Goal: Transaction & Acquisition: Purchase product/service

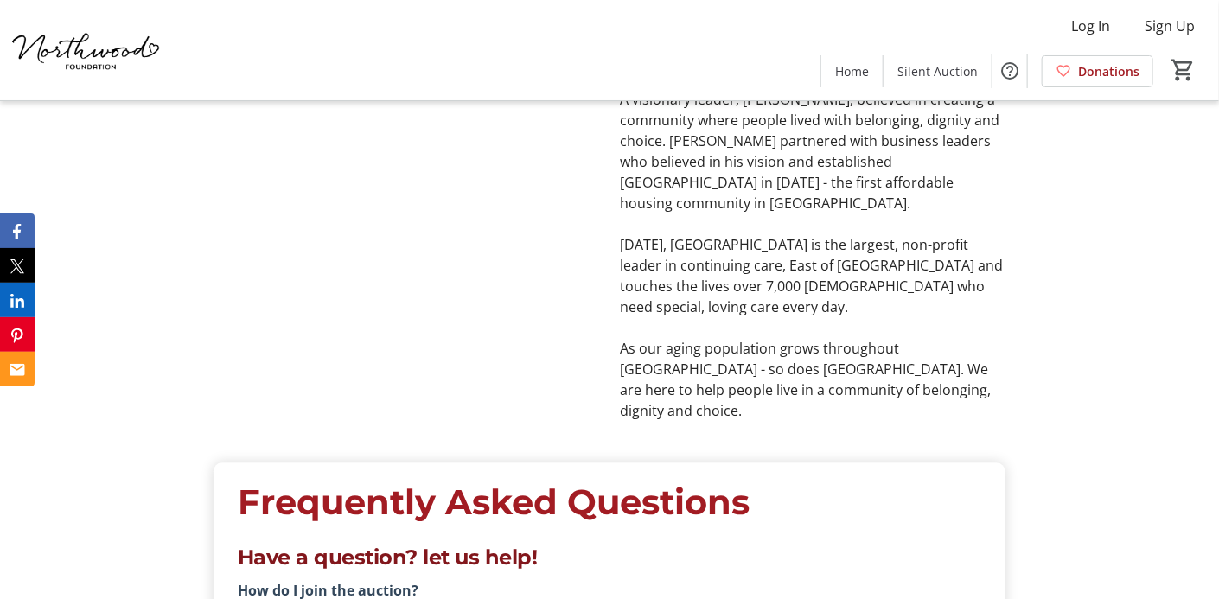
scroll to position [4165, 0]
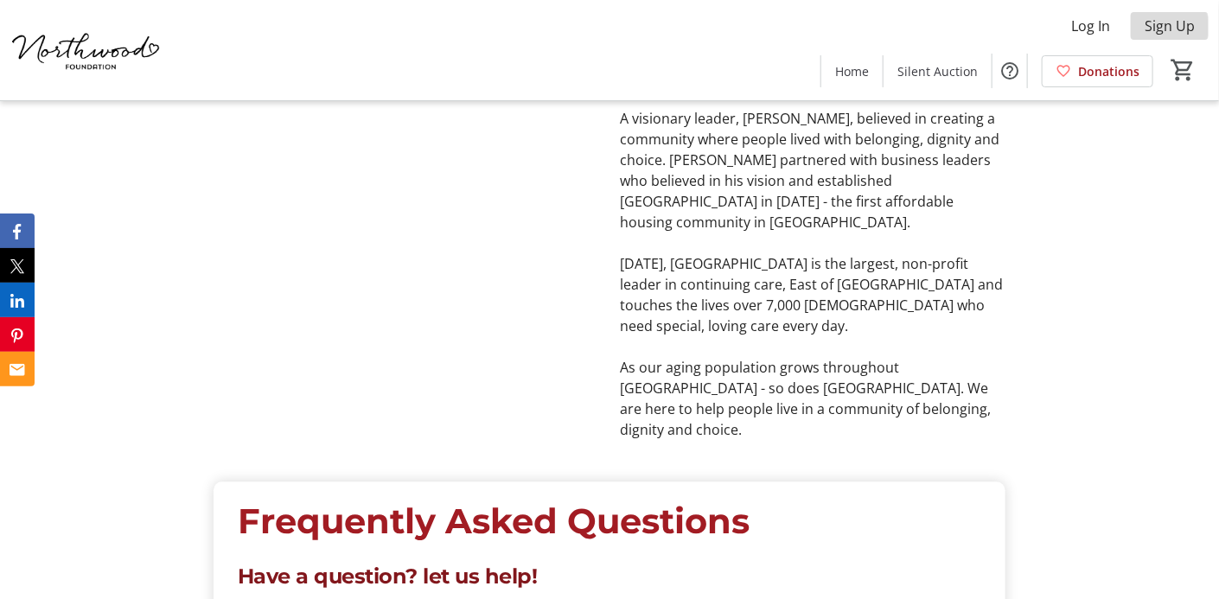
click at [1161, 27] on span "Sign Up" at bounding box center [1169, 26] width 50 height 21
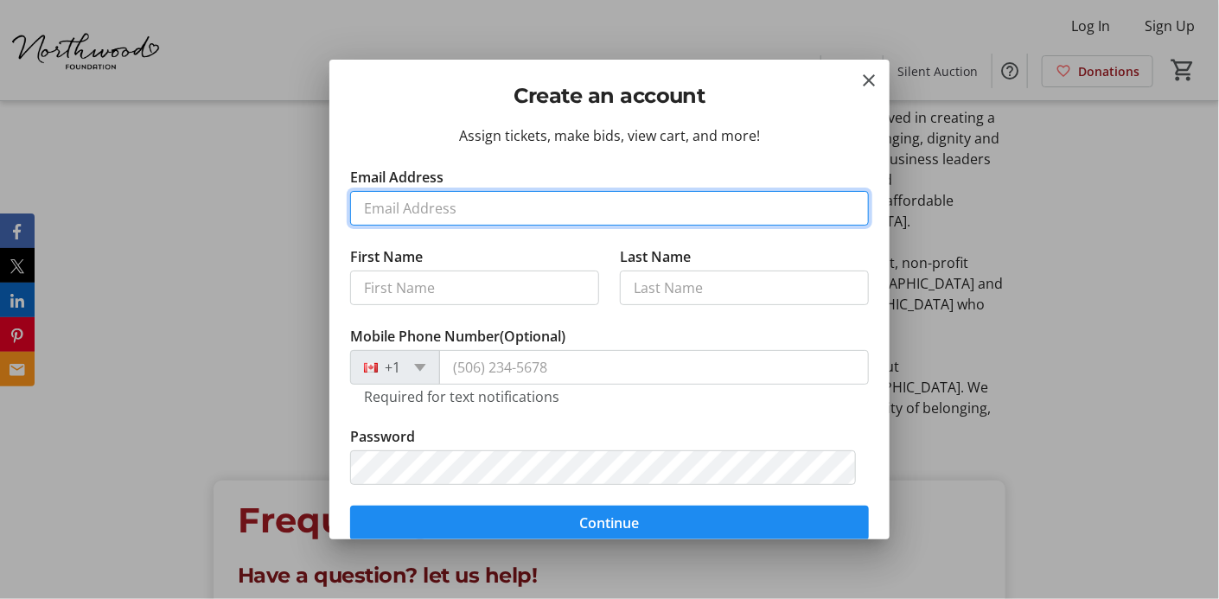
click at [381, 208] on input "Email Address" at bounding box center [609, 208] width 519 height 35
type input "[EMAIL_ADDRESS][DOMAIN_NAME]"
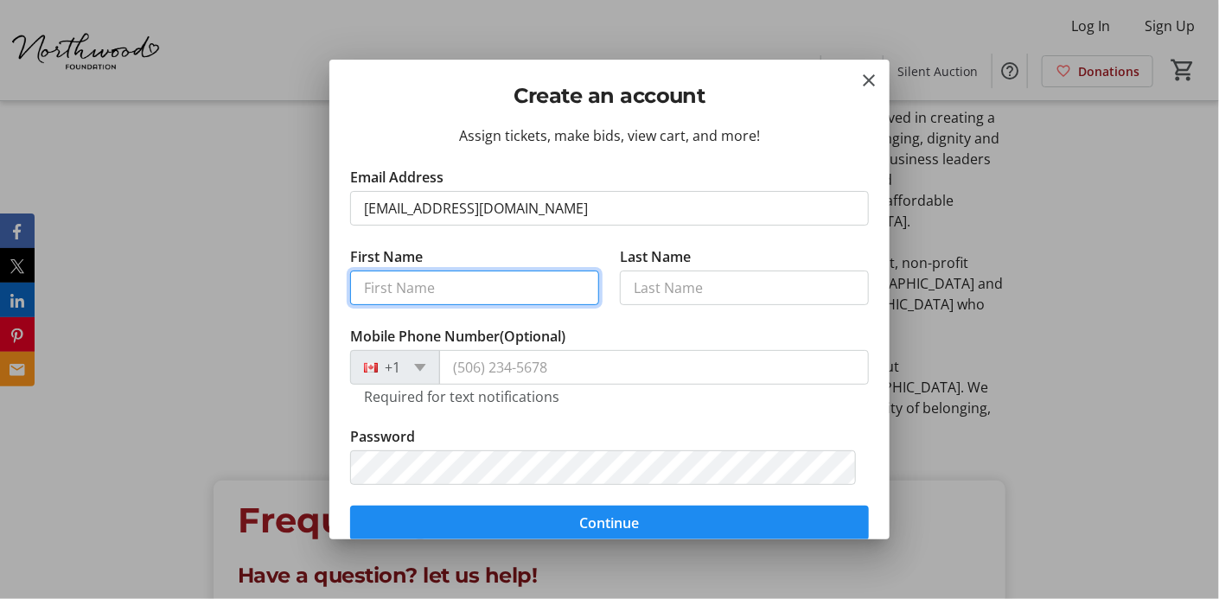
type input "elain"
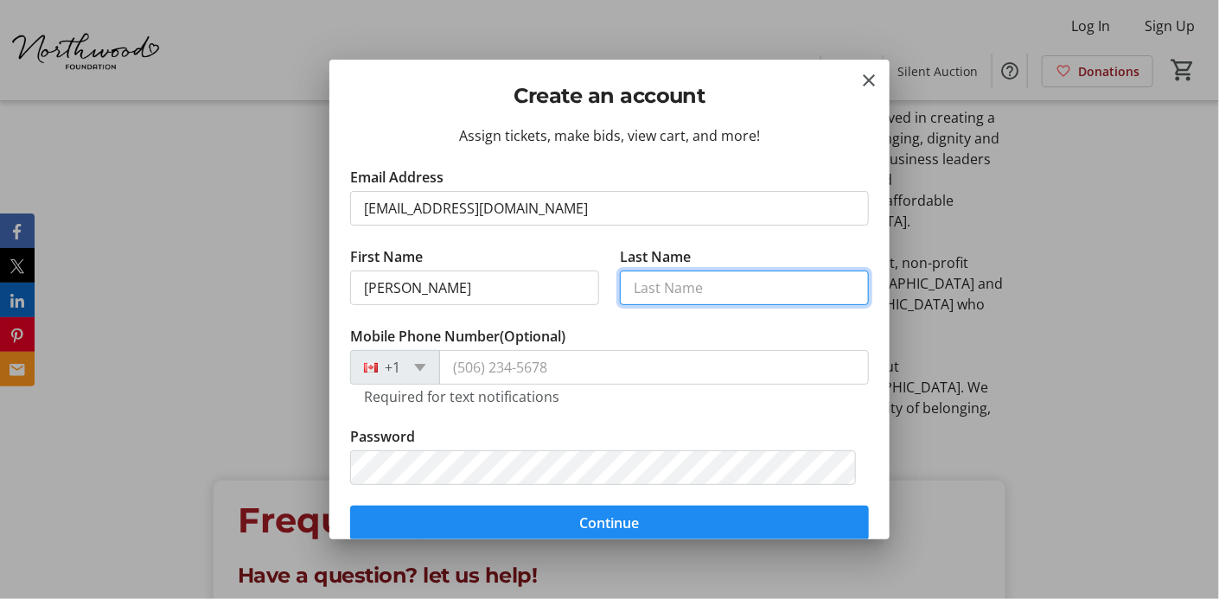
type input "Mitchell"
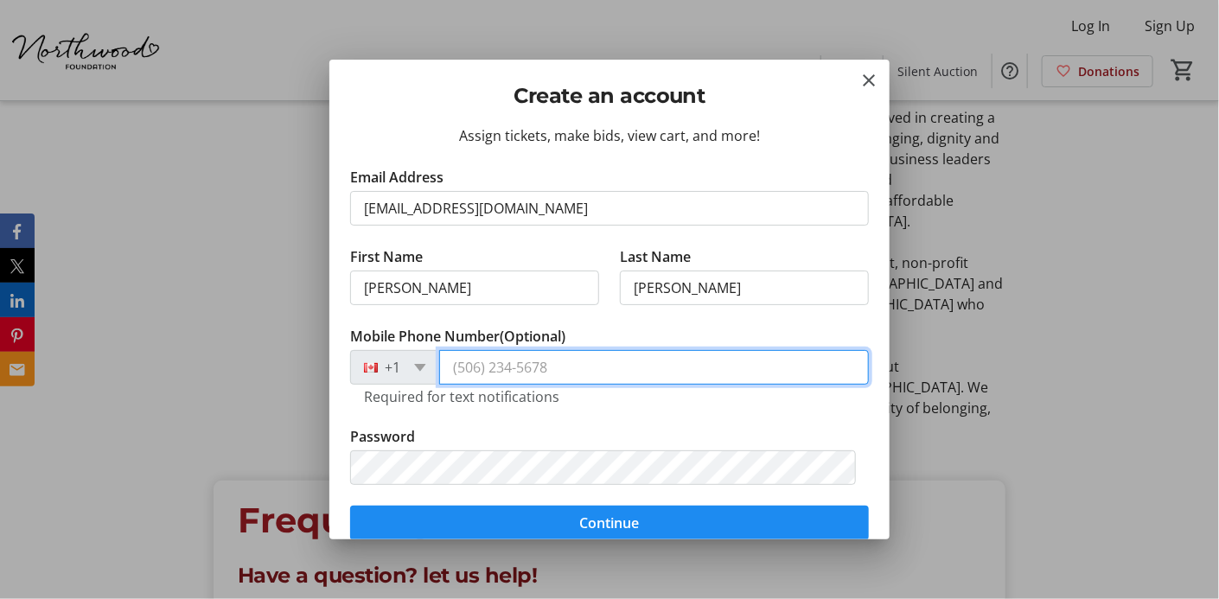
type input "(902) 580-0466"
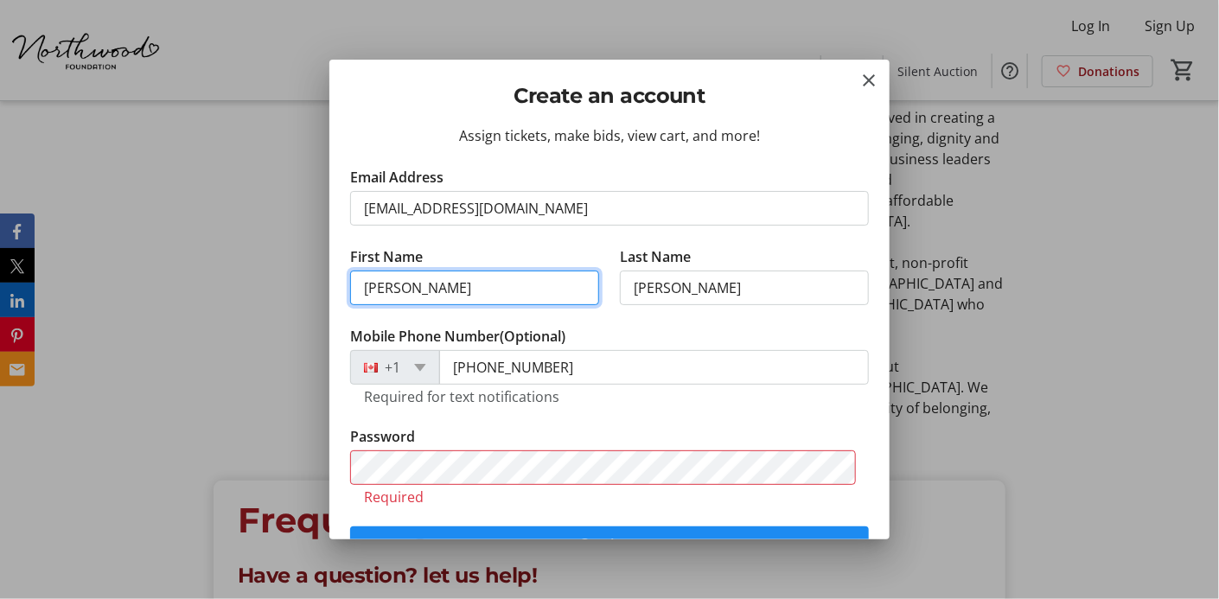
click at [396, 285] on input "elain" at bounding box center [474, 288] width 249 height 35
type input "elaine"
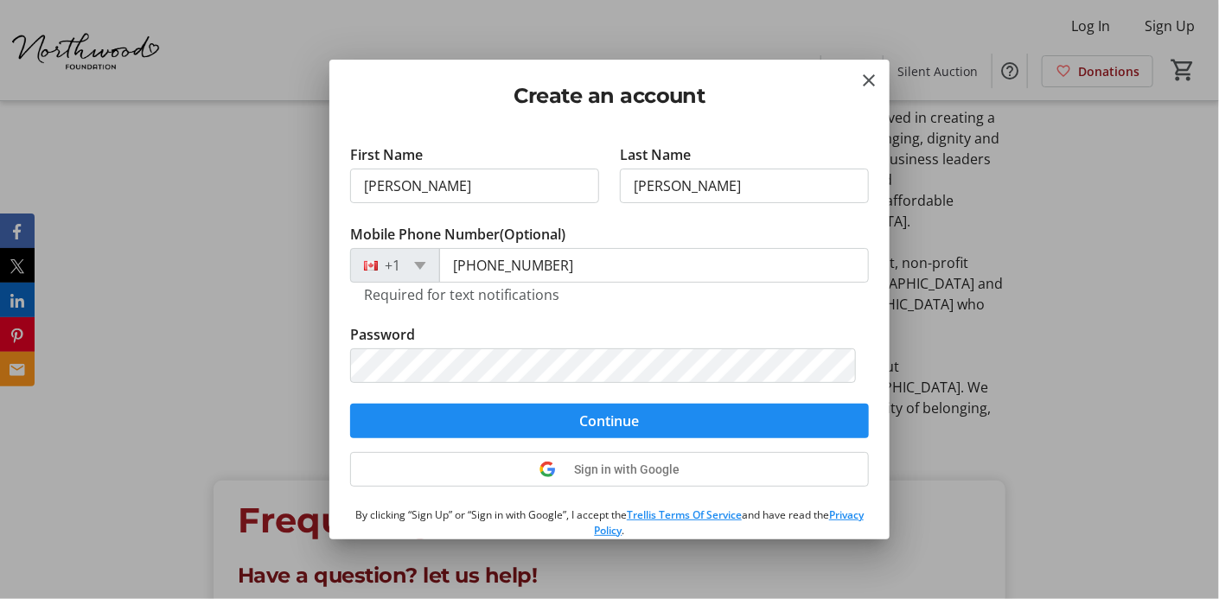
scroll to position [149, 0]
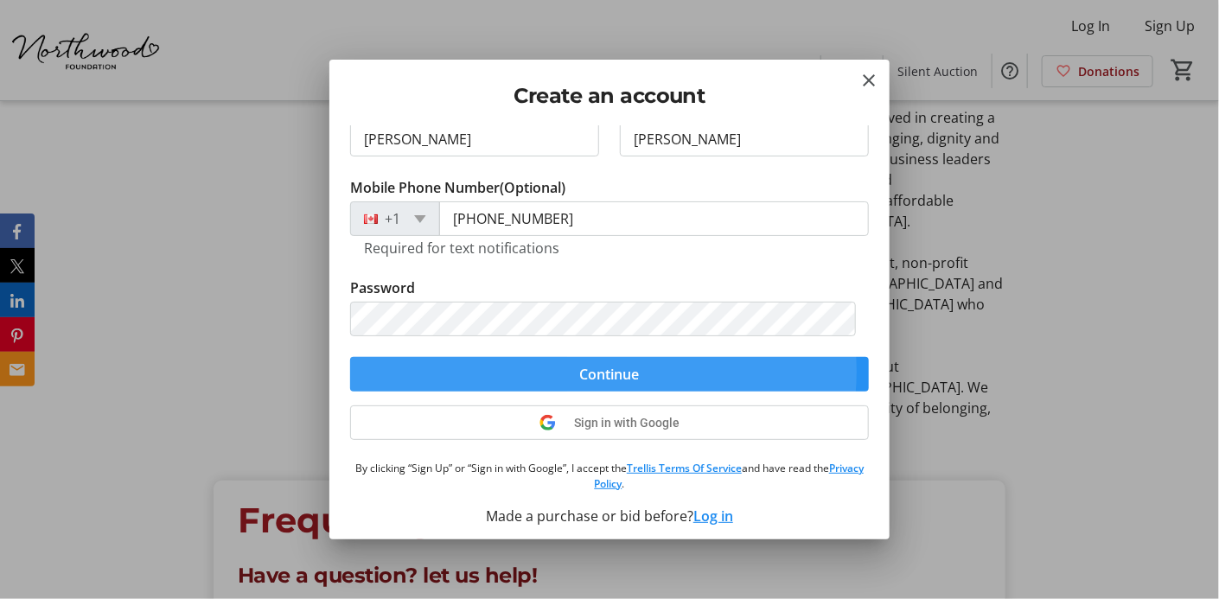
click at [602, 370] on span "Continue" at bounding box center [610, 374] width 60 height 21
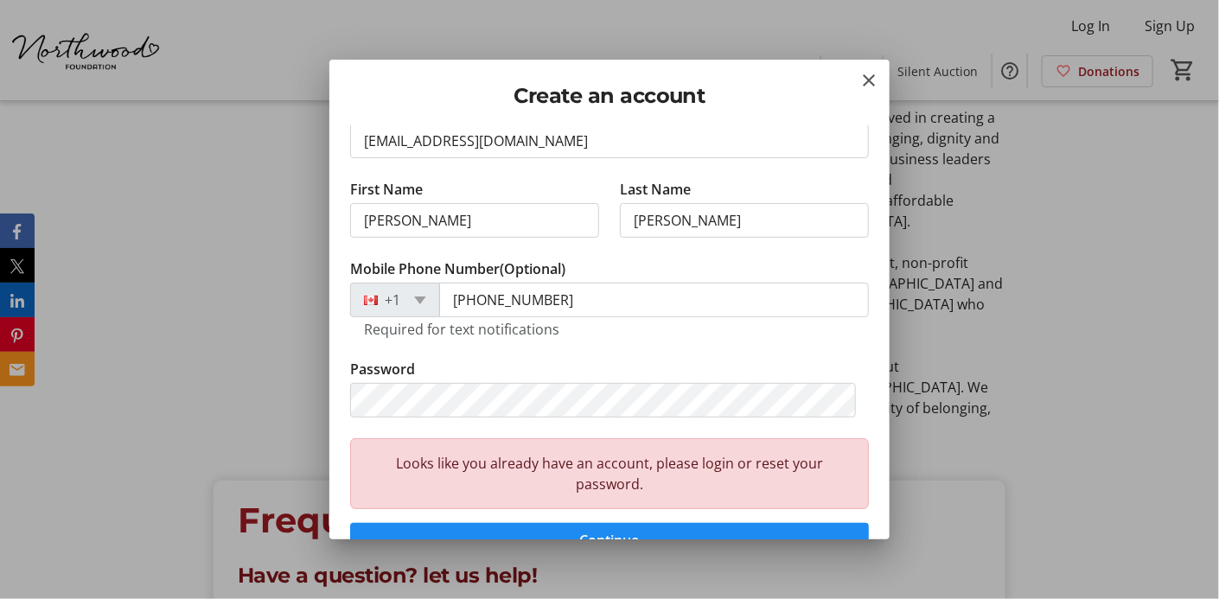
scroll to position [0, 0]
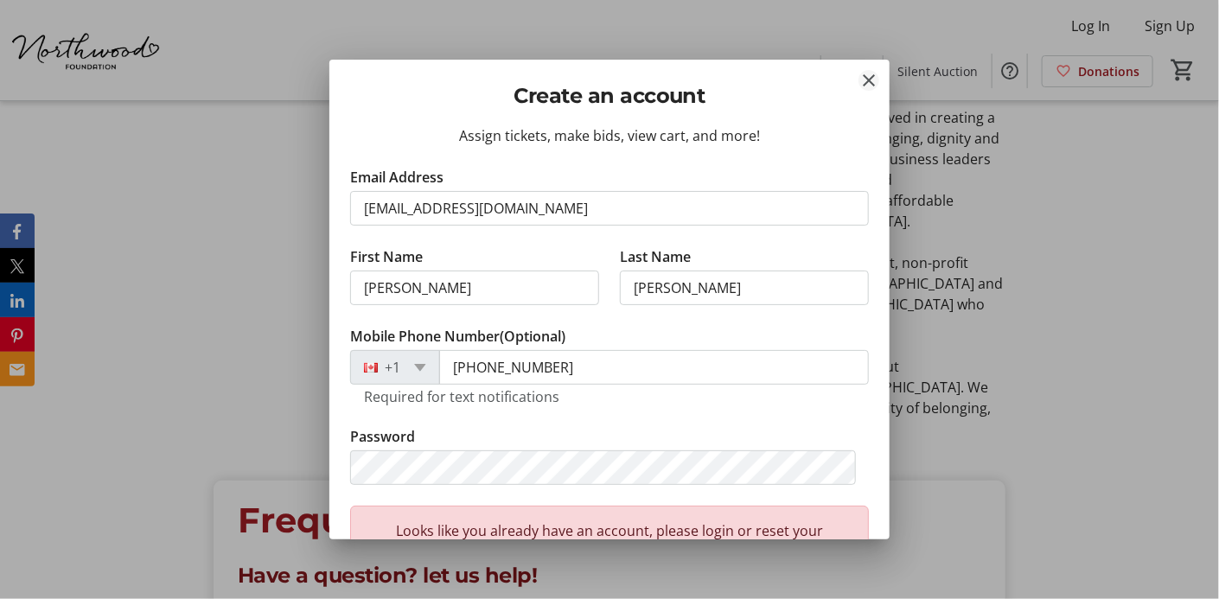
click at [865, 75] on mat-icon "Close" at bounding box center [868, 80] width 21 height 21
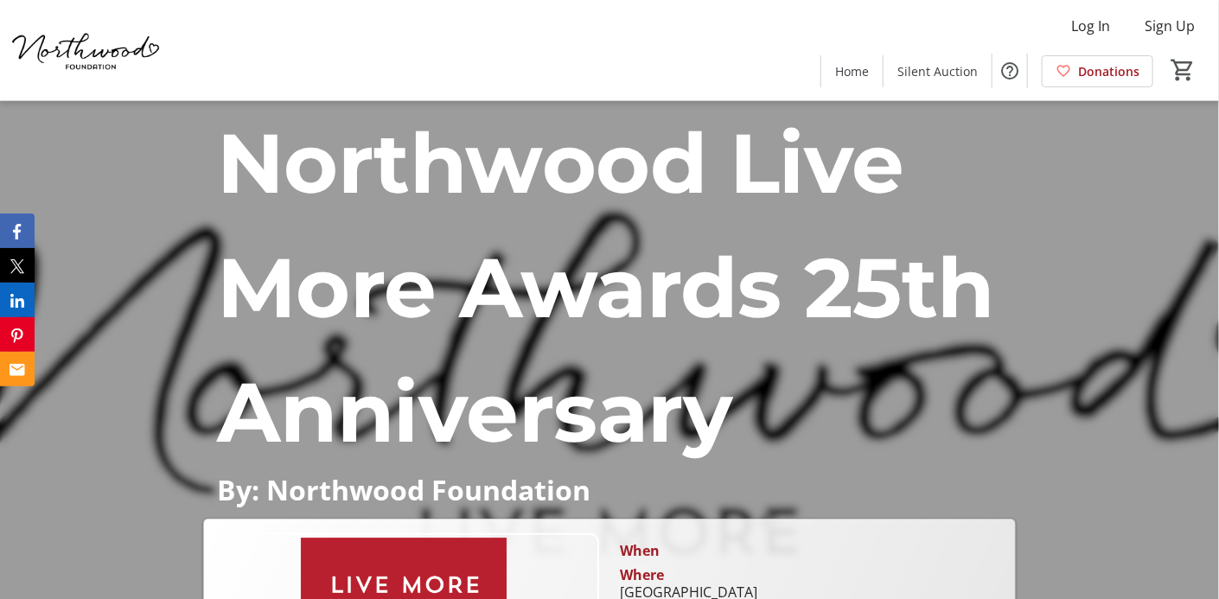
scroll to position [4165, 0]
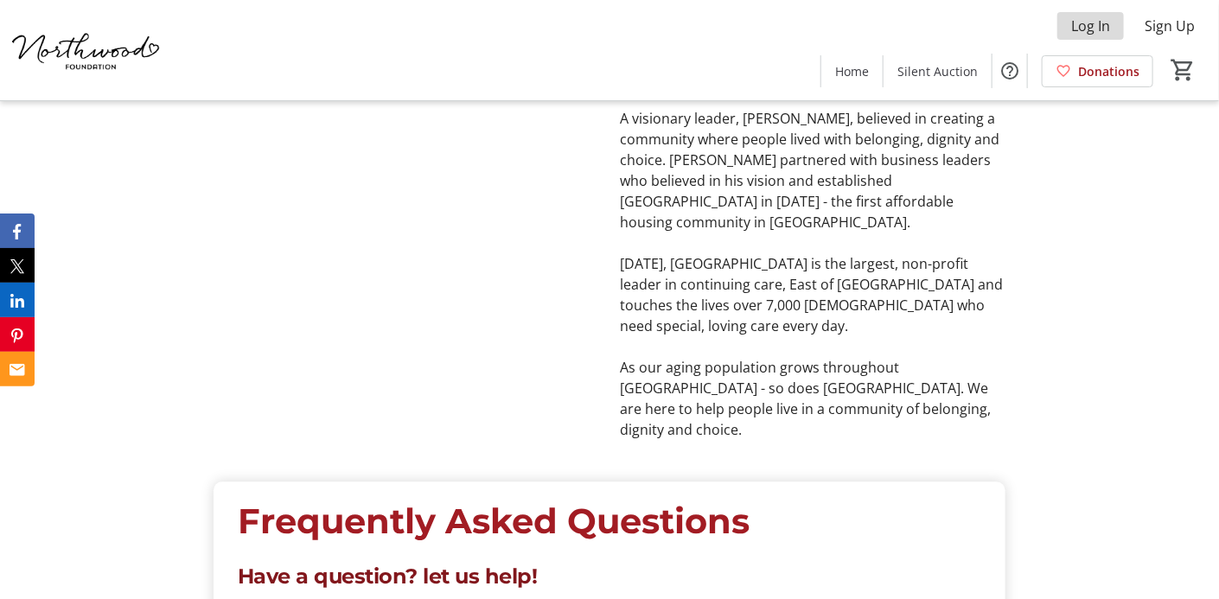
click at [1094, 29] on span "Log In" at bounding box center [1090, 26] width 39 height 21
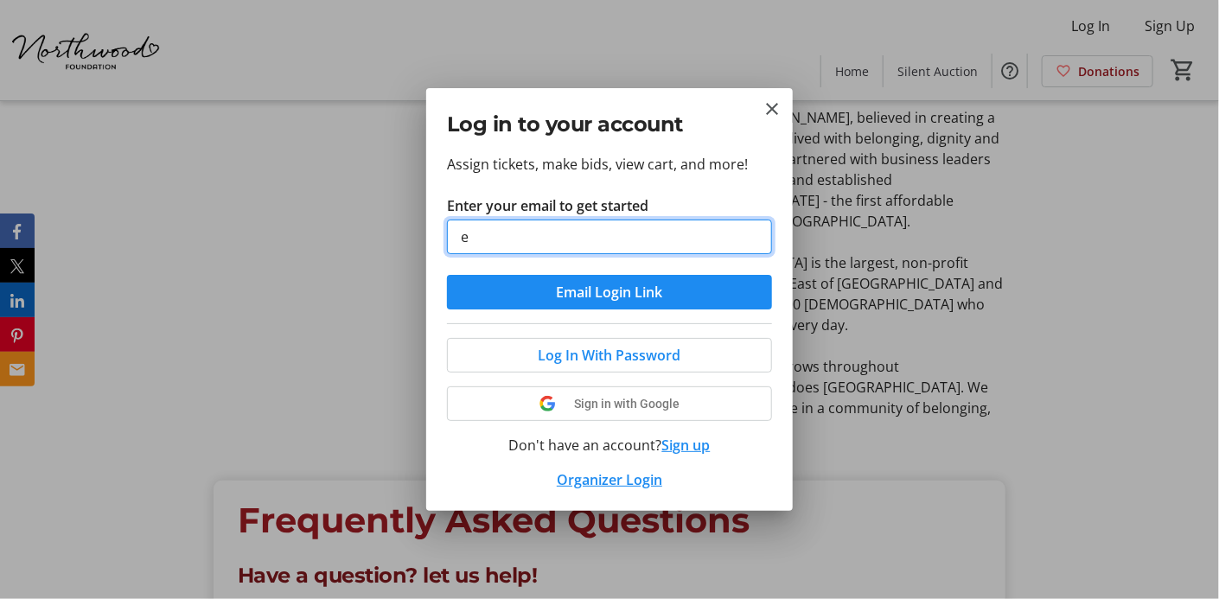
type input "[EMAIL_ADDRESS][DOMAIN_NAME]"
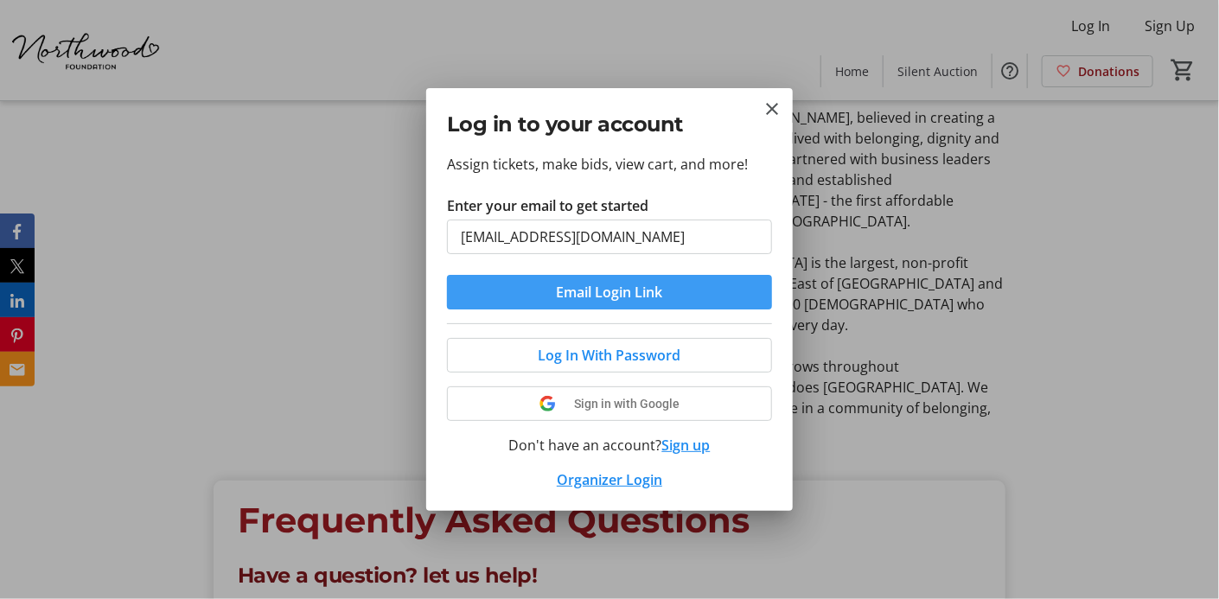
click at [559, 289] on span "Email Login Link" at bounding box center [610, 292] width 106 height 21
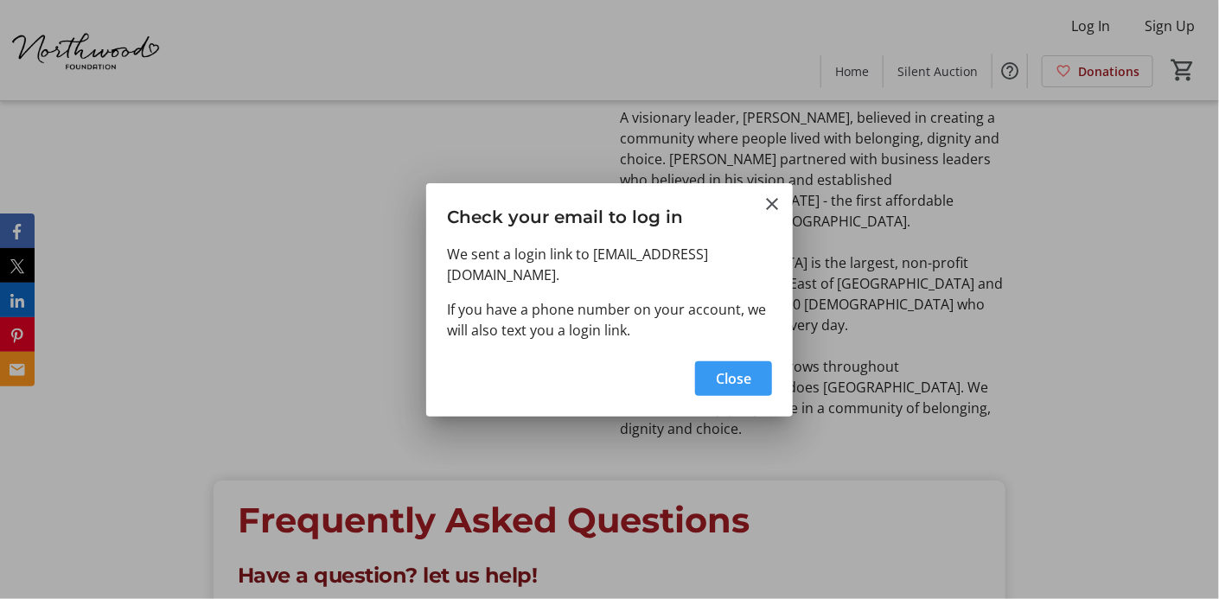
click at [705, 373] on span "button" at bounding box center [733, 378] width 77 height 41
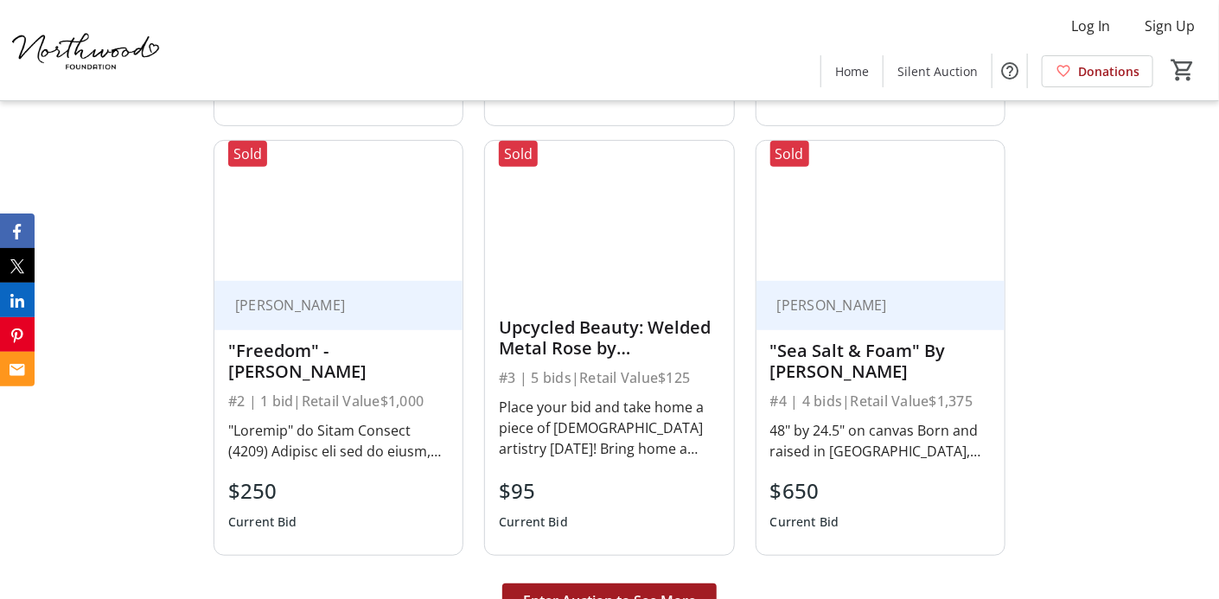
scroll to position [3183, 0]
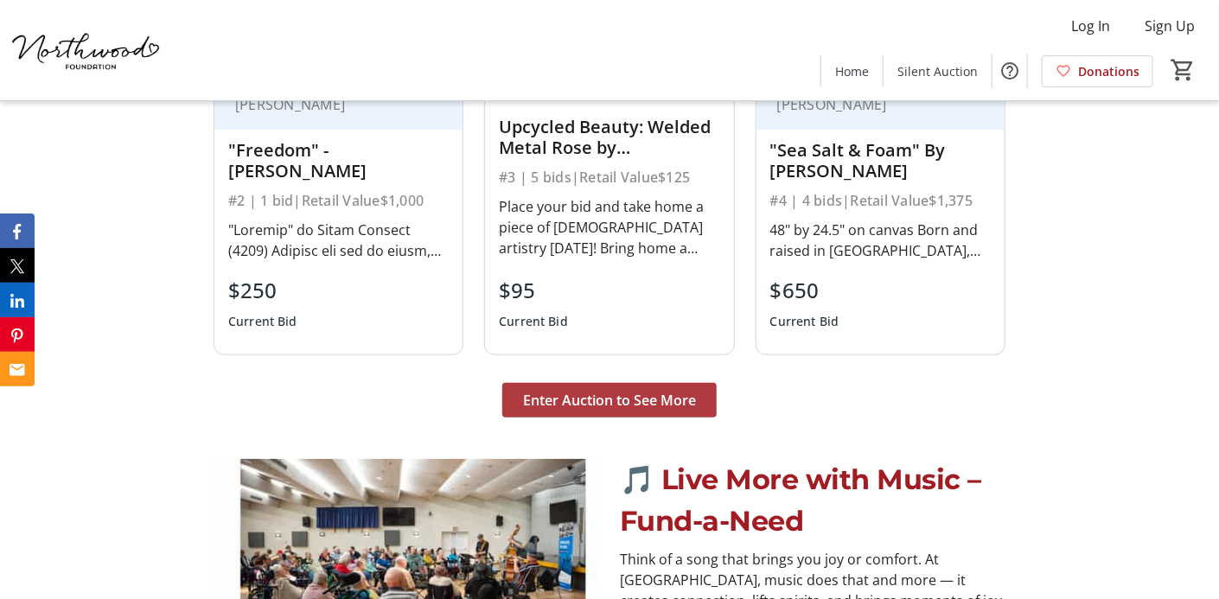
click at [607, 400] on span "Enter Auction to See More" at bounding box center [609, 400] width 173 height 21
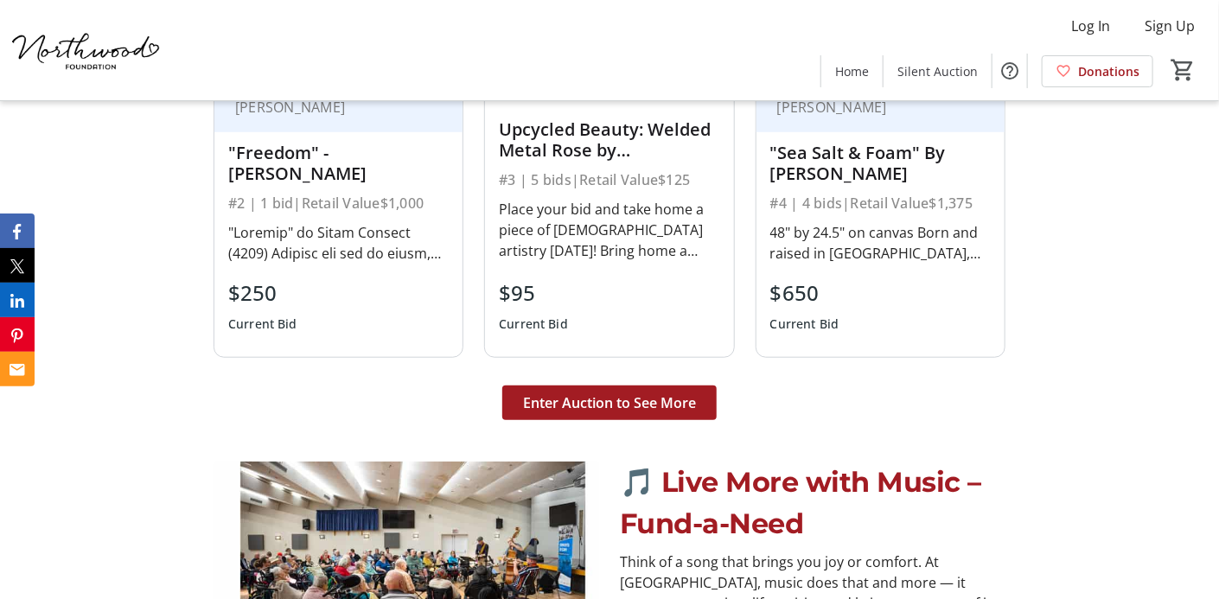
scroll to position [3183, 0]
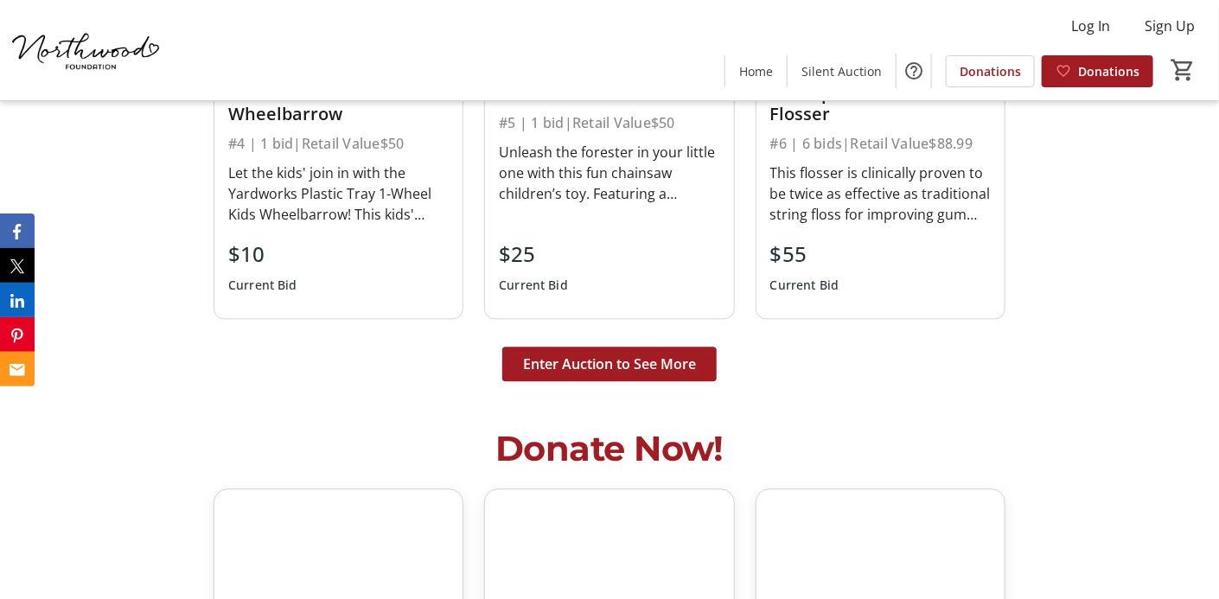
scroll to position [4210, 0]
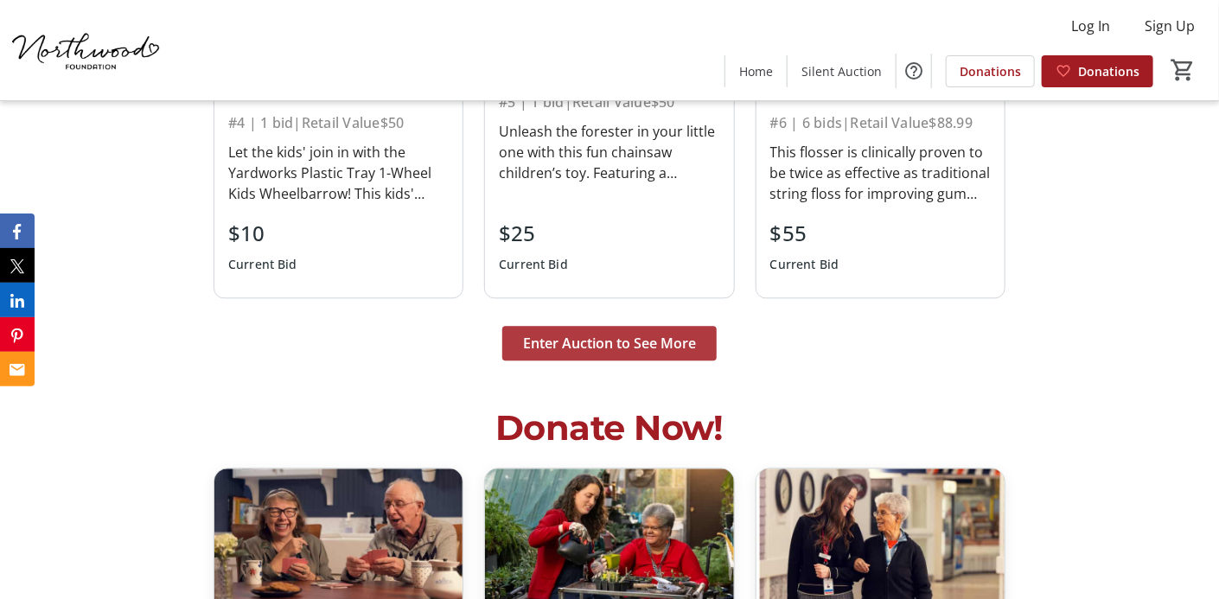
click at [666, 341] on span "Enter Auction to See More" at bounding box center [609, 343] width 173 height 21
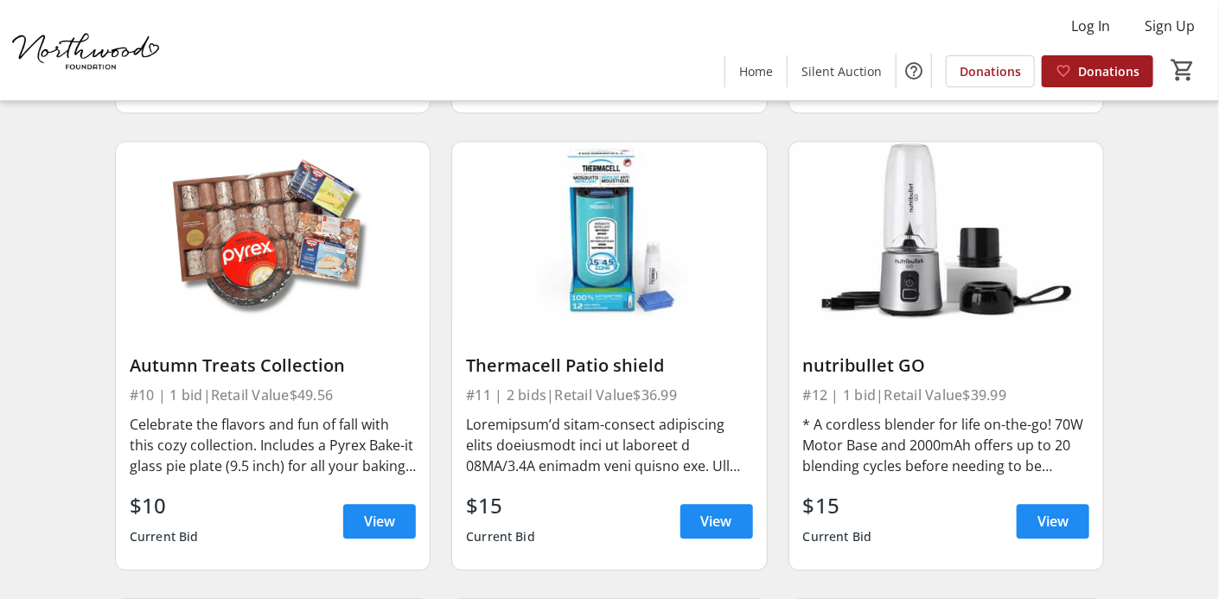
scroll to position [1539, 0]
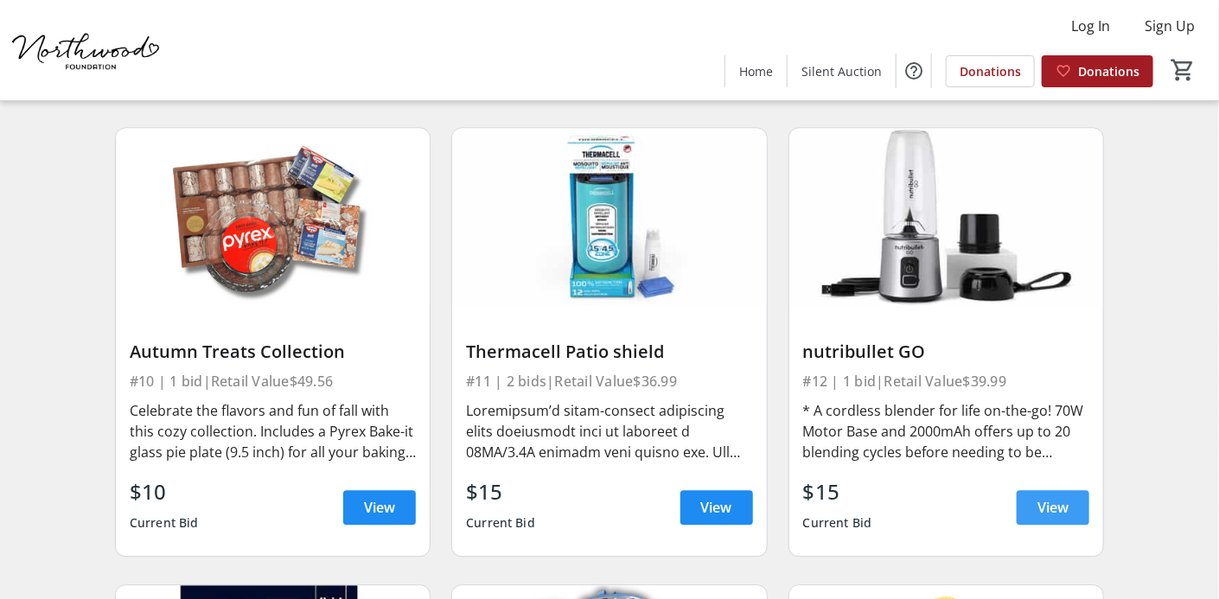
click at [1052, 503] on span "View" at bounding box center [1052, 507] width 31 height 21
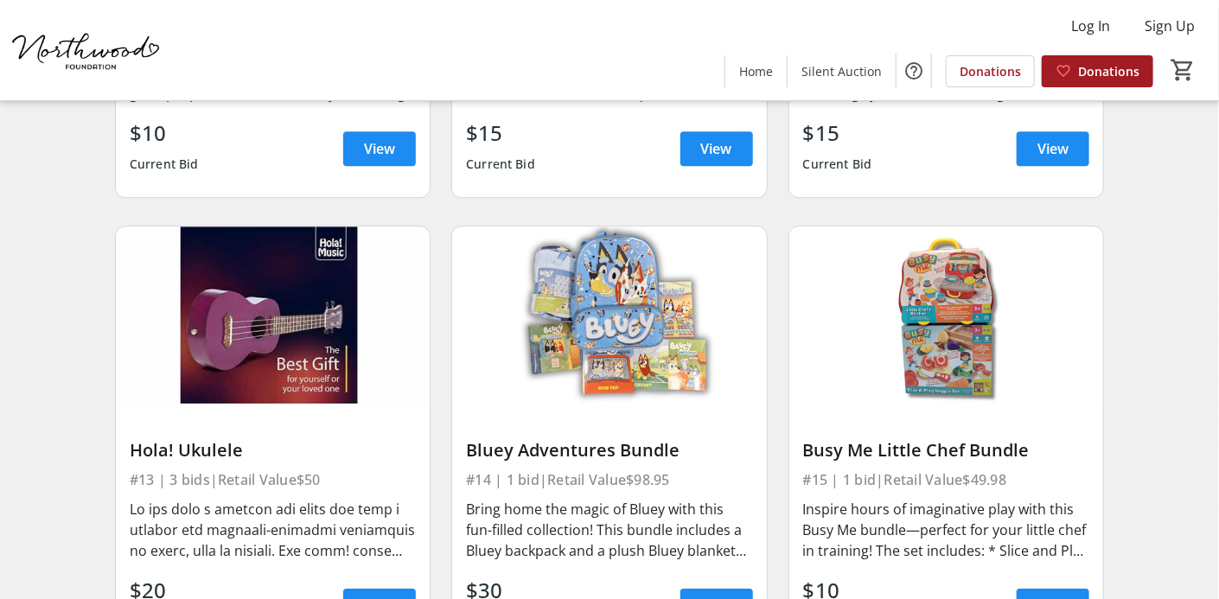
scroll to position [1975, 0]
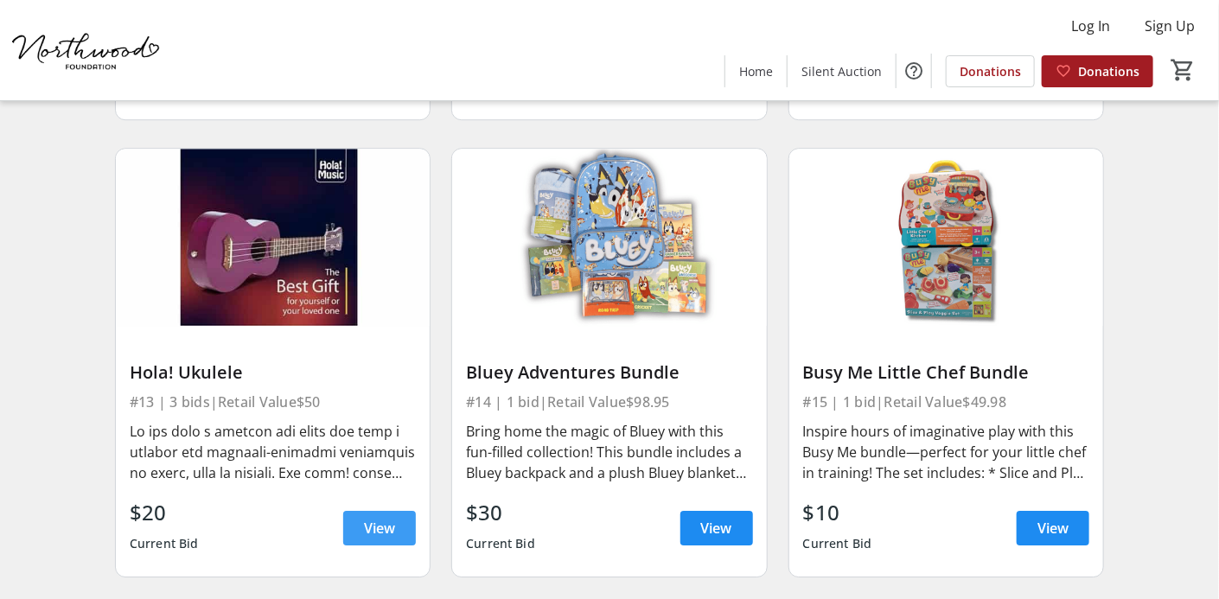
click at [385, 526] on span "View" at bounding box center [379, 528] width 31 height 21
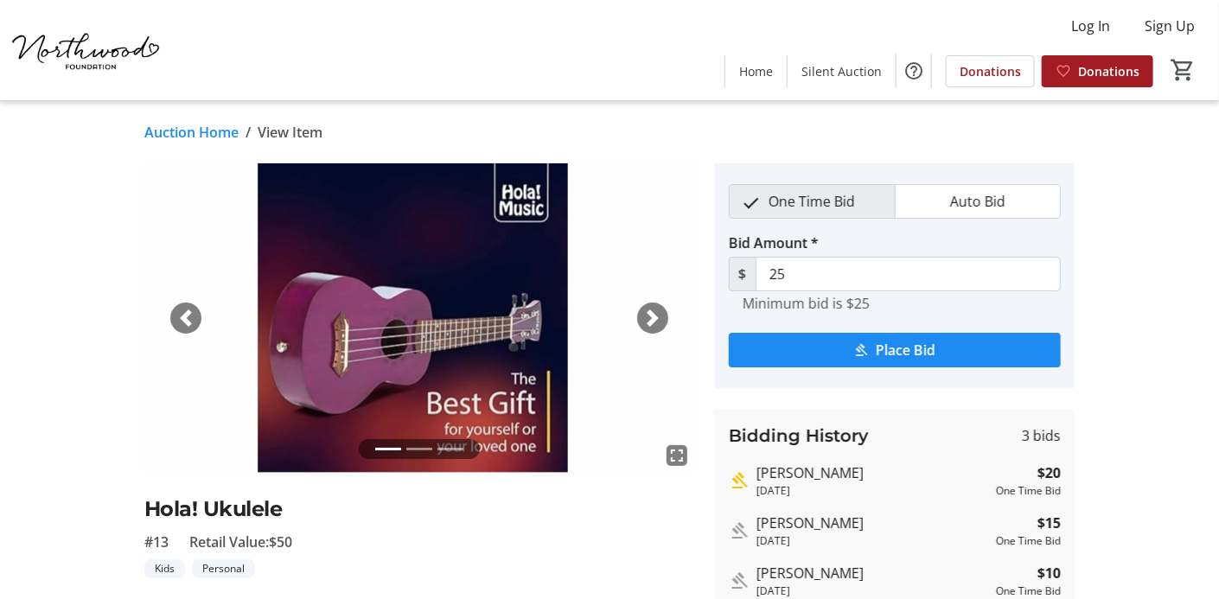
scroll to position [1975, 0]
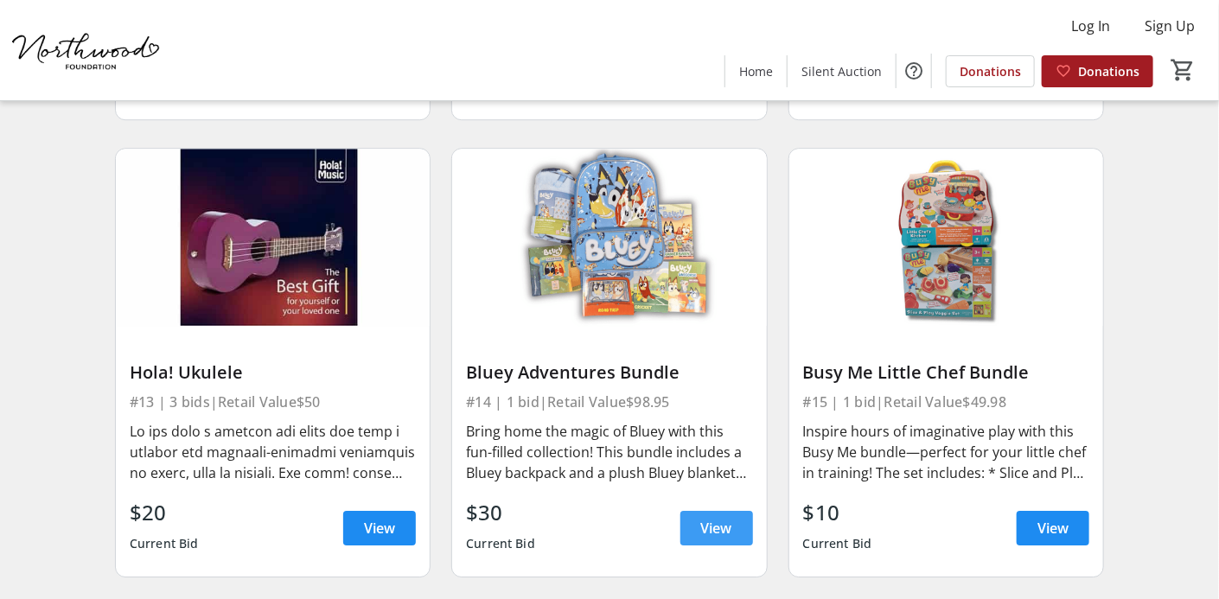
click at [714, 526] on span "View" at bounding box center [716, 528] width 31 height 21
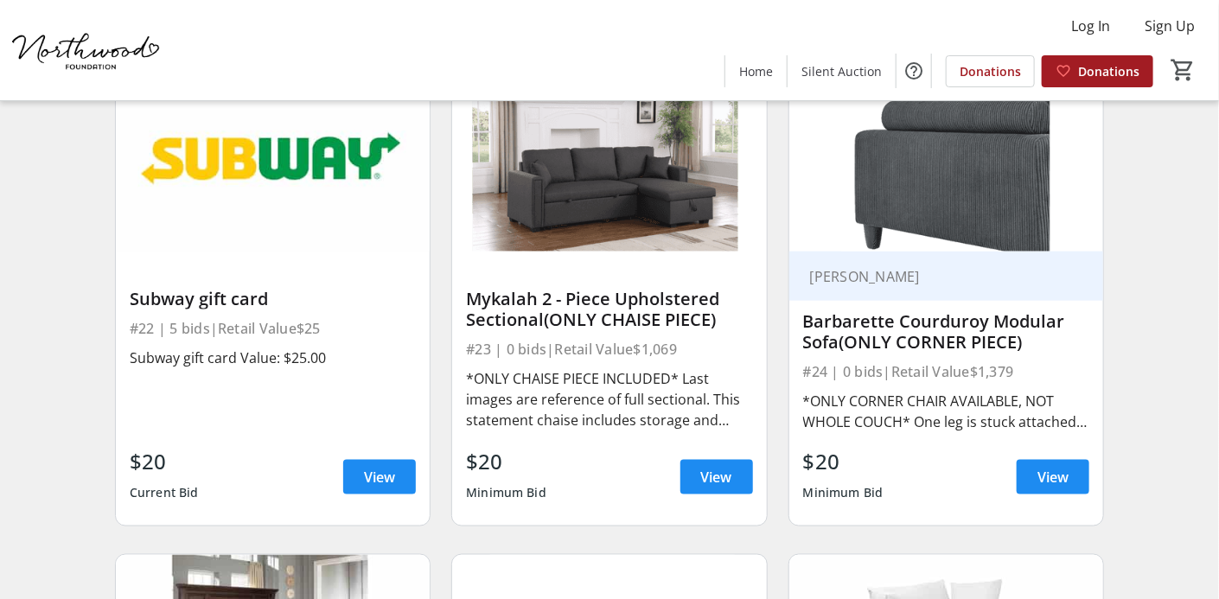
scroll to position [3496, 0]
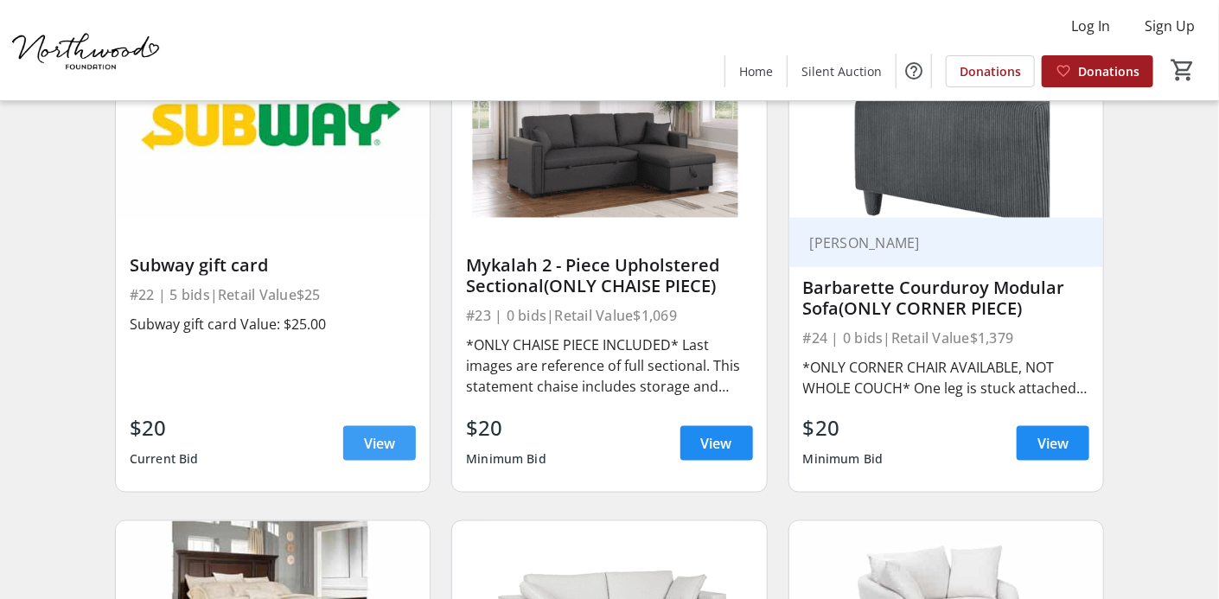
click at [391, 443] on span "View" at bounding box center [379, 443] width 31 height 21
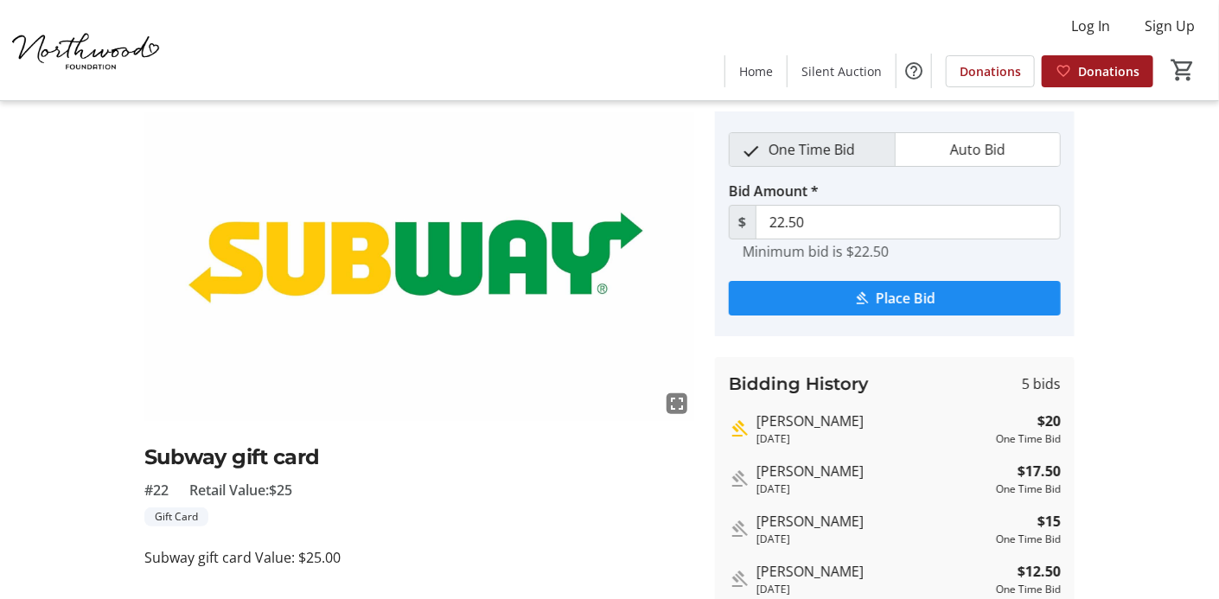
scroll to position [48, 0]
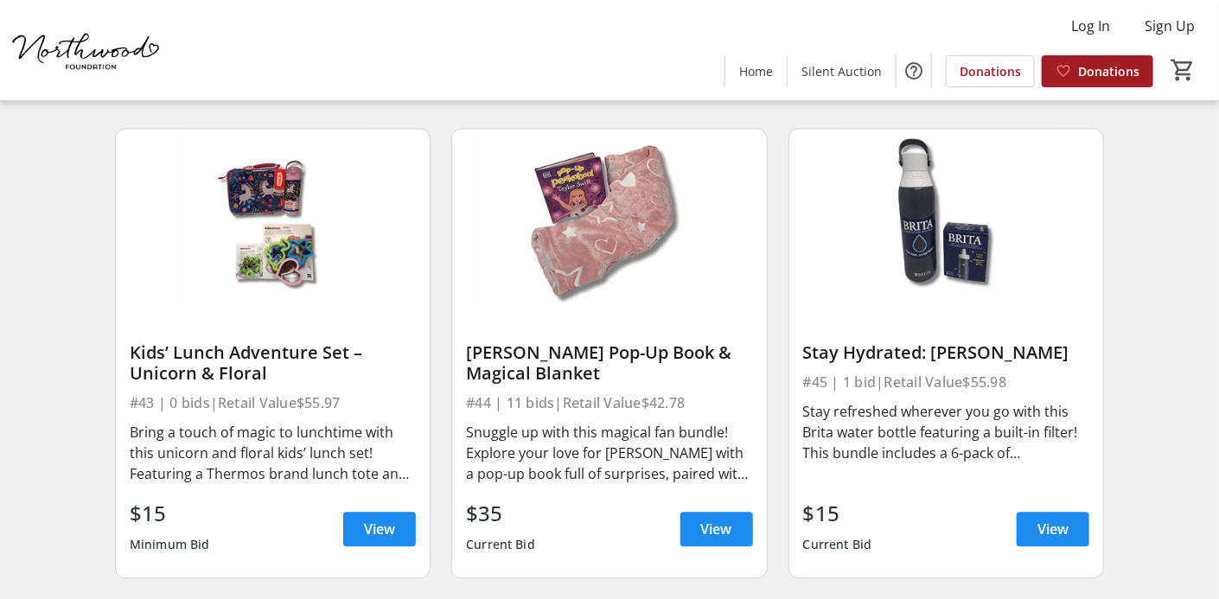
scroll to position [6839, 0]
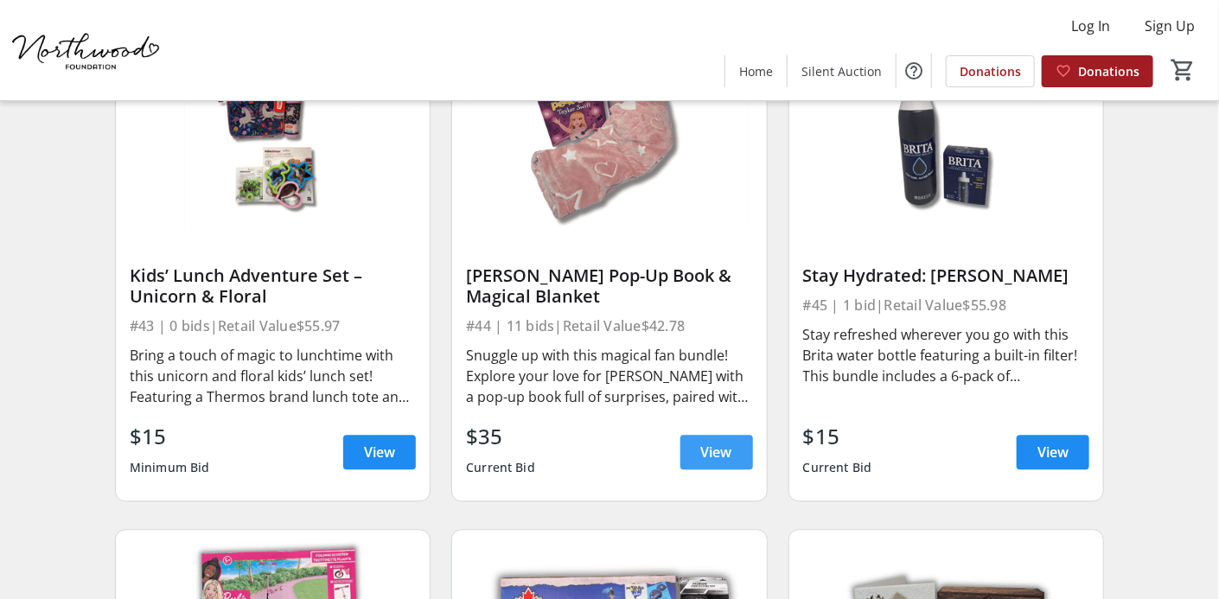
click at [712, 442] on span "View" at bounding box center [716, 452] width 31 height 21
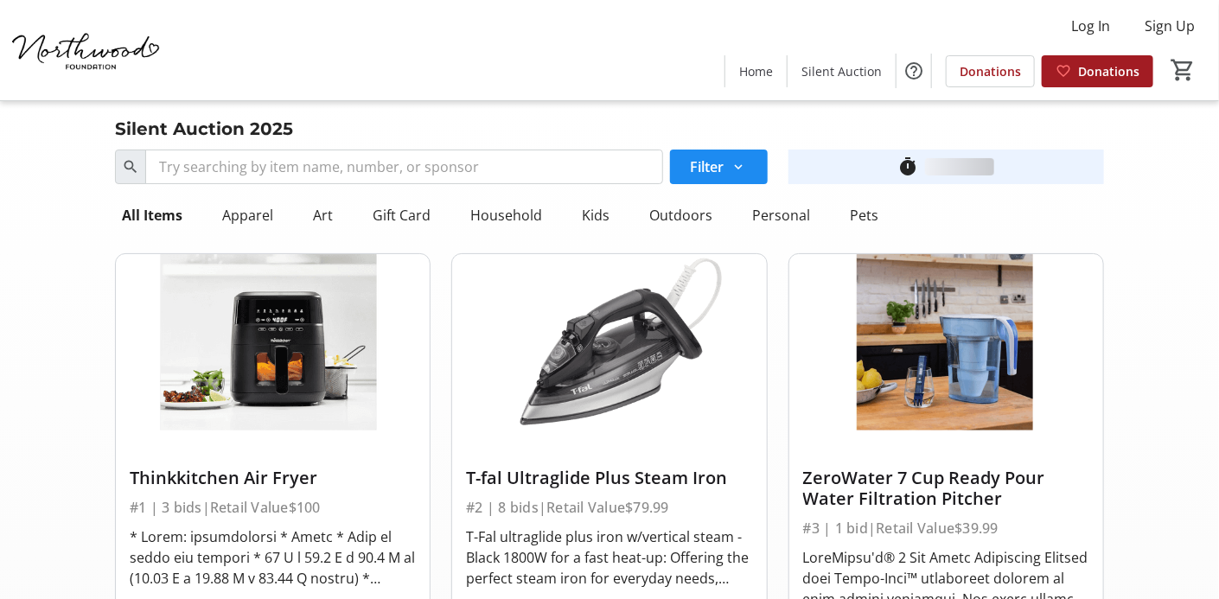
scroll to position [6839, 0]
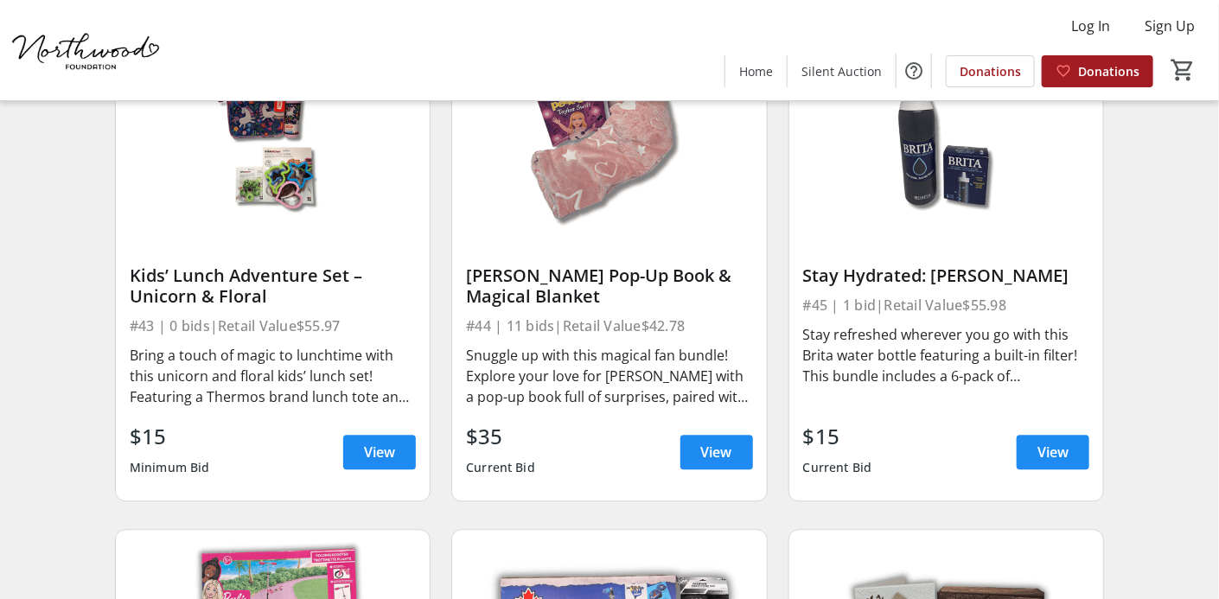
drag, startPoint x: 1216, startPoint y: 423, endPoint x: 1214, endPoint y: 453, distance: 30.4
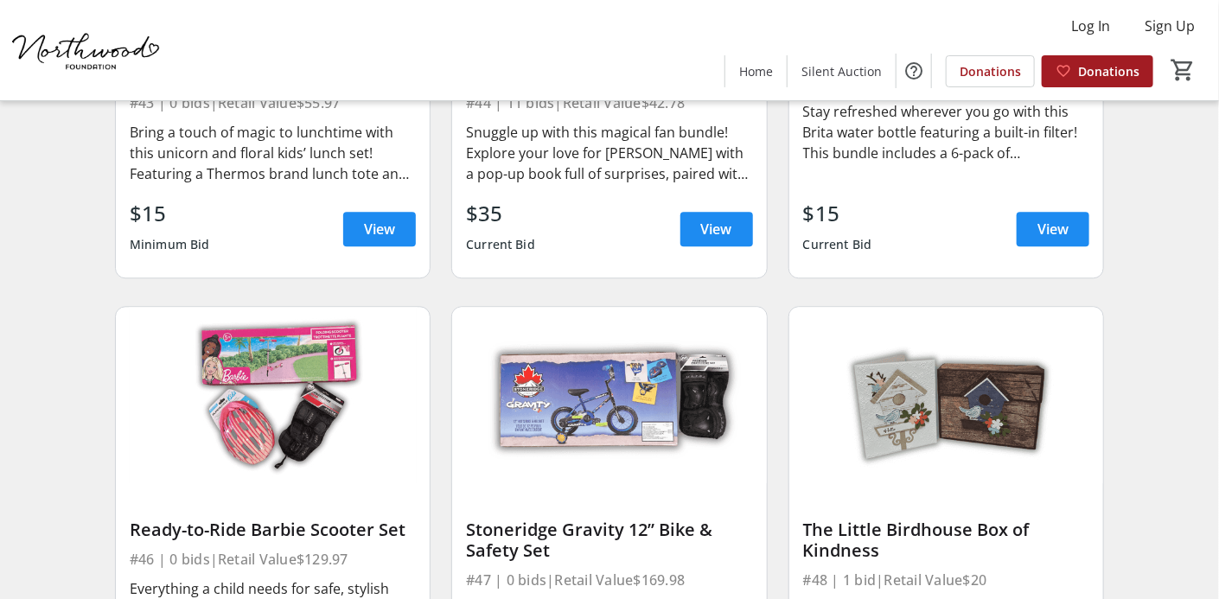
scroll to position [7250, 0]
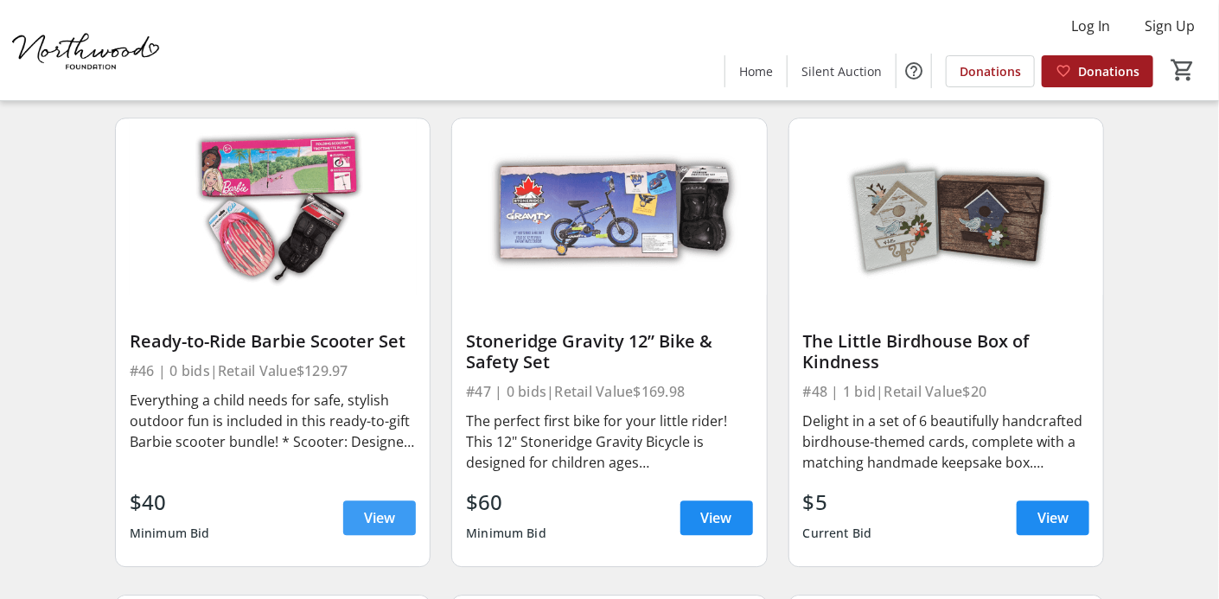
click at [380, 509] on span "View" at bounding box center [379, 517] width 31 height 21
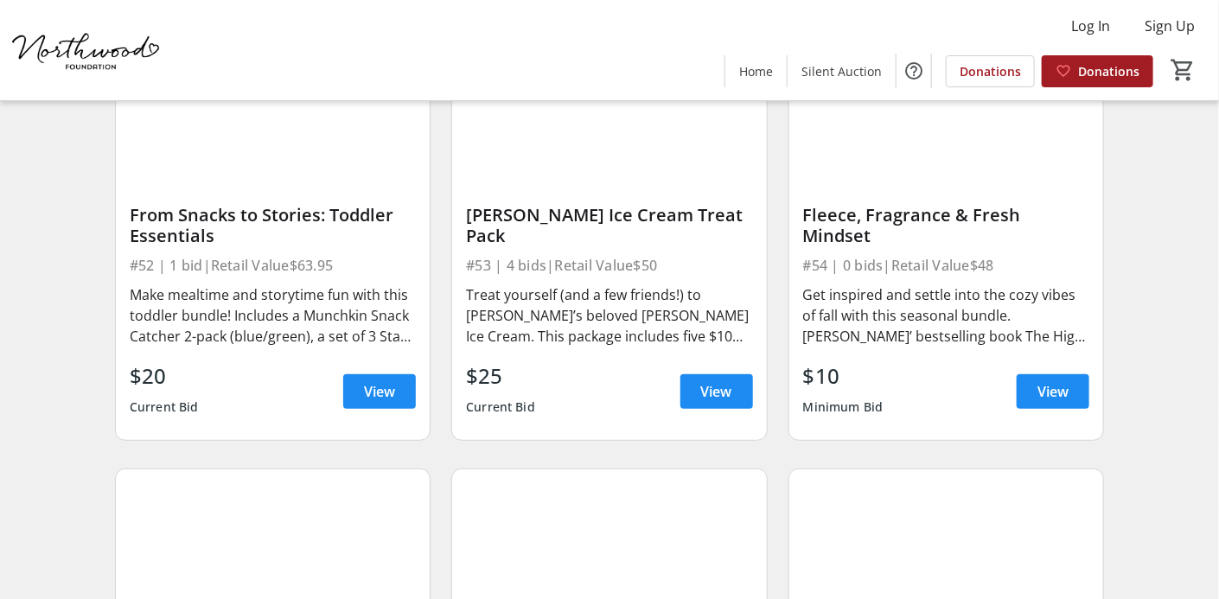
scroll to position [8374, 0]
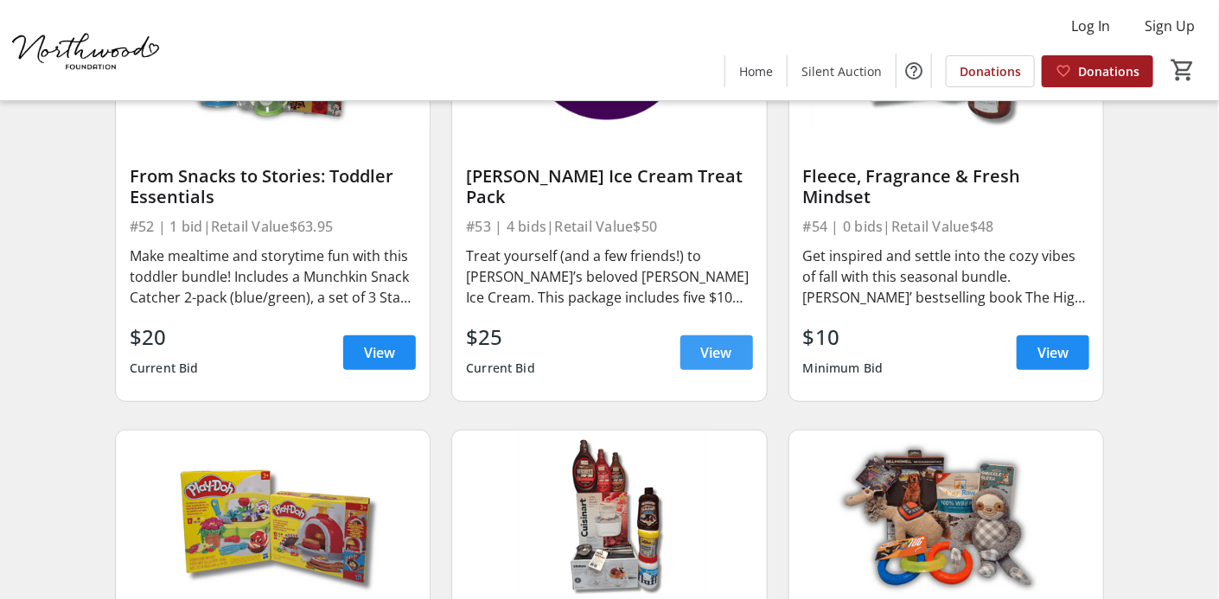
click at [717, 342] on span "View" at bounding box center [716, 352] width 31 height 21
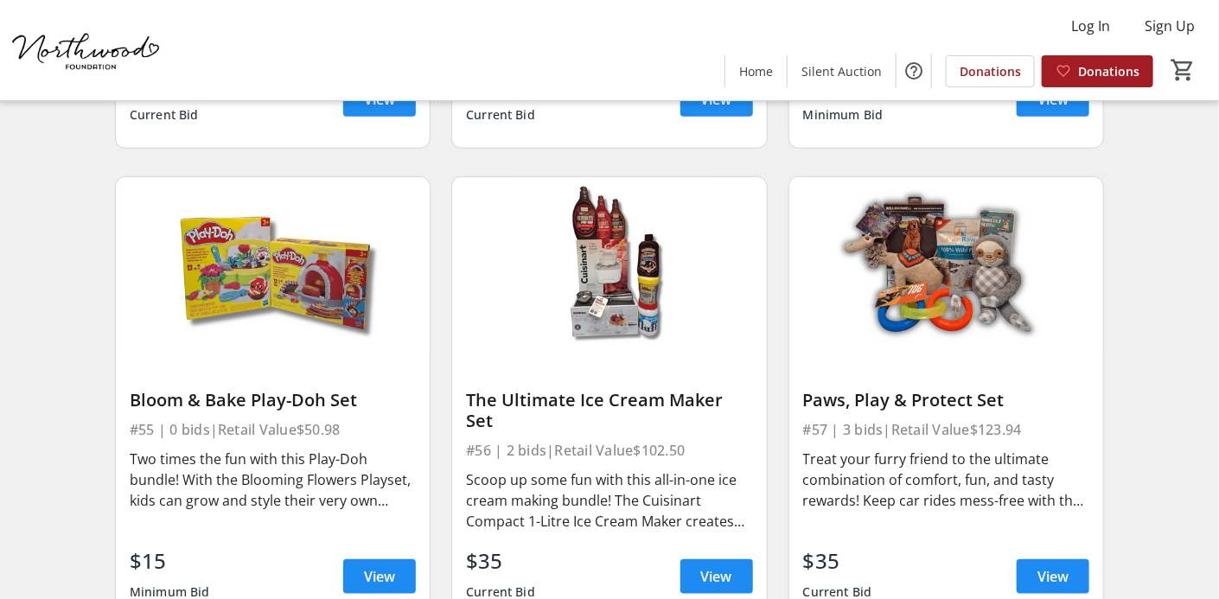
scroll to position [8640, 0]
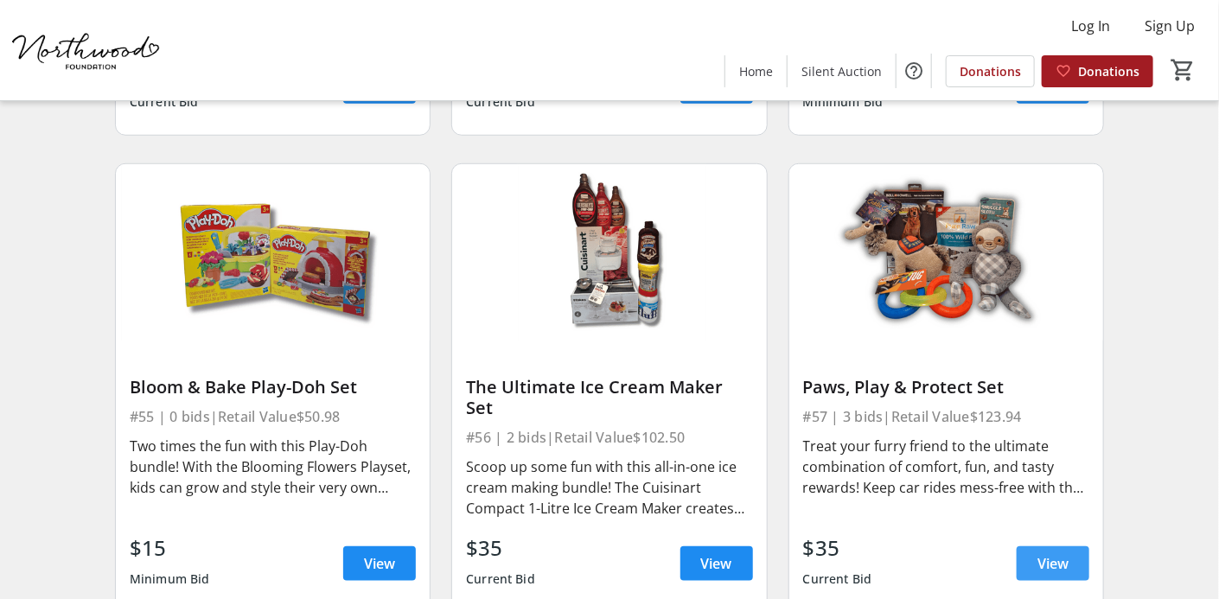
click at [1042, 553] on span "View" at bounding box center [1052, 563] width 31 height 21
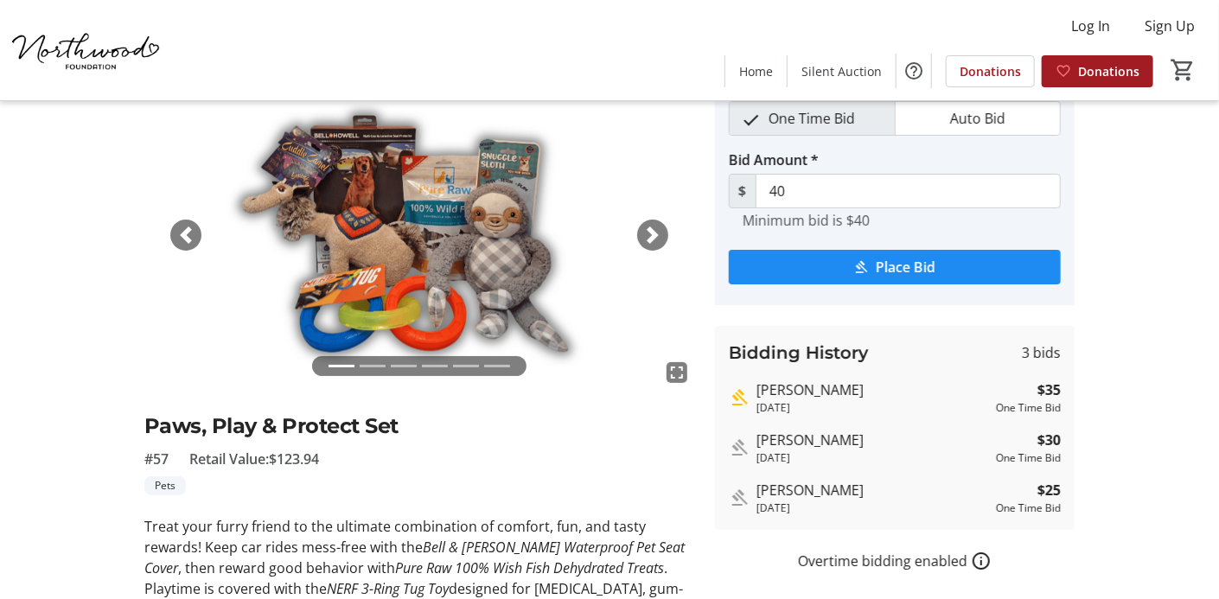
scroll to position [70, 0]
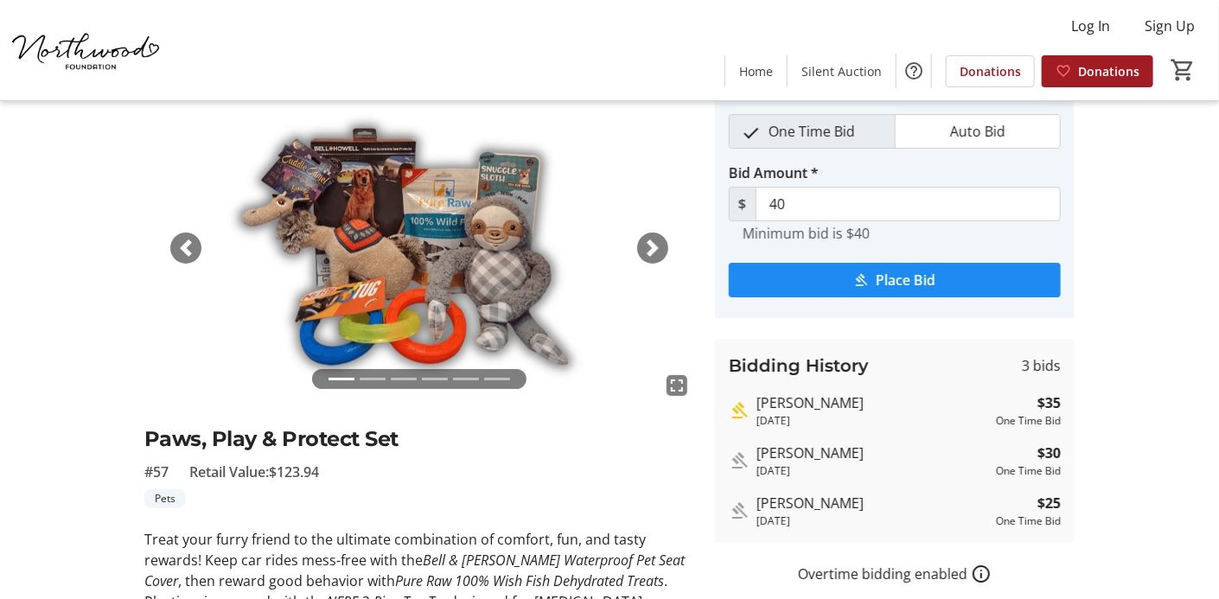
scroll to position [8640, 0]
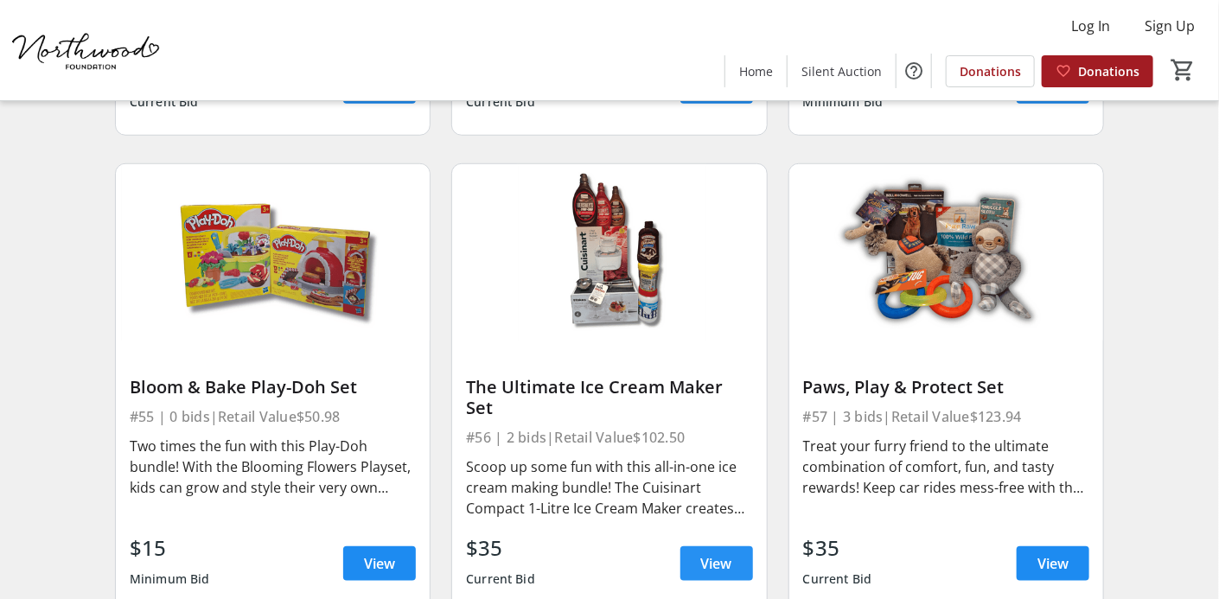
click at [726, 553] on span "View" at bounding box center [716, 563] width 31 height 21
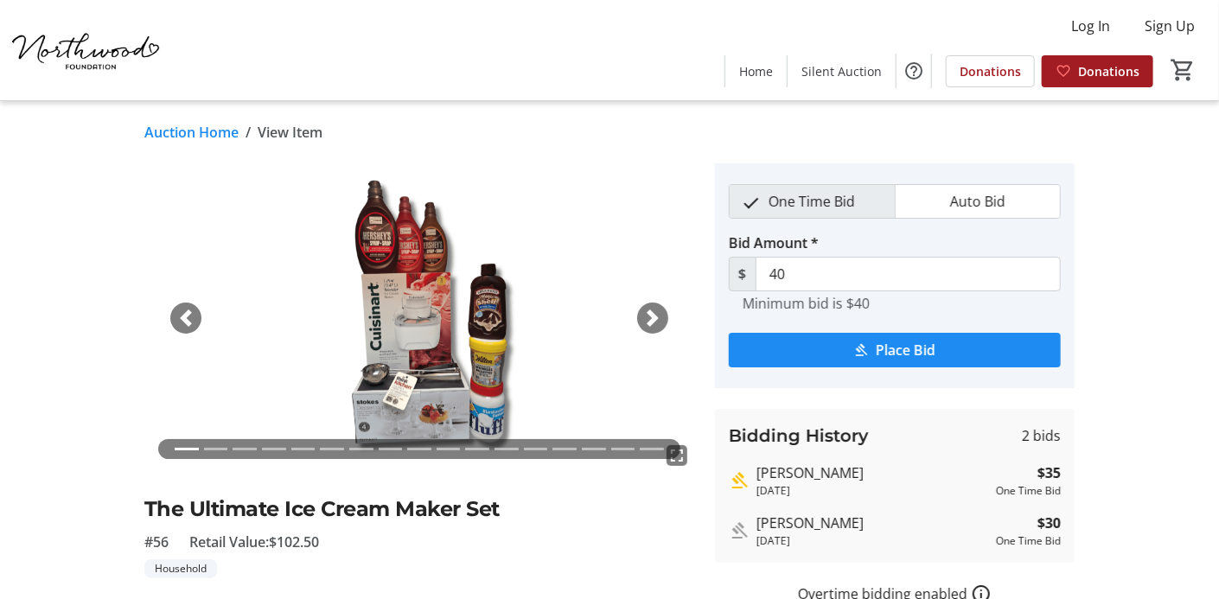
click at [782, 480] on div "[PERSON_NAME]" at bounding box center [872, 472] width 233 height 21
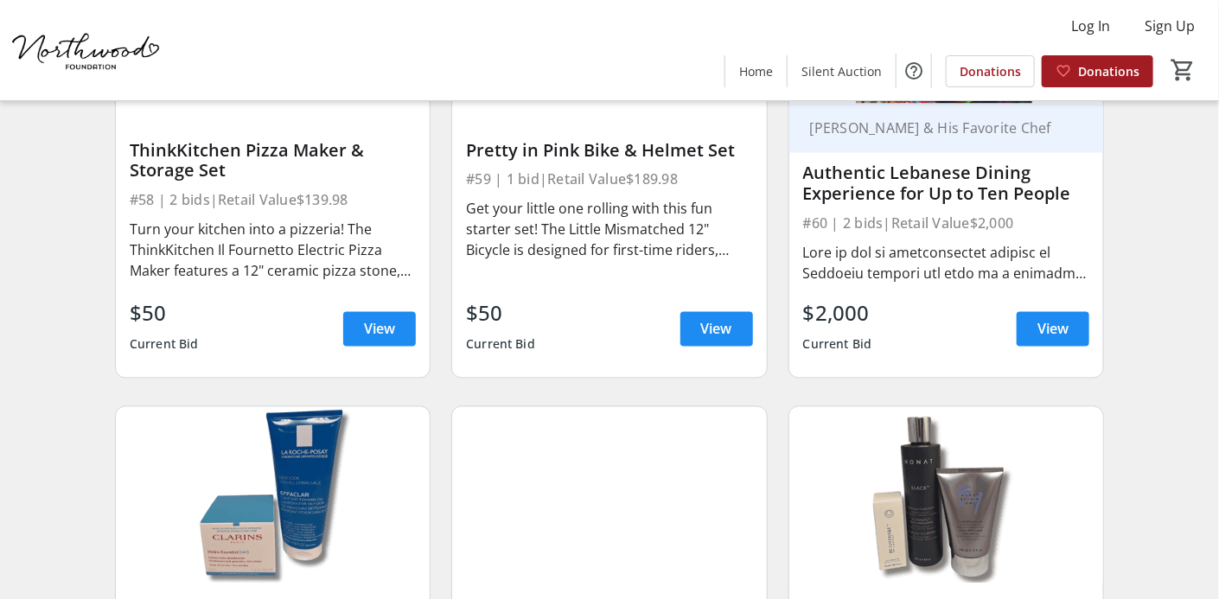
scroll to position [9259, 0]
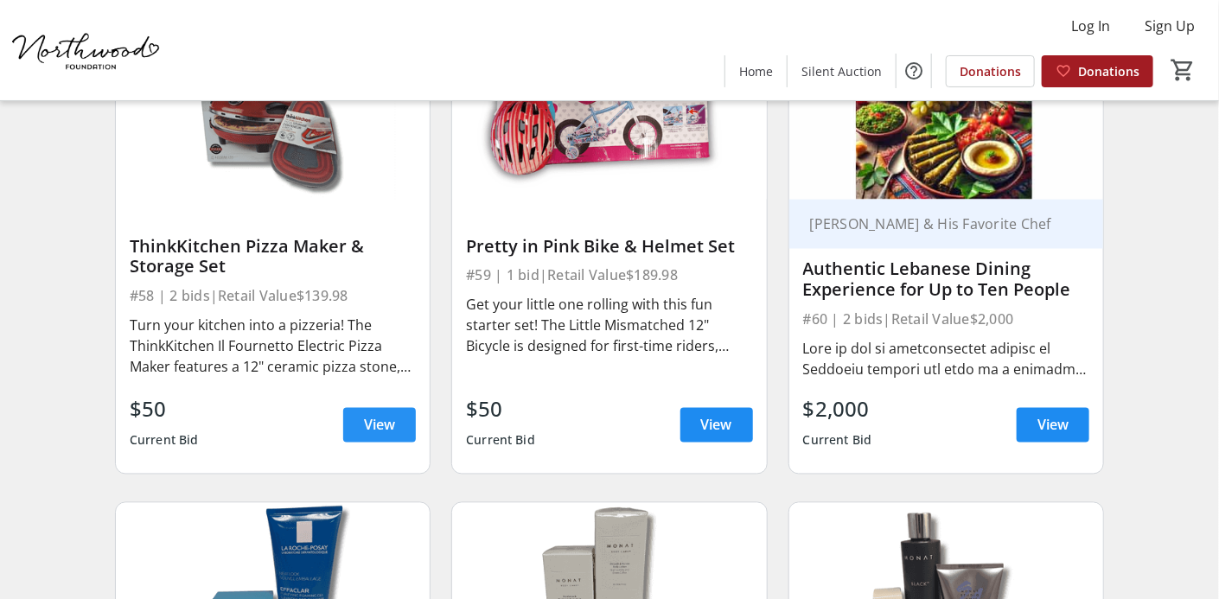
click at [381, 415] on span "View" at bounding box center [379, 425] width 31 height 21
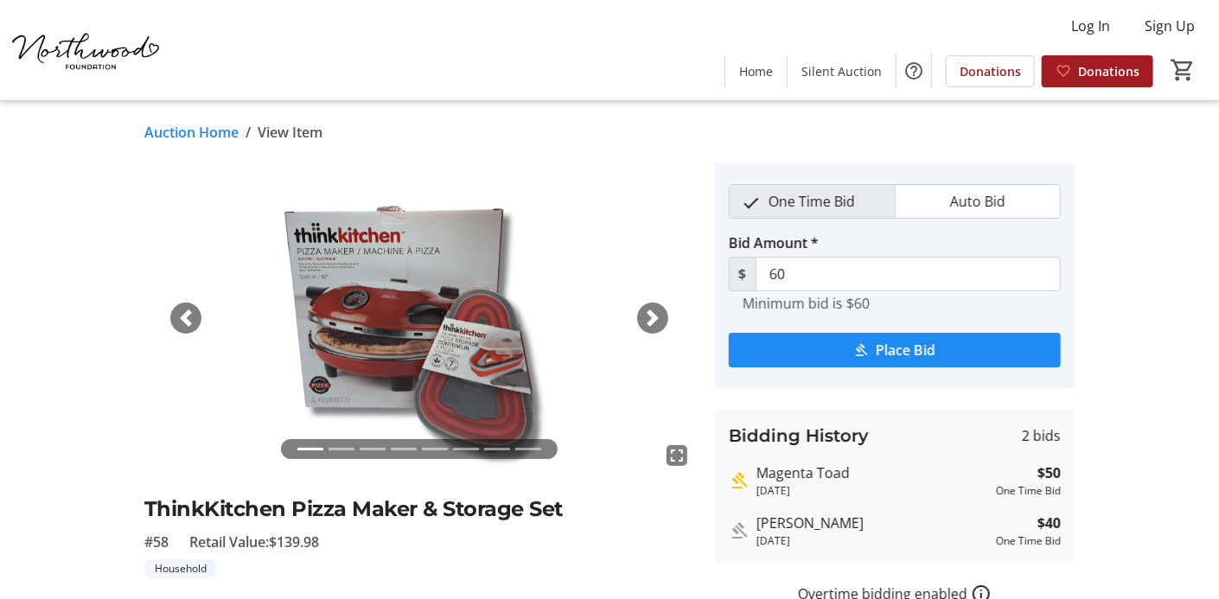
scroll to position [9259, 0]
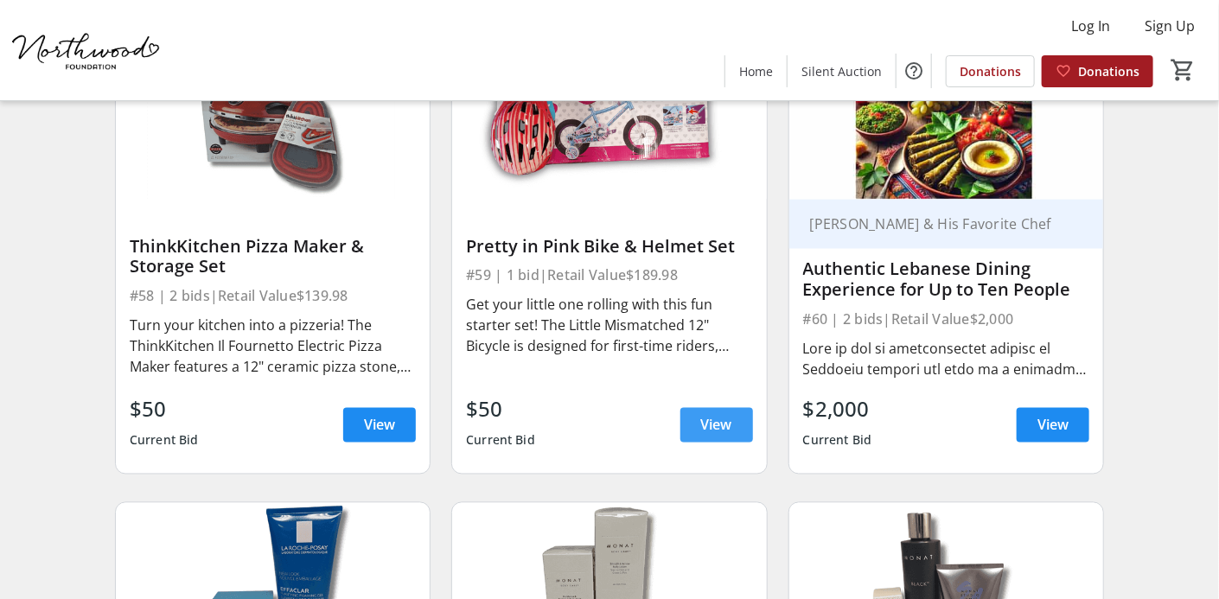
click at [715, 415] on span "View" at bounding box center [716, 425] width 31 height 21
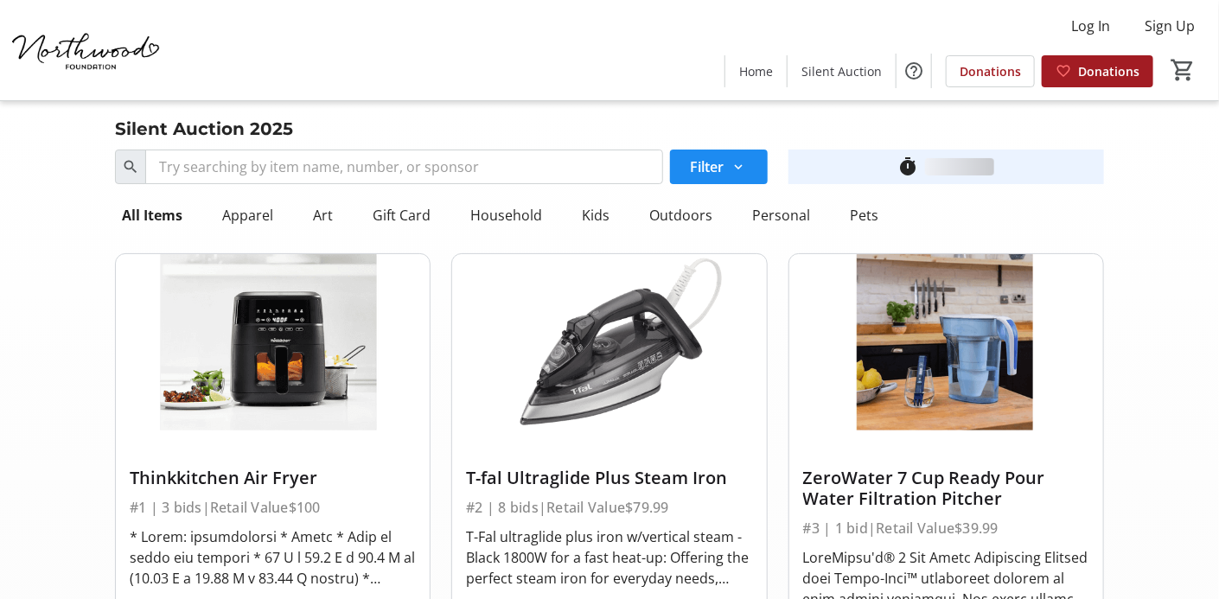
scroll to position [9259, 0]
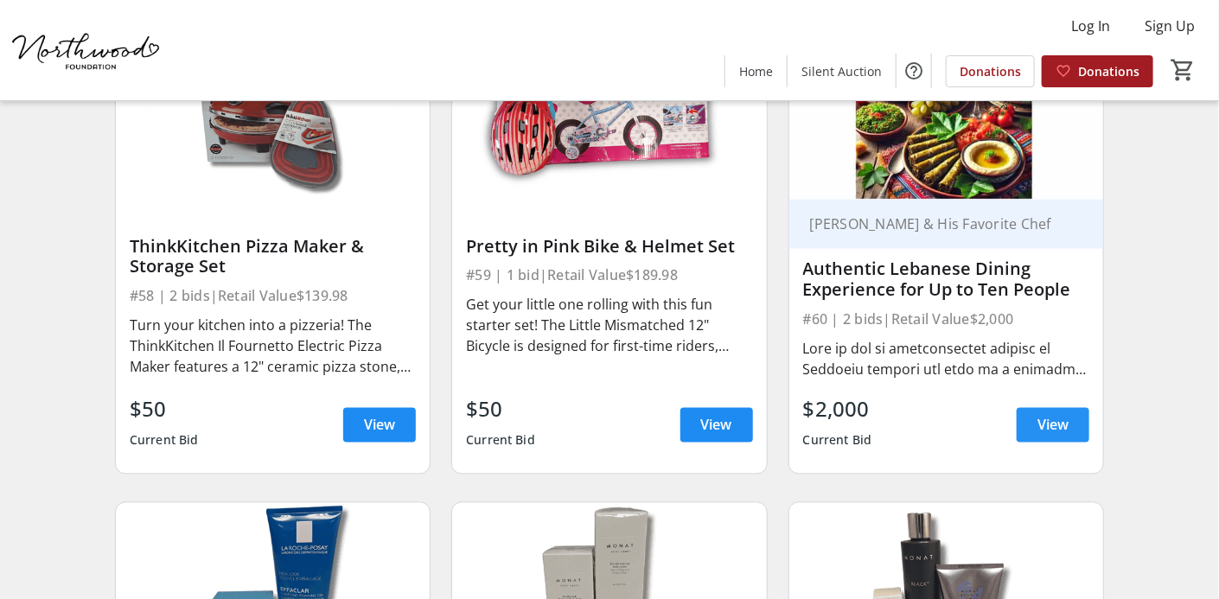
click at [1041, 415] on span "View" at bounding box center [1052, 425] width 31 height 21
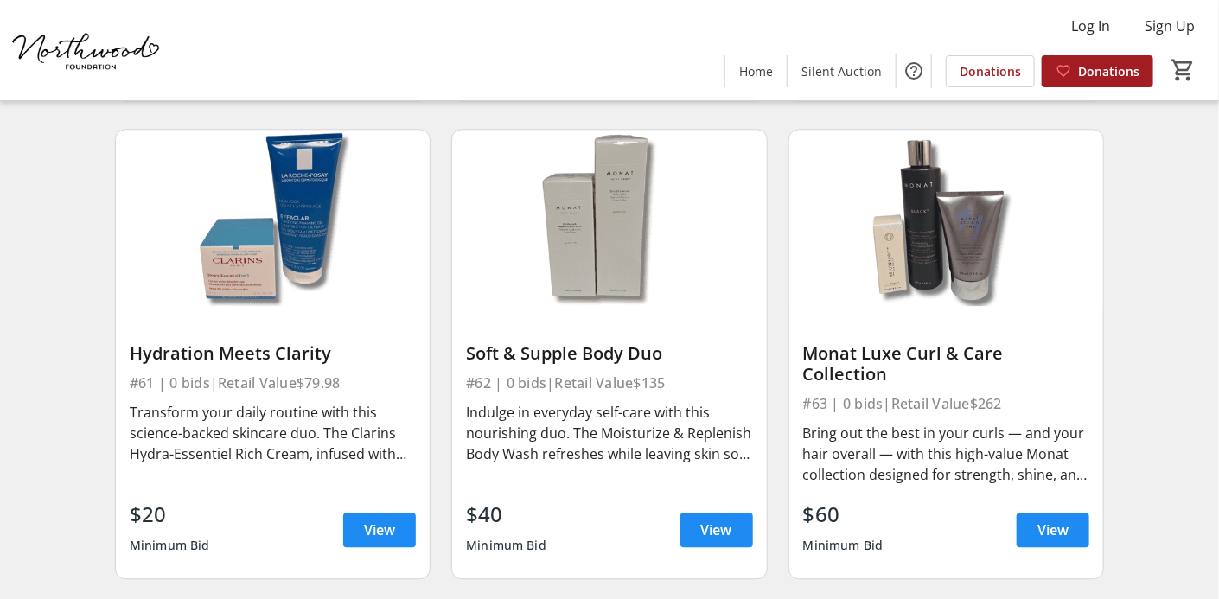
scroll to position [9757, 0]
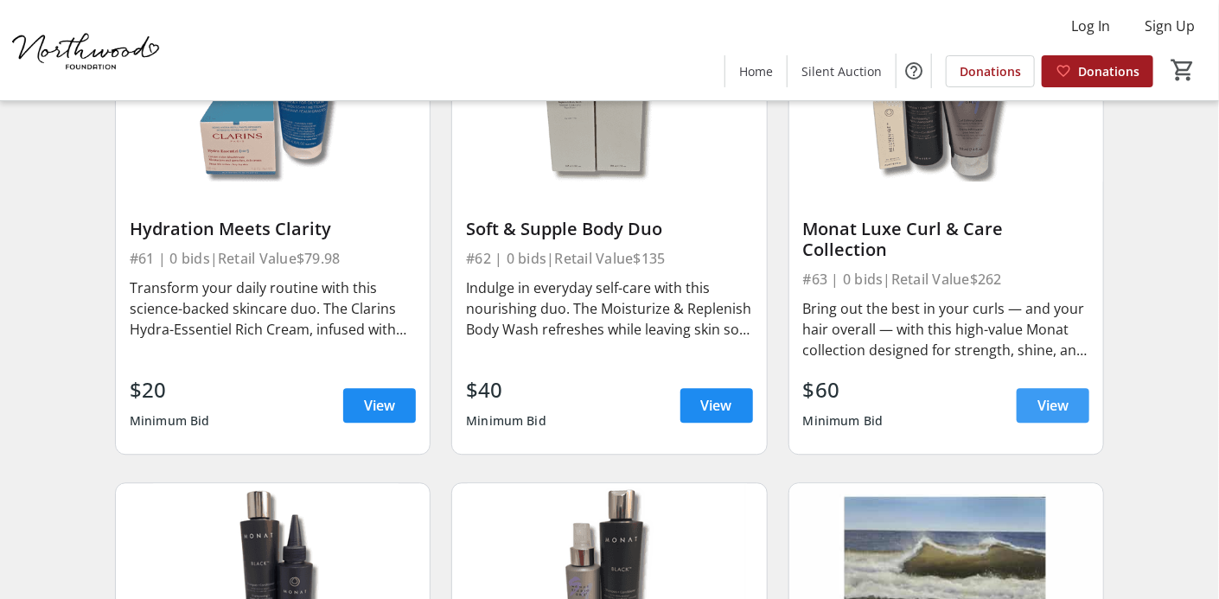
click at [1041, 395] on span "View" at bounding box center [1052, 405] width 31 height 21
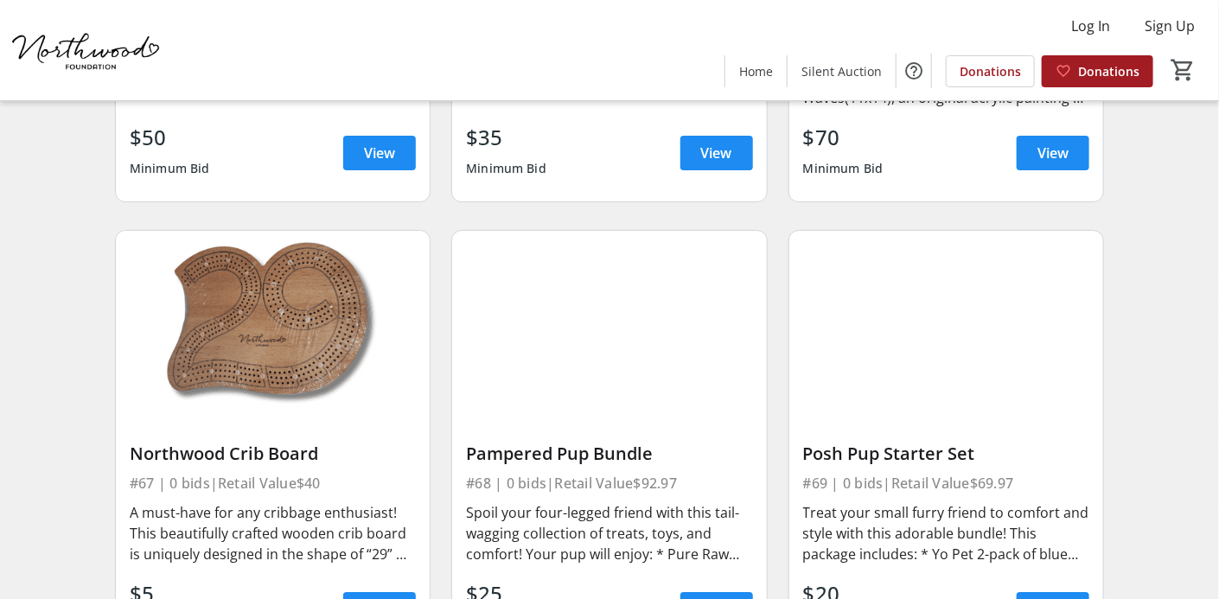
scroll to position [10502, 0]
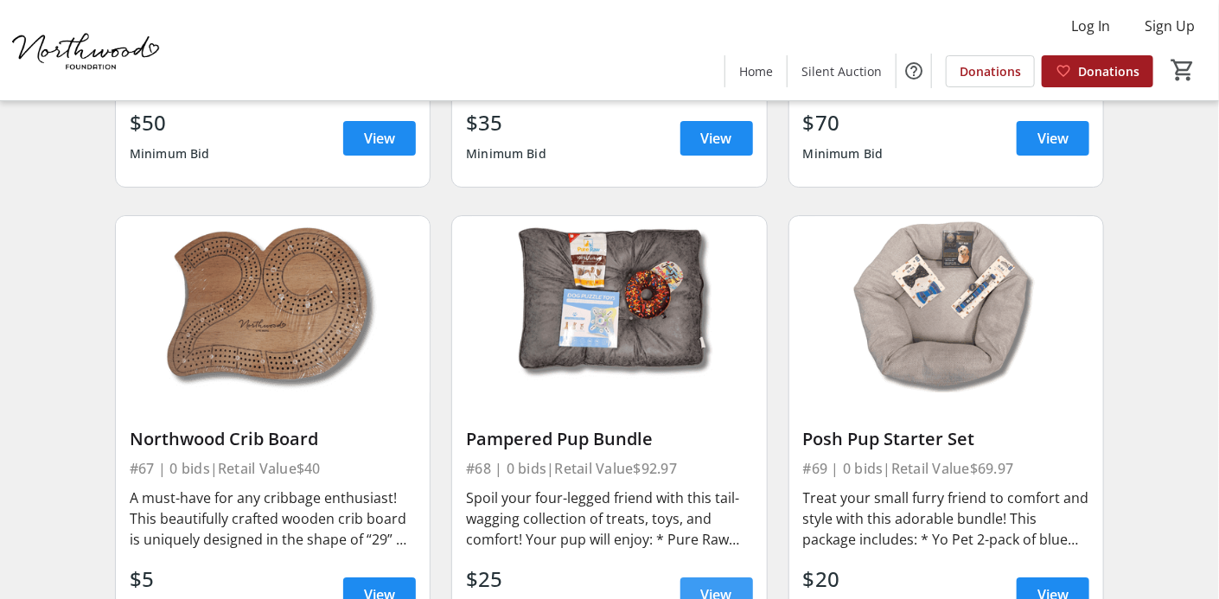
click at [713, 584] on span "View" at bounding box center [716, 594] width 31 height 21
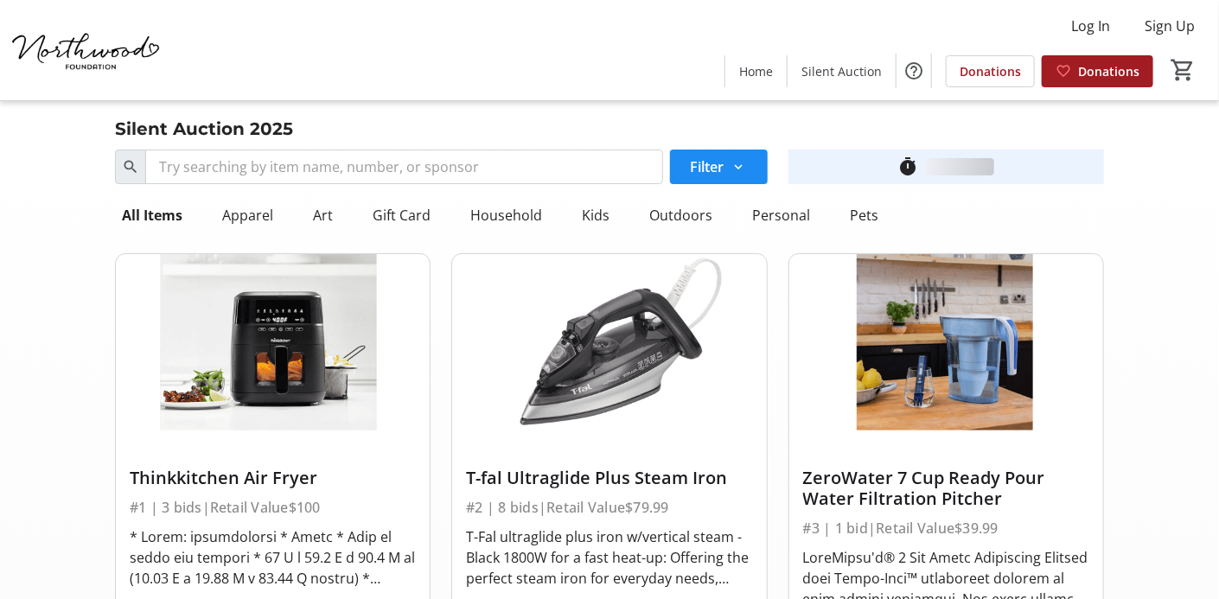
scroll to position [10502, 0]
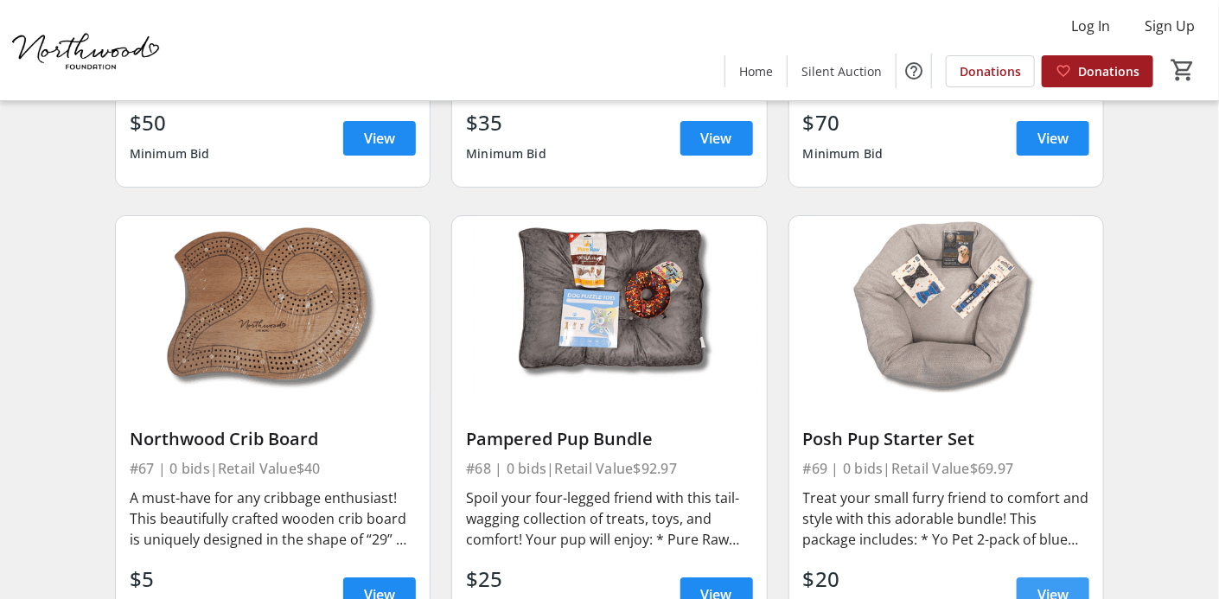
click at [1055, 584] on span "View" at bounding box center [1052, 594] width 31 height 21
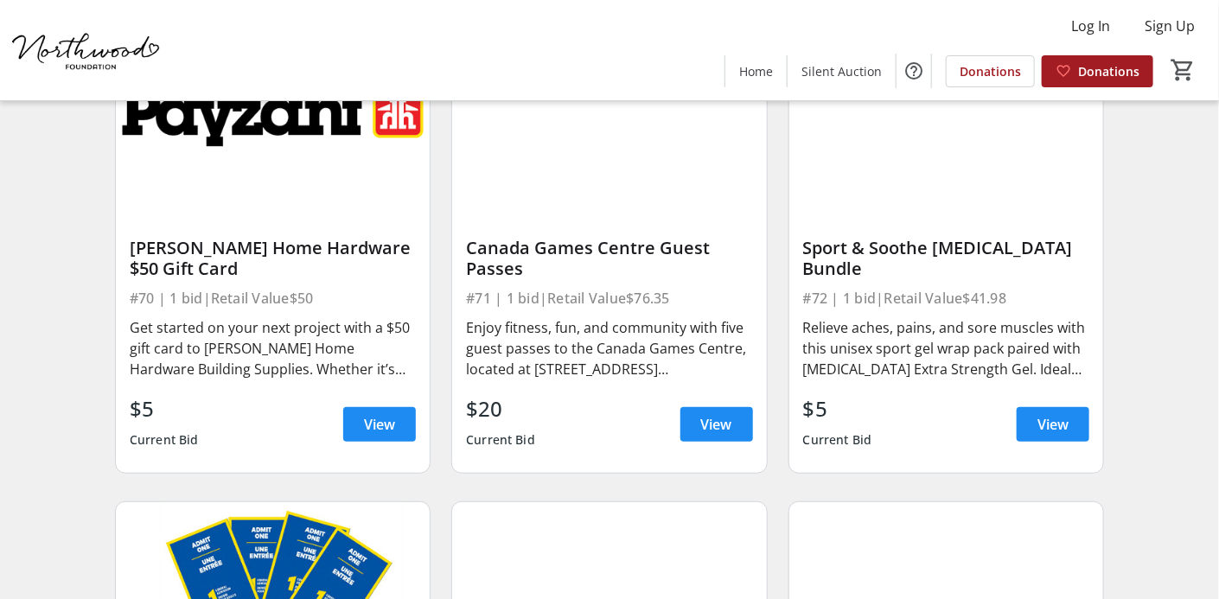
scroll to position [11067, 0]
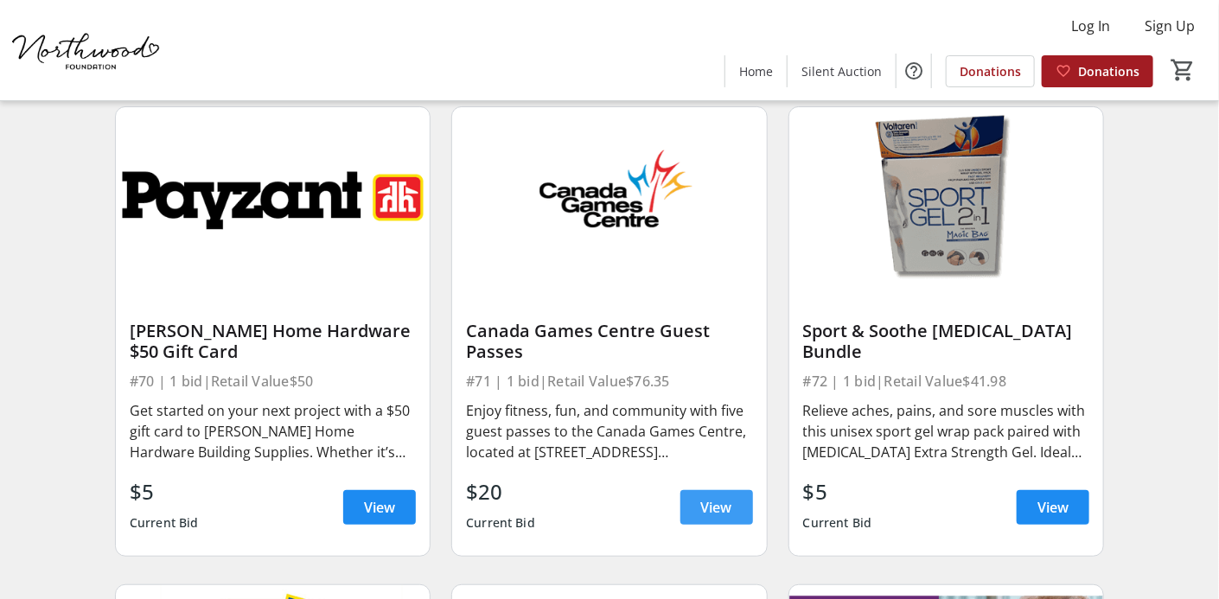
click at [712, 497] on span "View" at bounding box center [716, 507] width 31 height 21
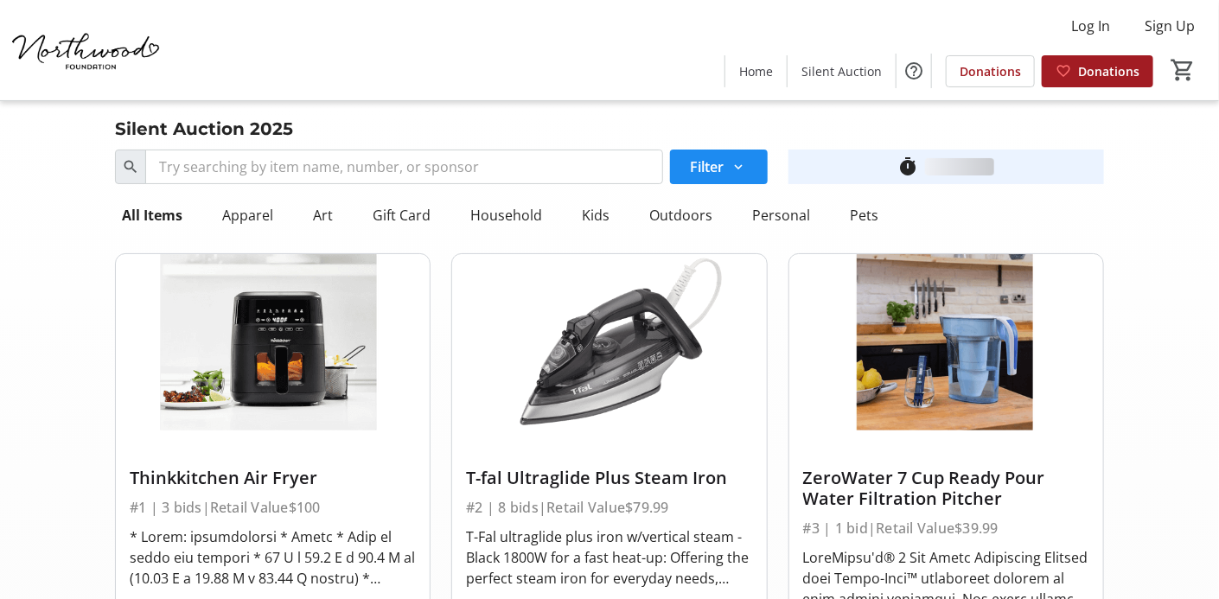
scroll to position [11067, 0]
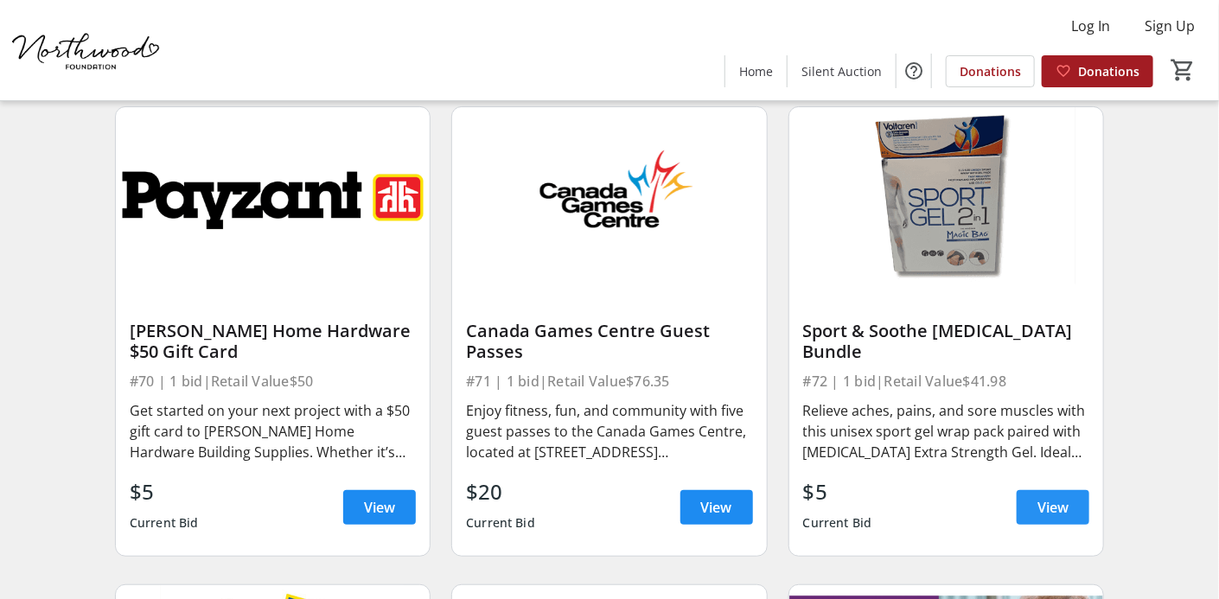
click at [1040, 497] on span "View" at bounding box center [1052, 507] width 31 height 21
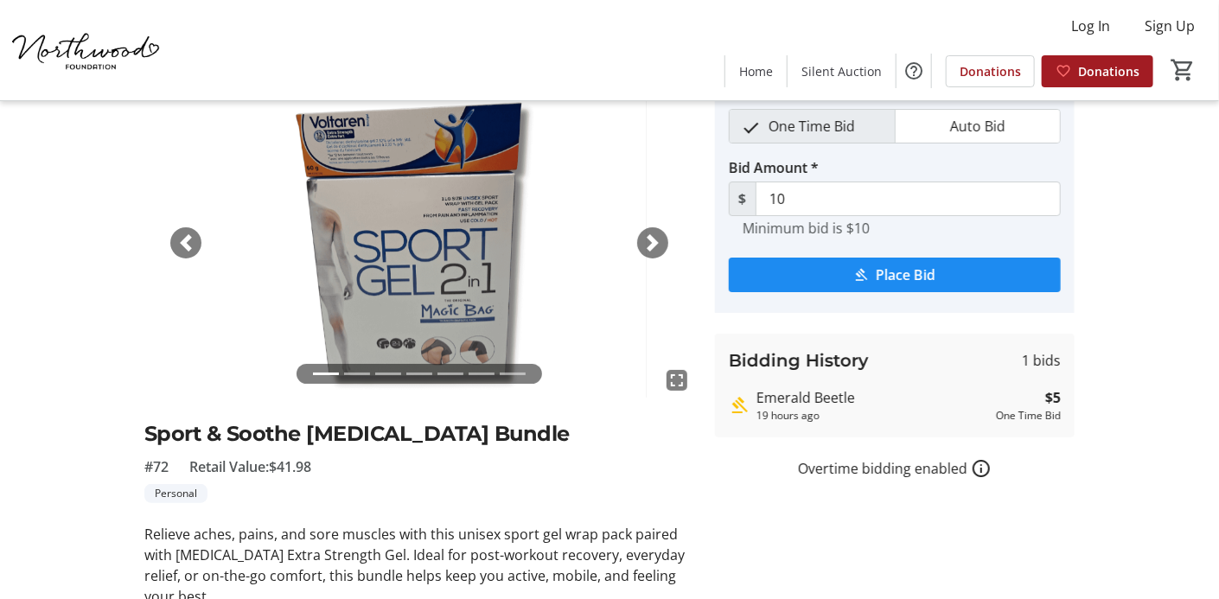
scroll to position [71, 0]
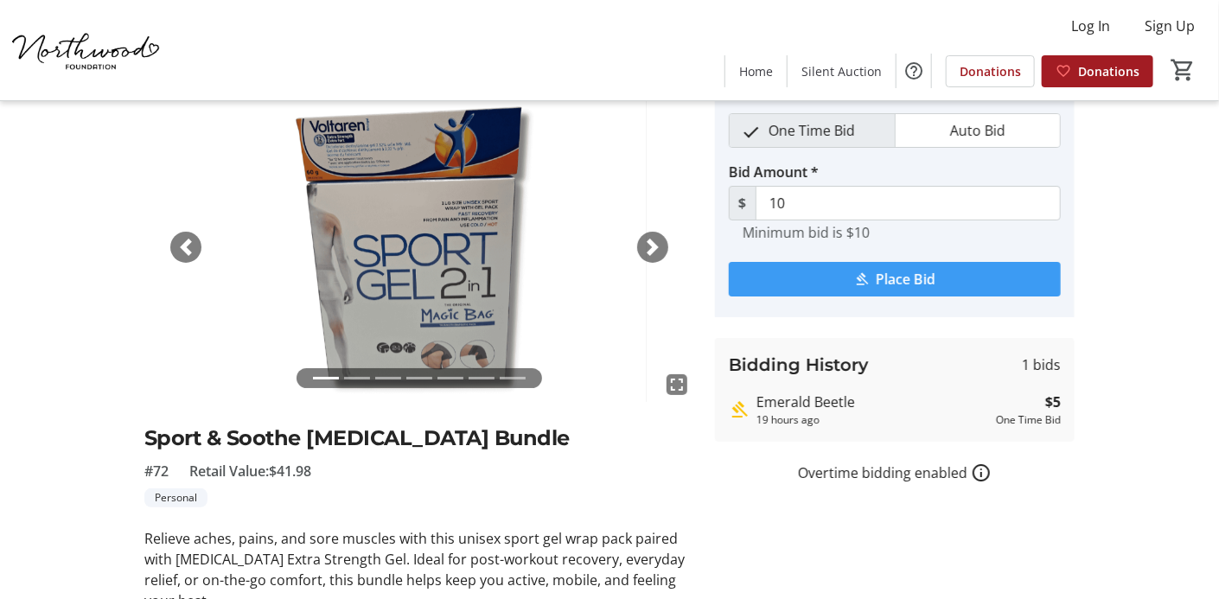
click at [897, 277] on span "Place Bid" at bounding box center [906, 279] width 60 height 21
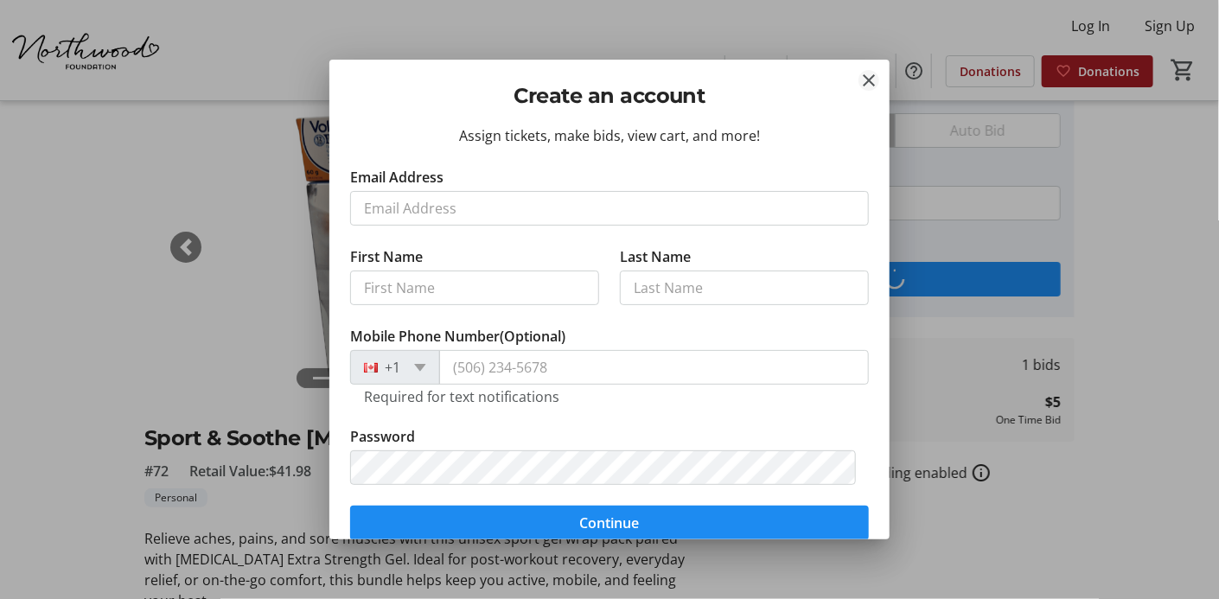
click at [867, 77] on mat-icon "Close" at bounding box center [868, 80] width 21 height 21
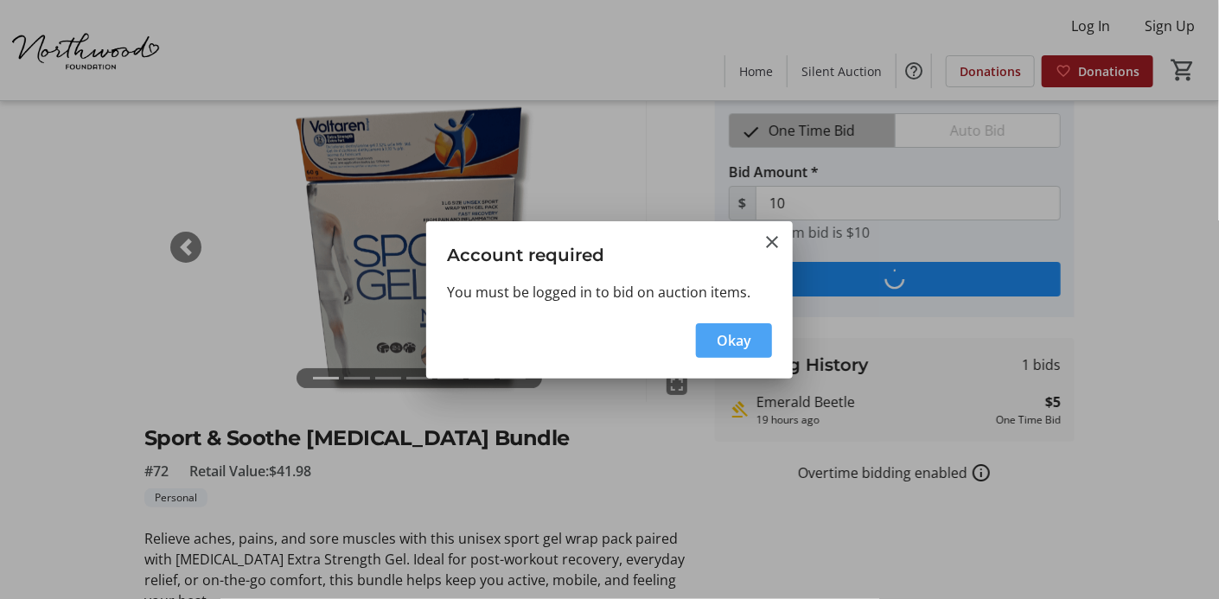
click at [727, 342] on span "Okay" at bounding box center [734, 340] width 35 height 21
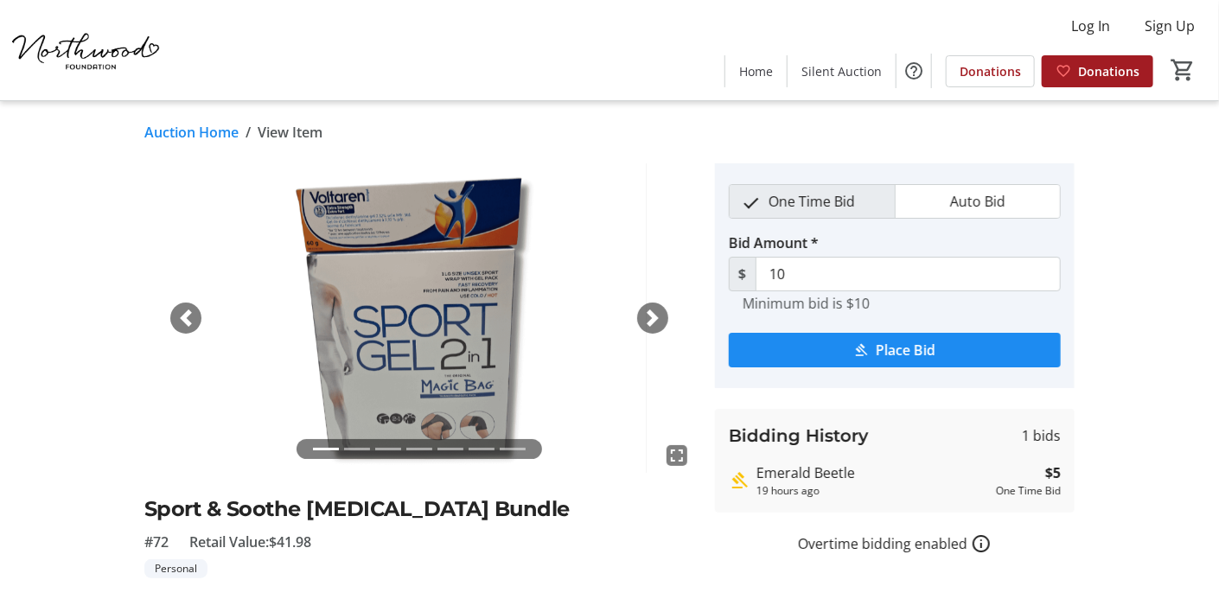
scroll to position [71, 0]
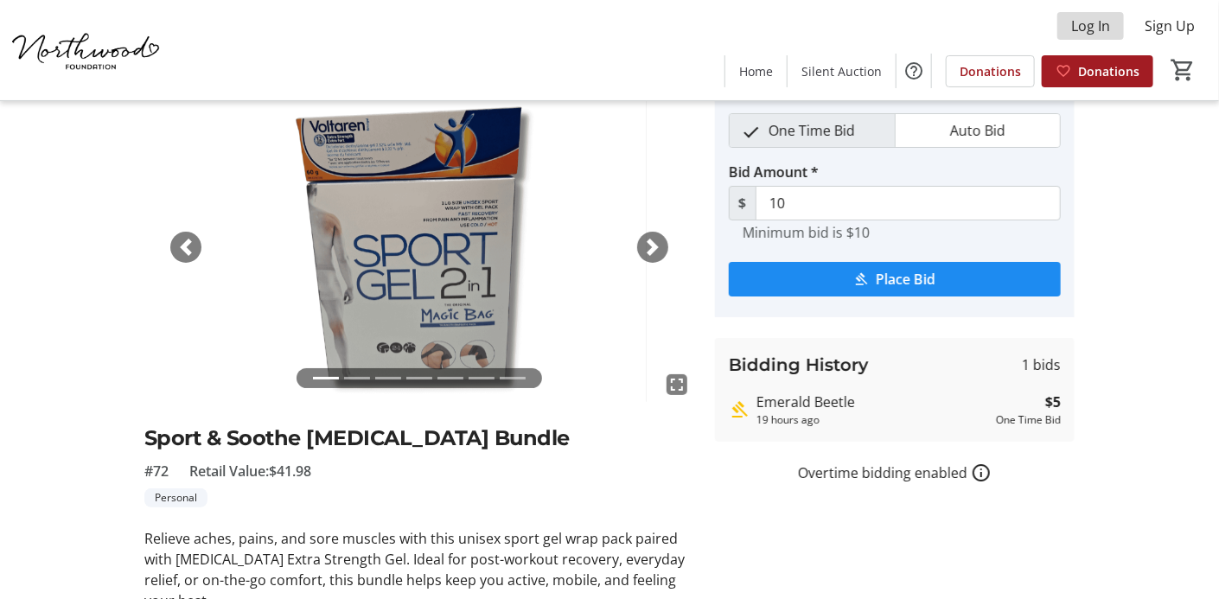
click at [1079, 17] on span "Log In" at bounding box center [1090, 26] width 39 height 21
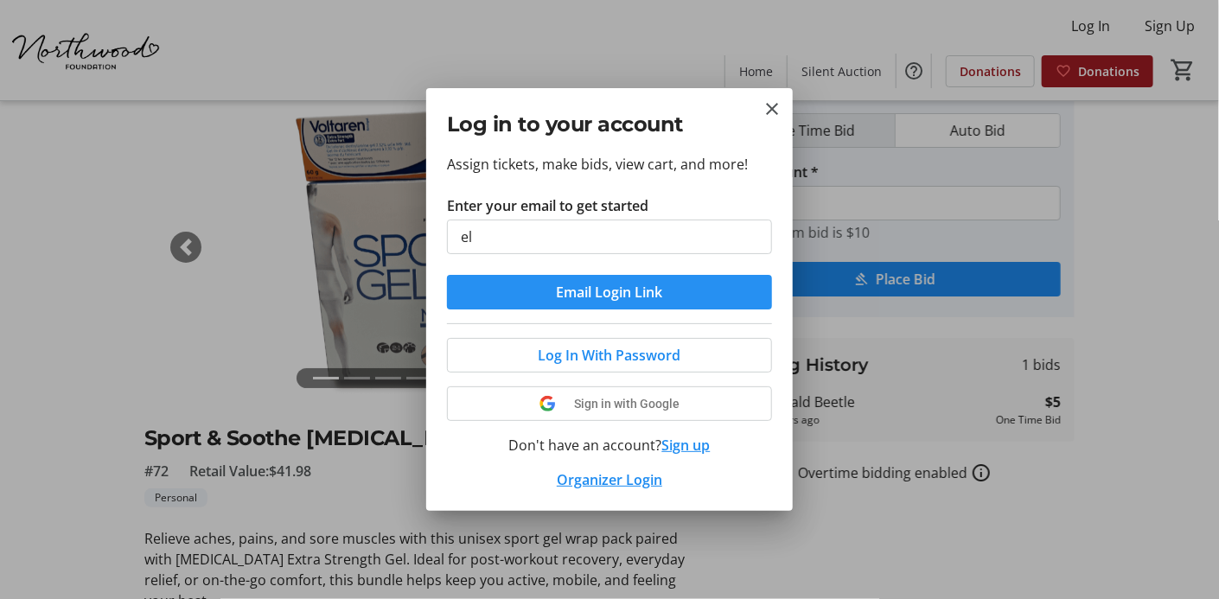
type input "[EMAIL_ADDRESS][DOMAIN_NAME]"
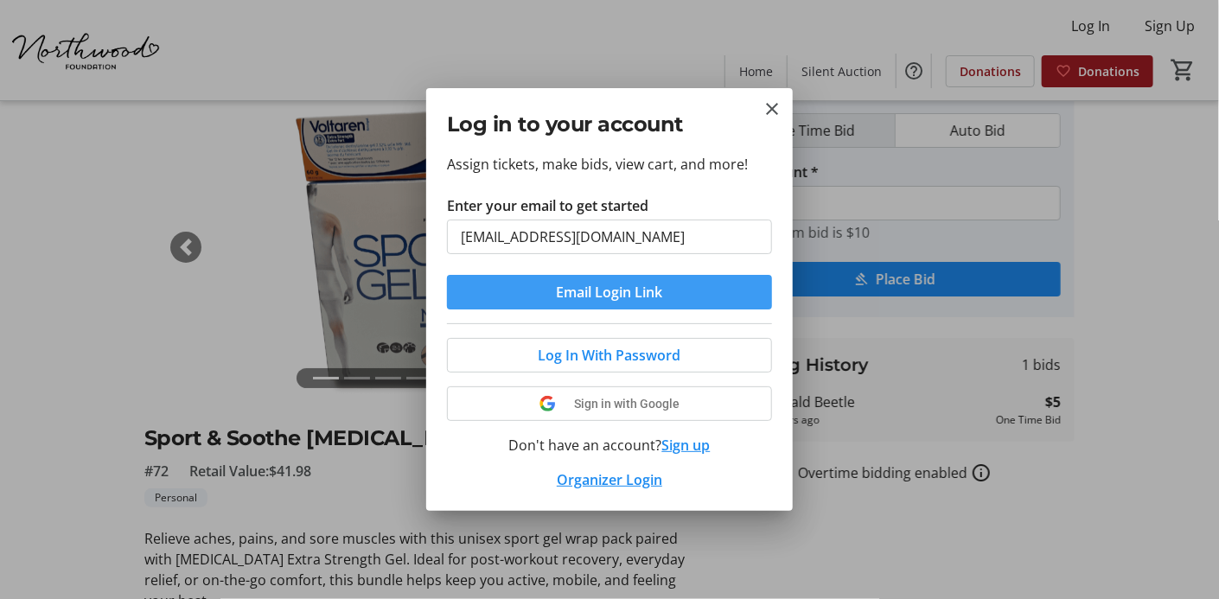
click at [581, 293] on span "Email Login Link" at bounding box center [610, 292] width 106 height 21
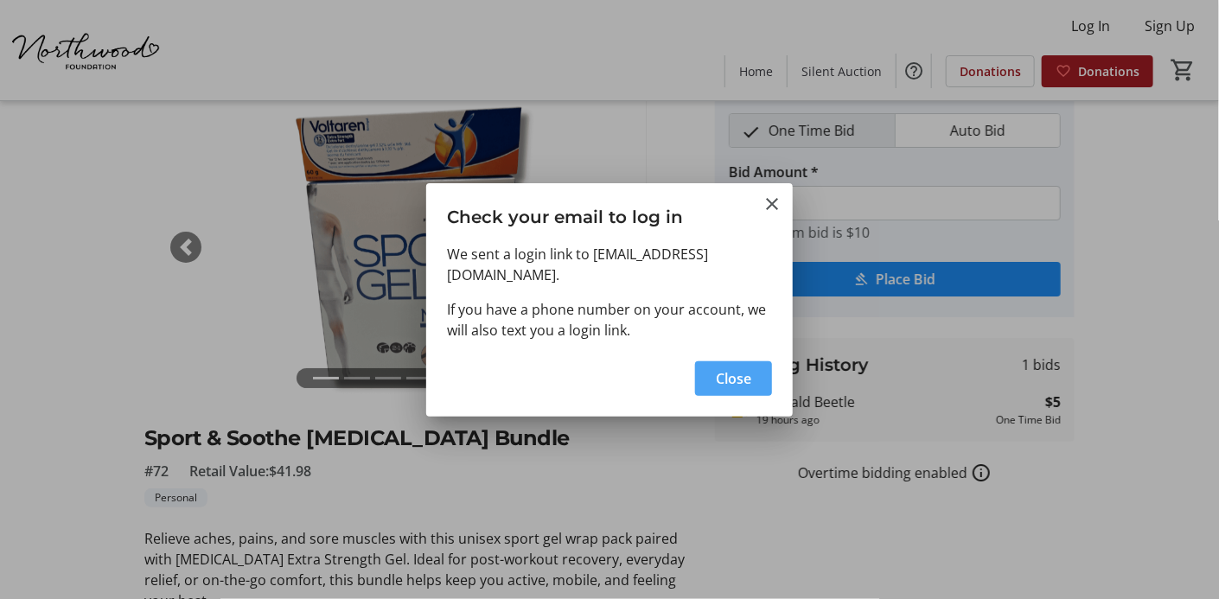
click at [740, 383] on span "Close" at bounding box center [733, 378] width 35 height 21
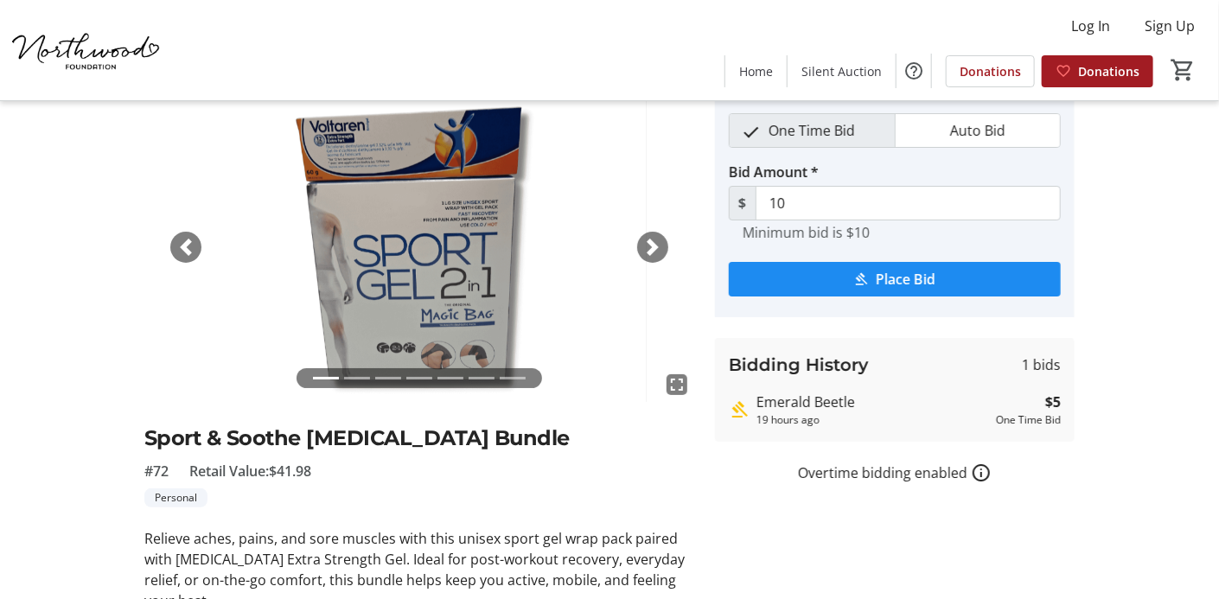
scroll to position [71, 0]
type input "15"
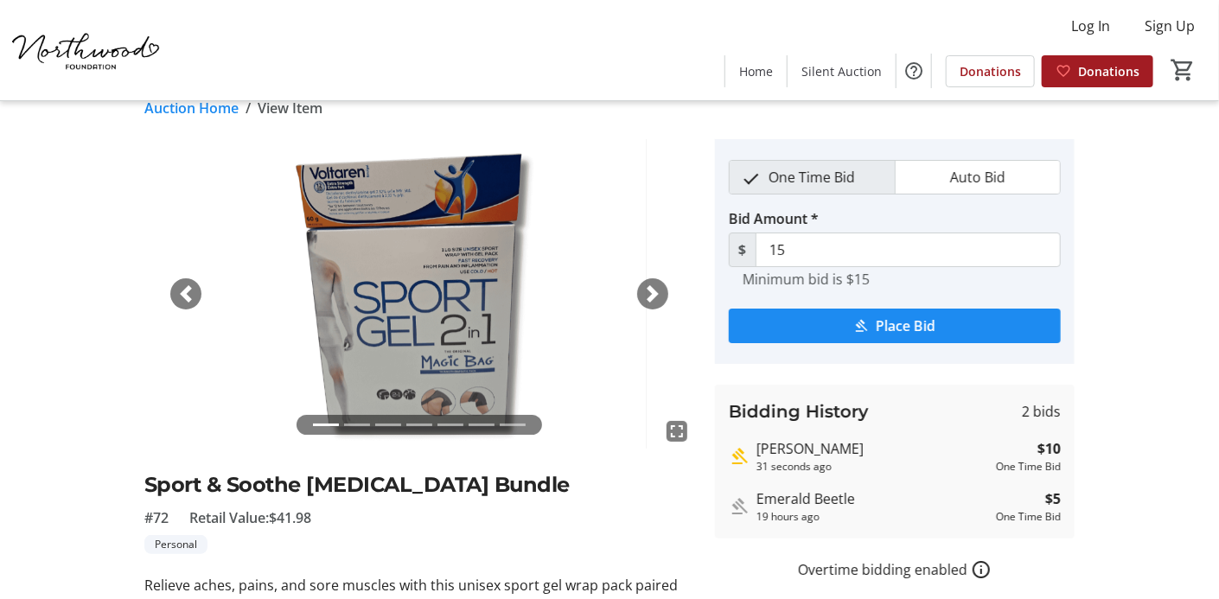
scroll to position [0, 0]
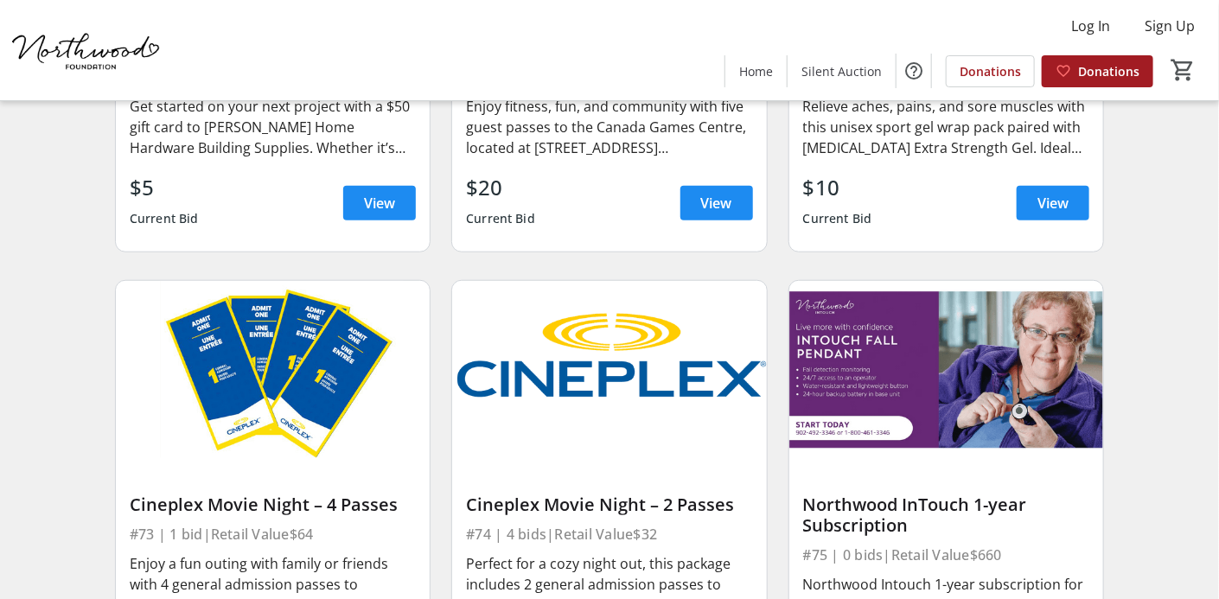
scroll to position [11482, 0]
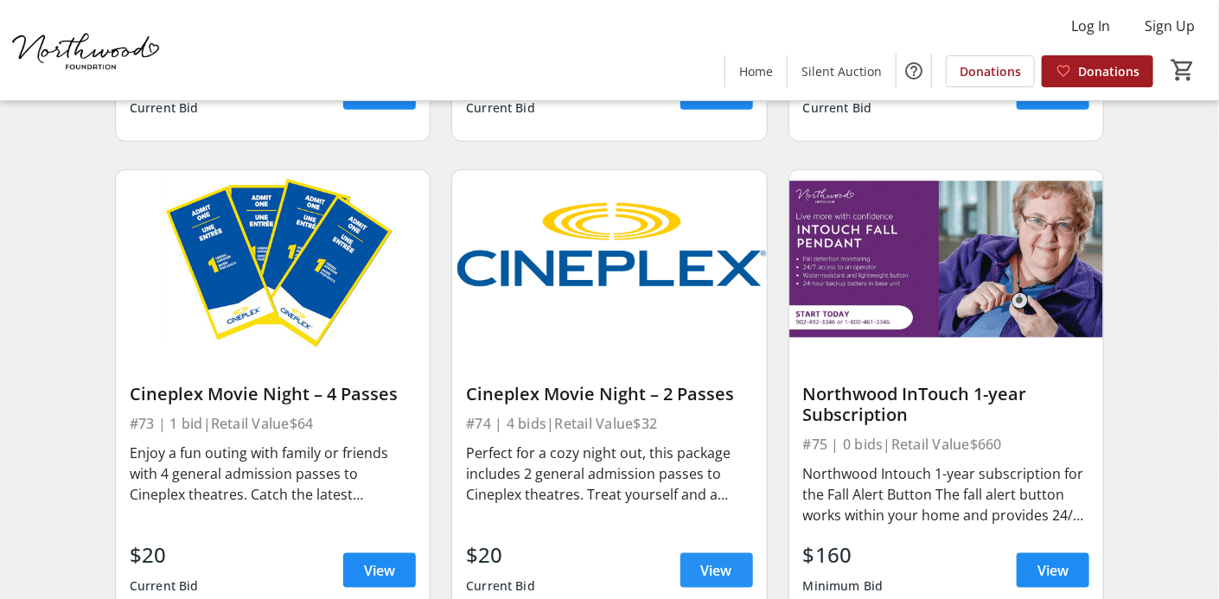
click at [710, 560] on span "View" at bounding box center [716, 570] width 31 height 21
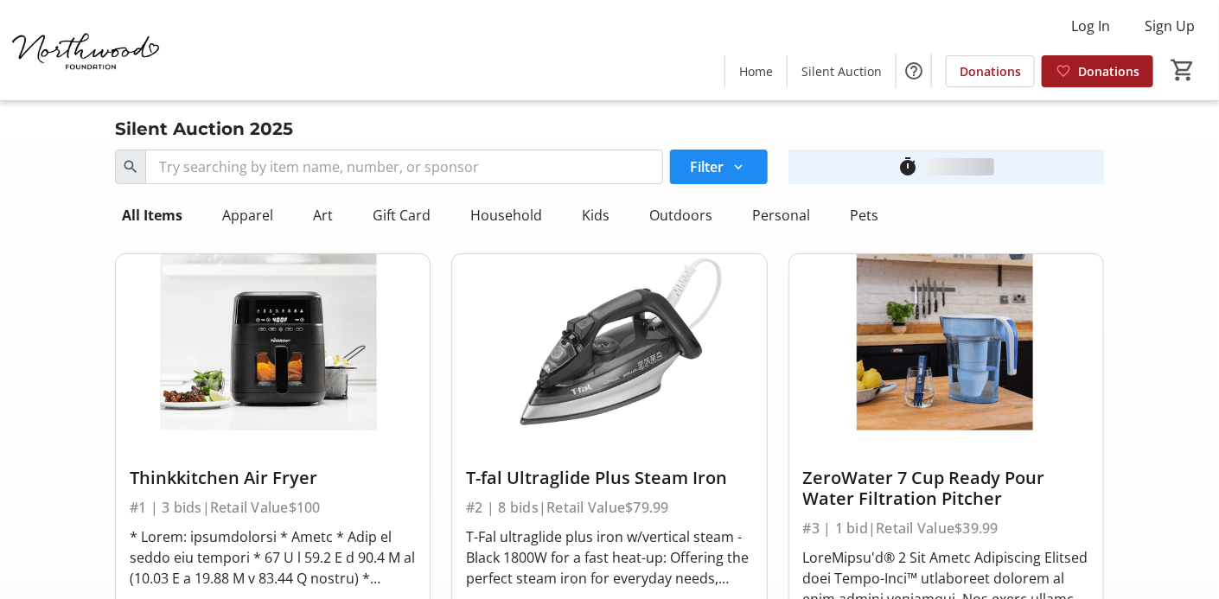
scroll to position [11482, 0]
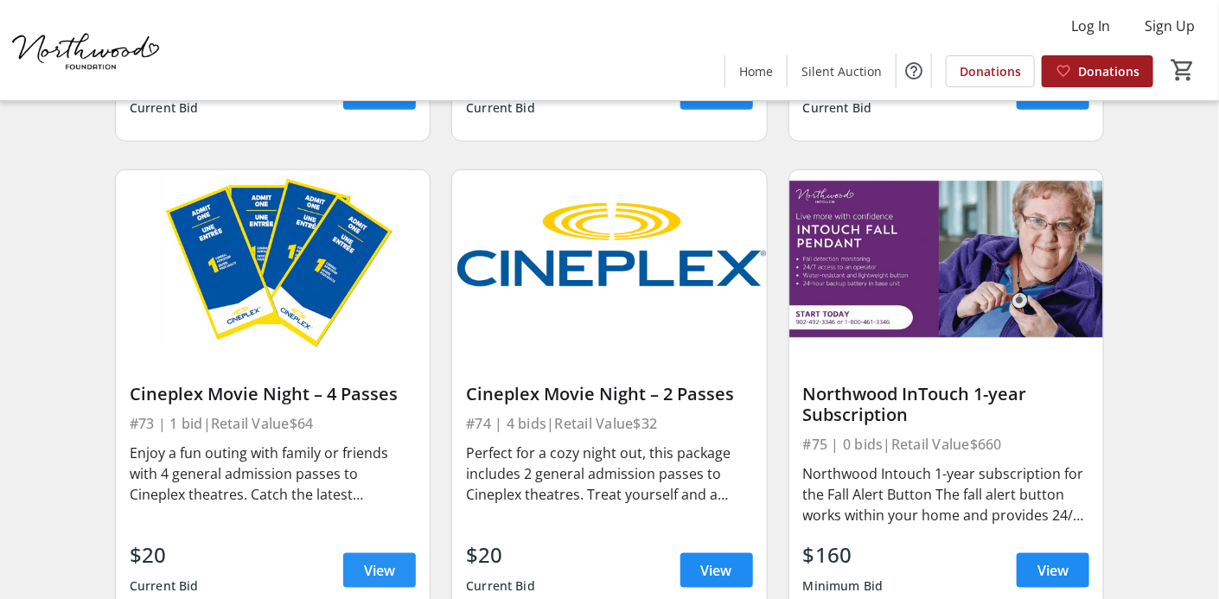
click at [369, 560] on span "View" at bounding box center [379, 570] width 31 height 21
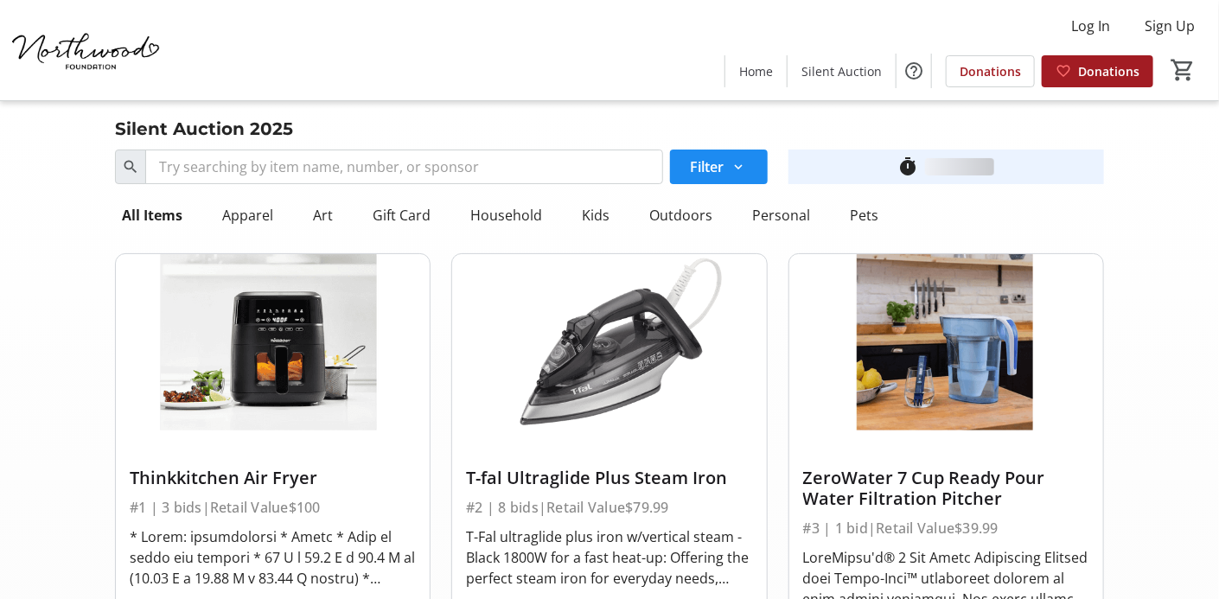
scroll to position [11482, 0]
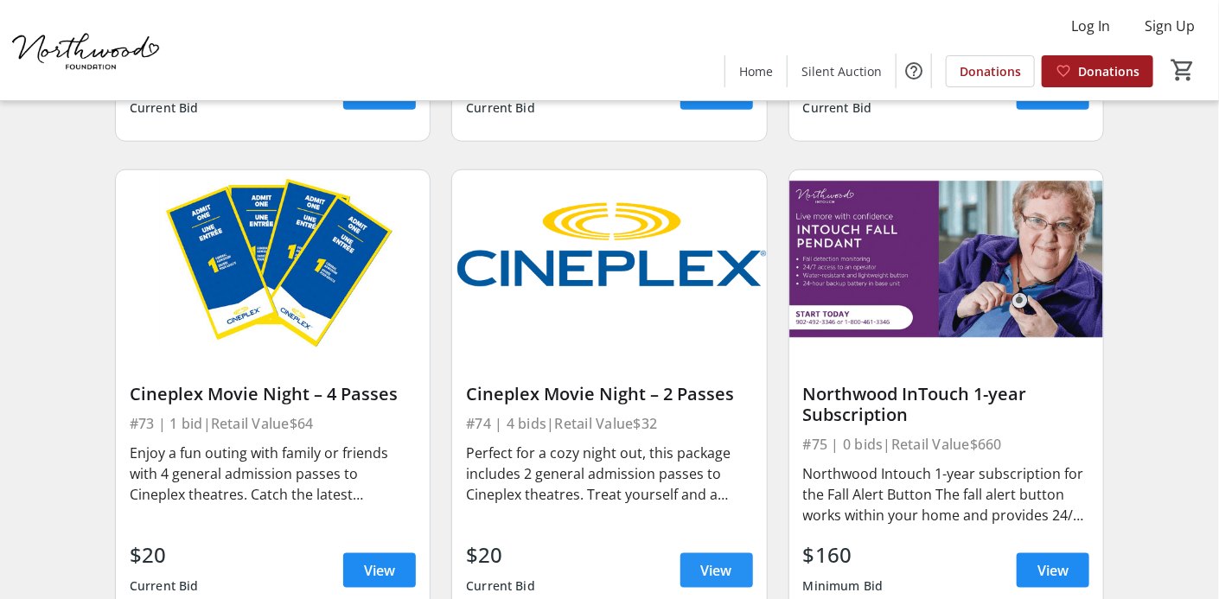
click at [701, 560] on span "View" at bounding box center [716, 570] width 31 height 21
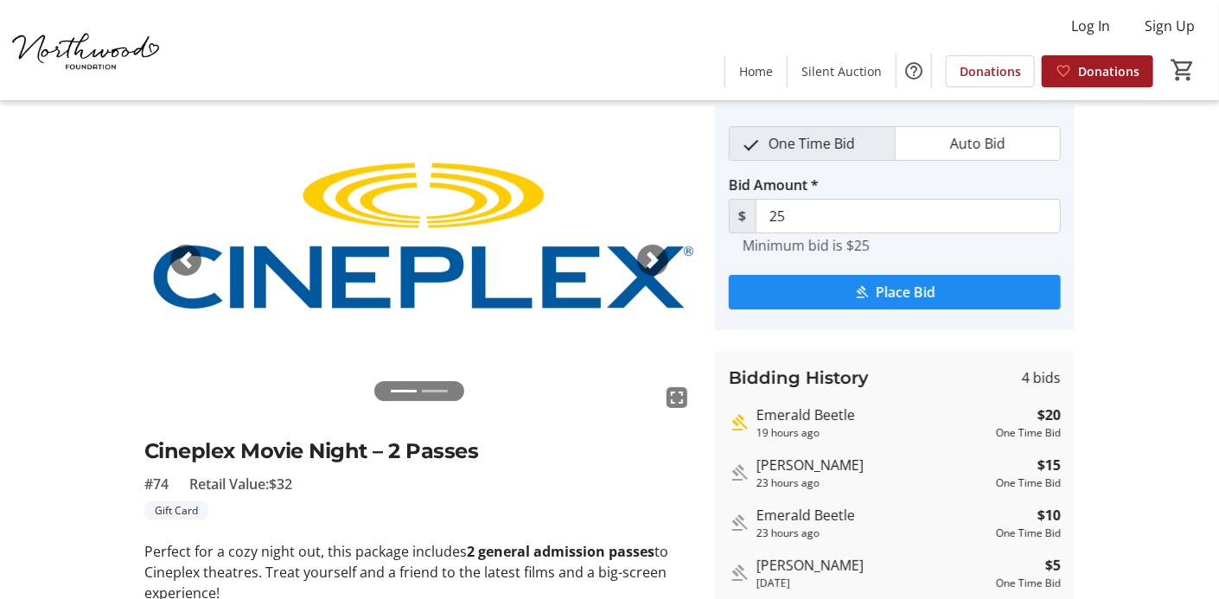
scroll to position [22, 0]
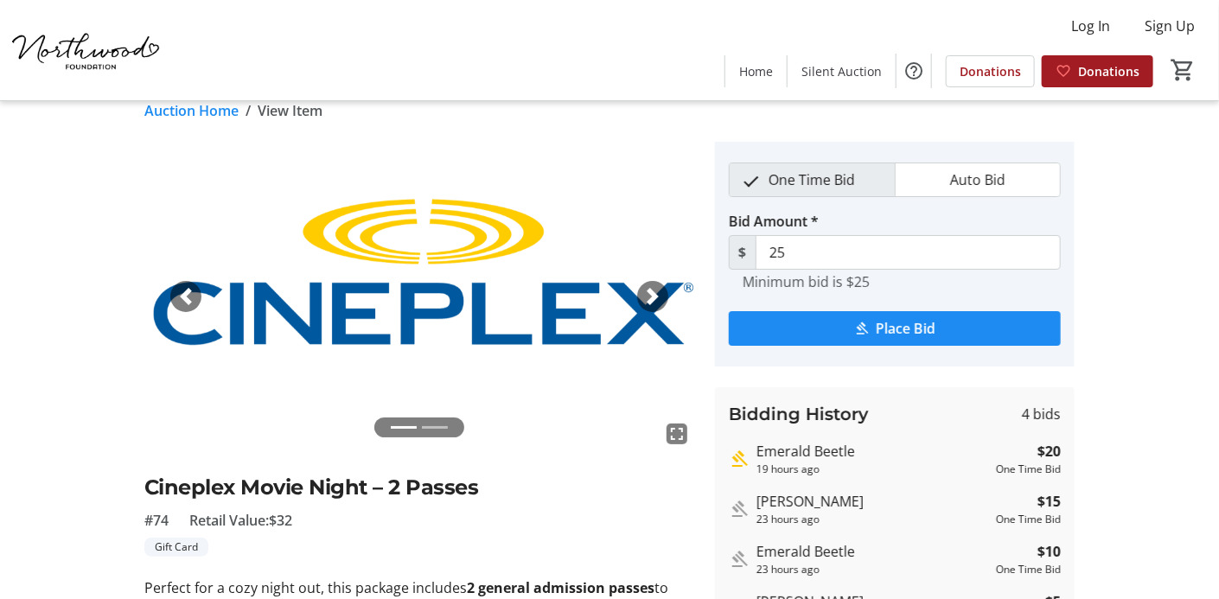
scroll to position [11482, 0]
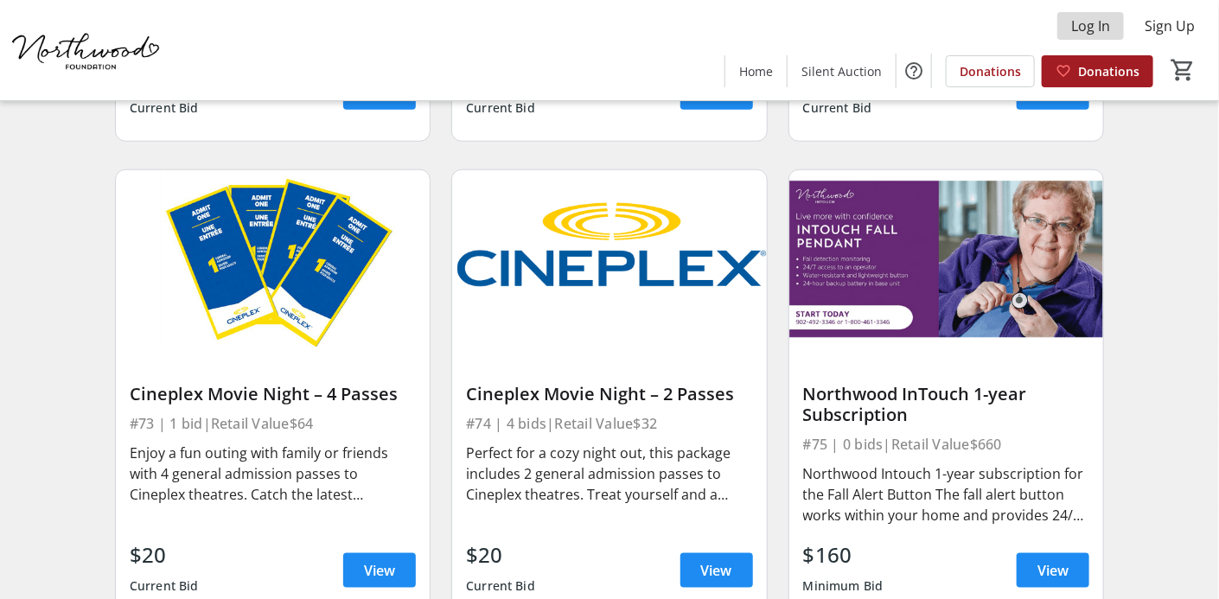
click at [1099, 27] on span "Log In" at bounding box center [1090, 26] width 39 height 21
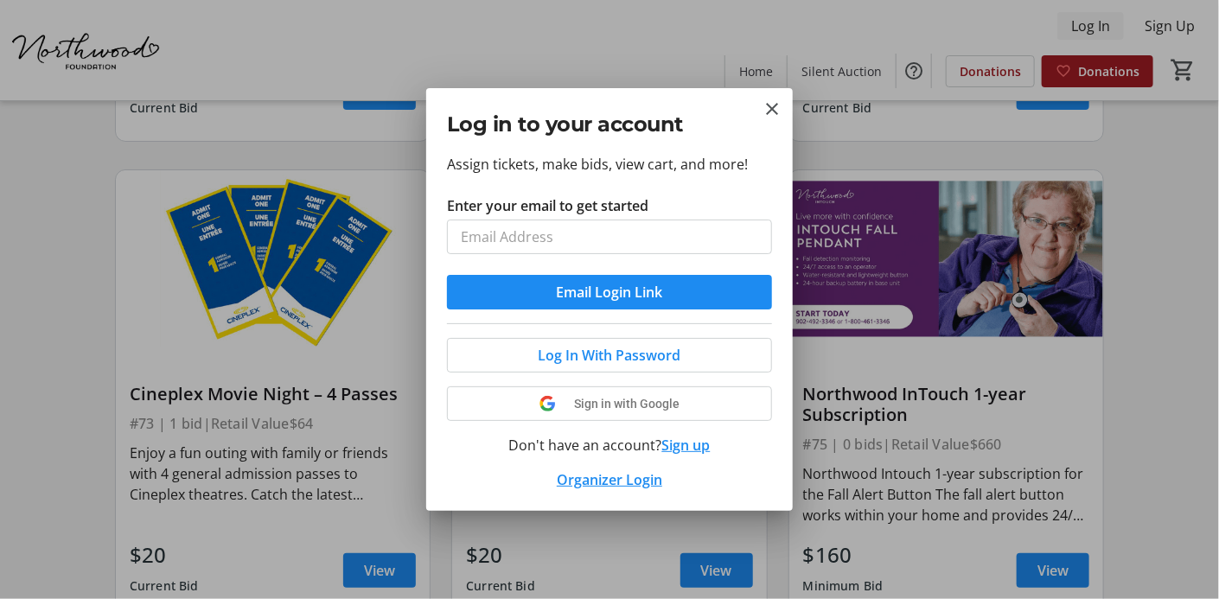
click at [1099, 27] on div at bounding box center [609, 299] width 1219 height 599
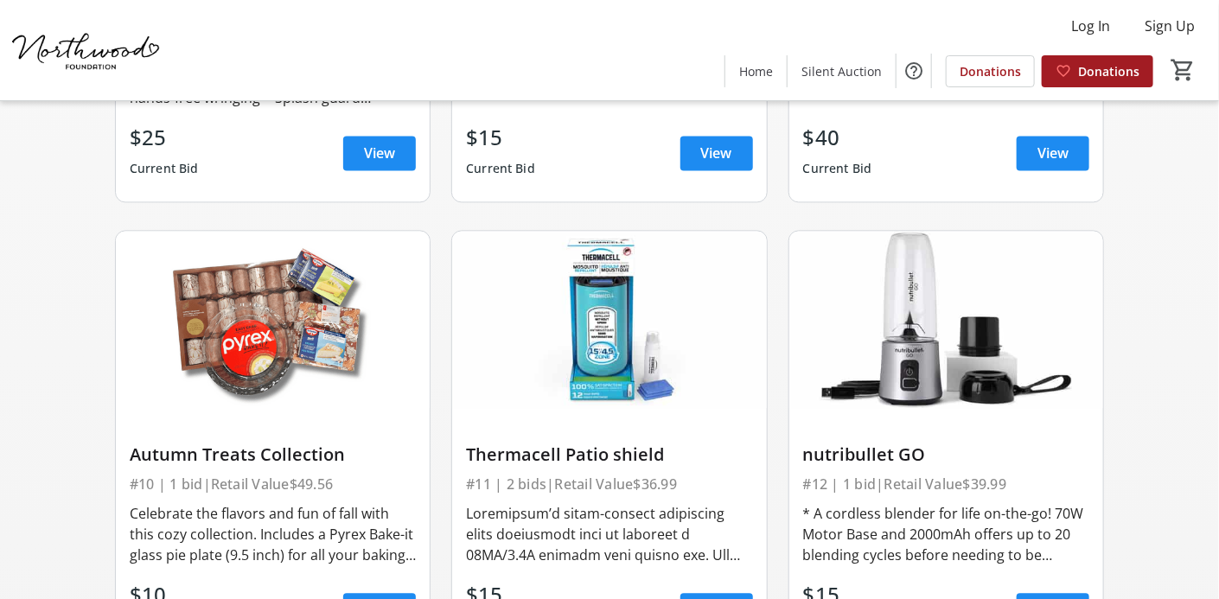
scroll to position [1421, 0]
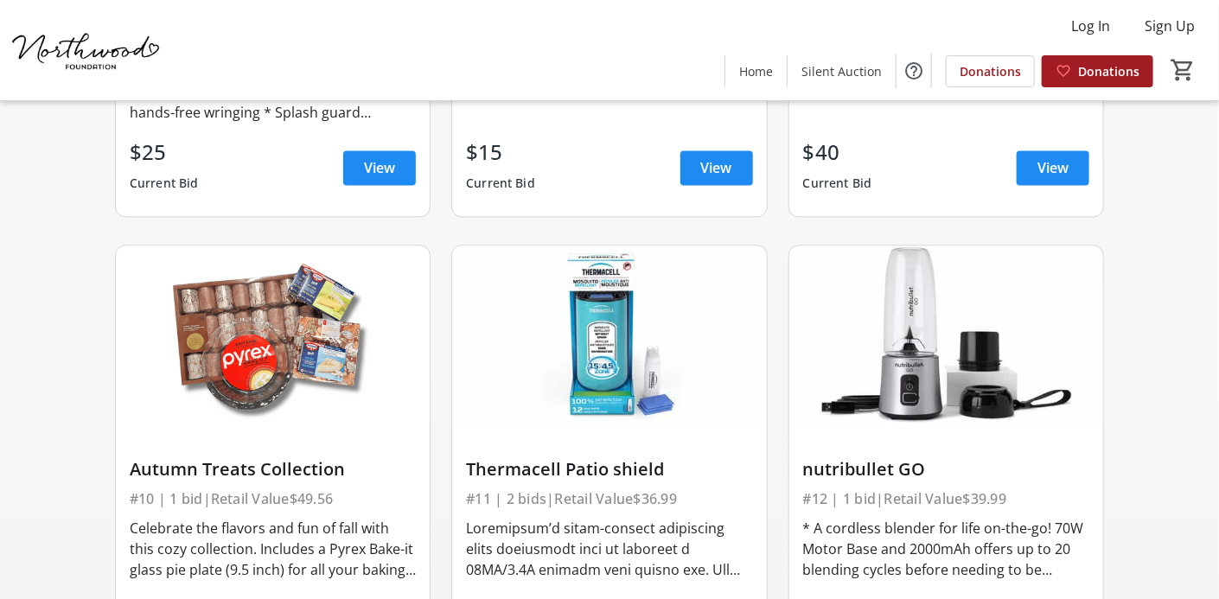
drag, startPoint x: 1166, startPoint y: 29, endPoint x: 849, endPoint y: 33, distance: 317.3
click at [849, 33] on div "Log In Sign Up Home Silent Auction Donations Donations 0" at bounding box center [609, 50] width 1219 height 100
drag, startPoint x: 1077, startPoint y: 29, endPoint x: 964, endPoint y: 23, distance: 113.4
click at [964, 23] on div "Log In Sign Up Home Silent Auction Donations Donations 0" at bounding box center [609, 50] width 1219 height 100
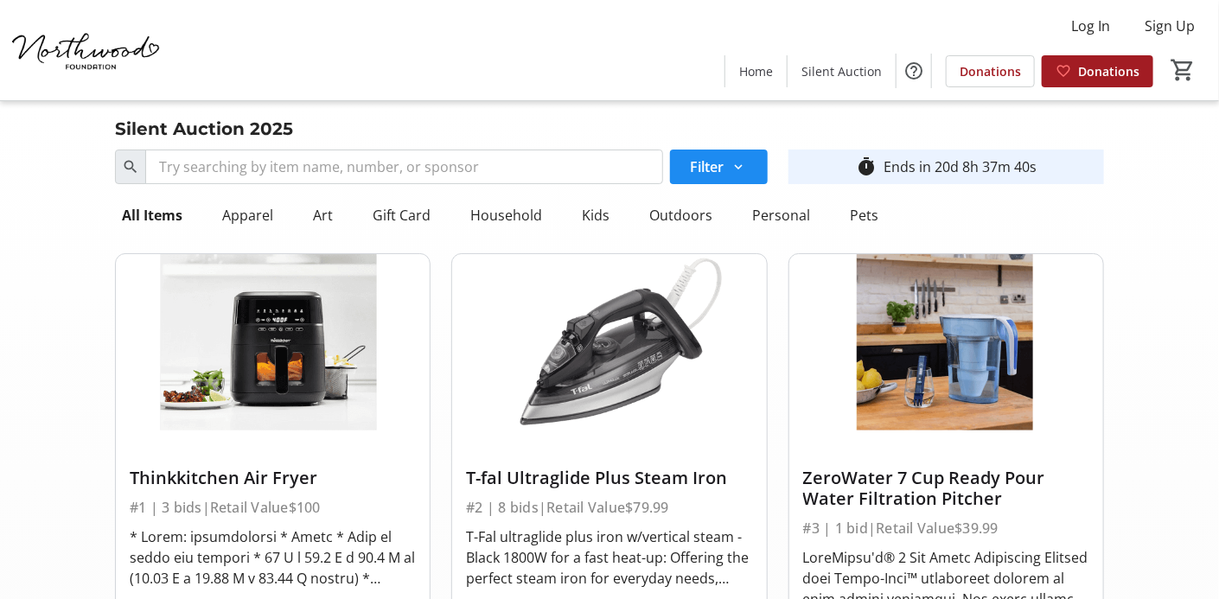
scroll to position [11508, 0]
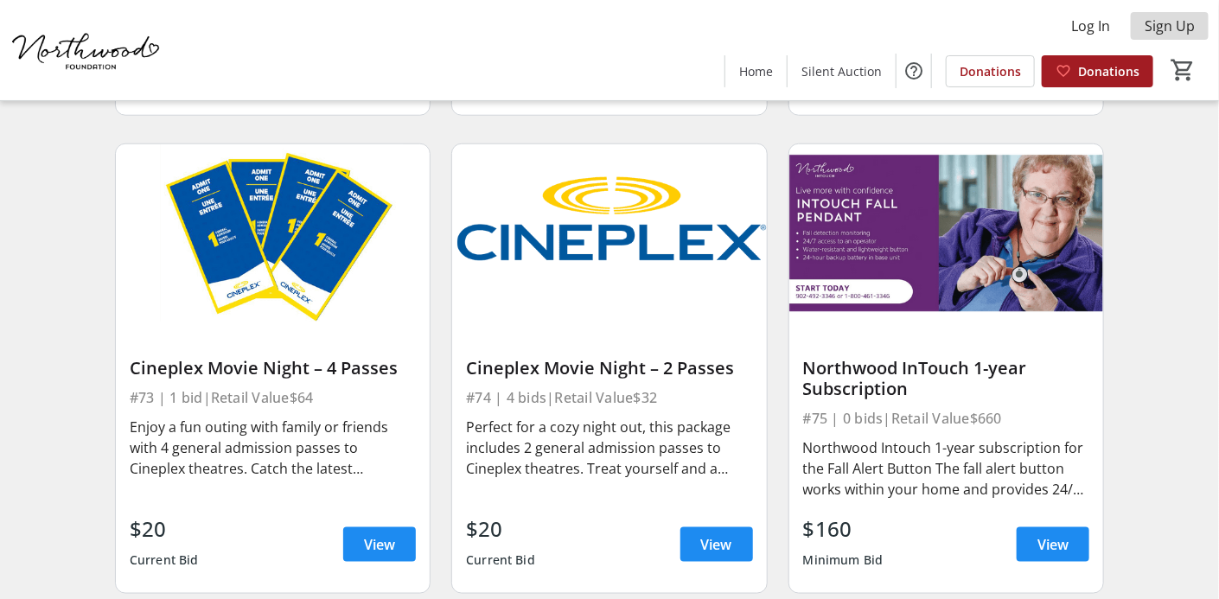
drag, startPoint x: 1173, startPoint y: 22, endPoint x: 1163, endPoint y: 16, distance: 11.8
click at [1163, 16] on button "Sign Up" at bounding box center [1170, 26] width 78 height 28
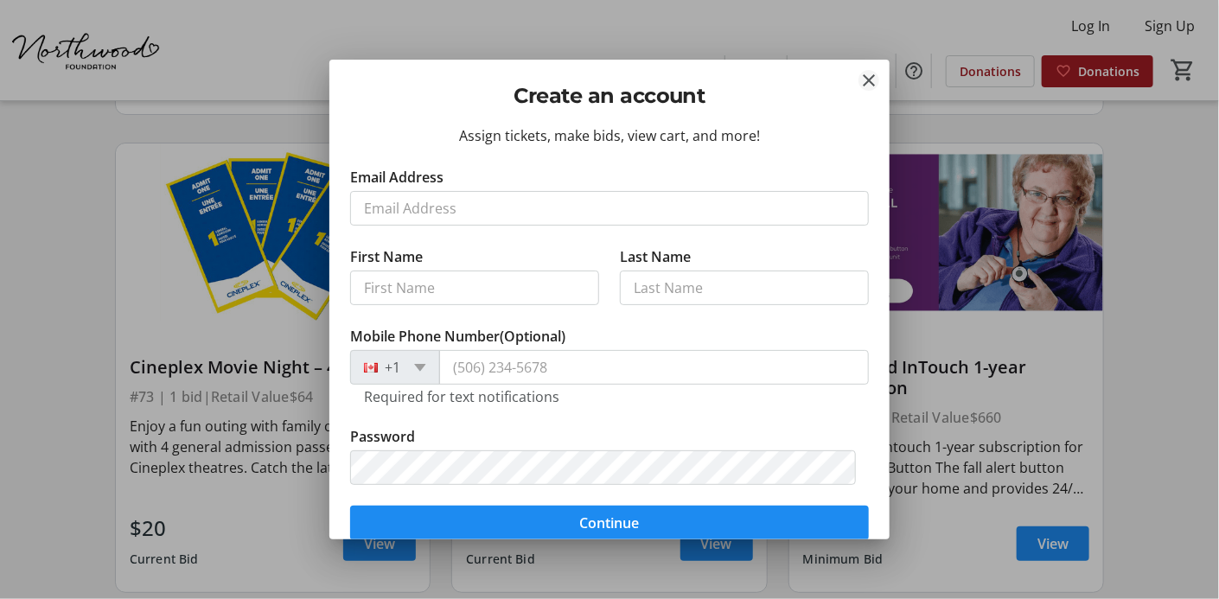
click at [868, 76] on mat-icon "Close" at bounding box center [868, 80] width 21 height 21
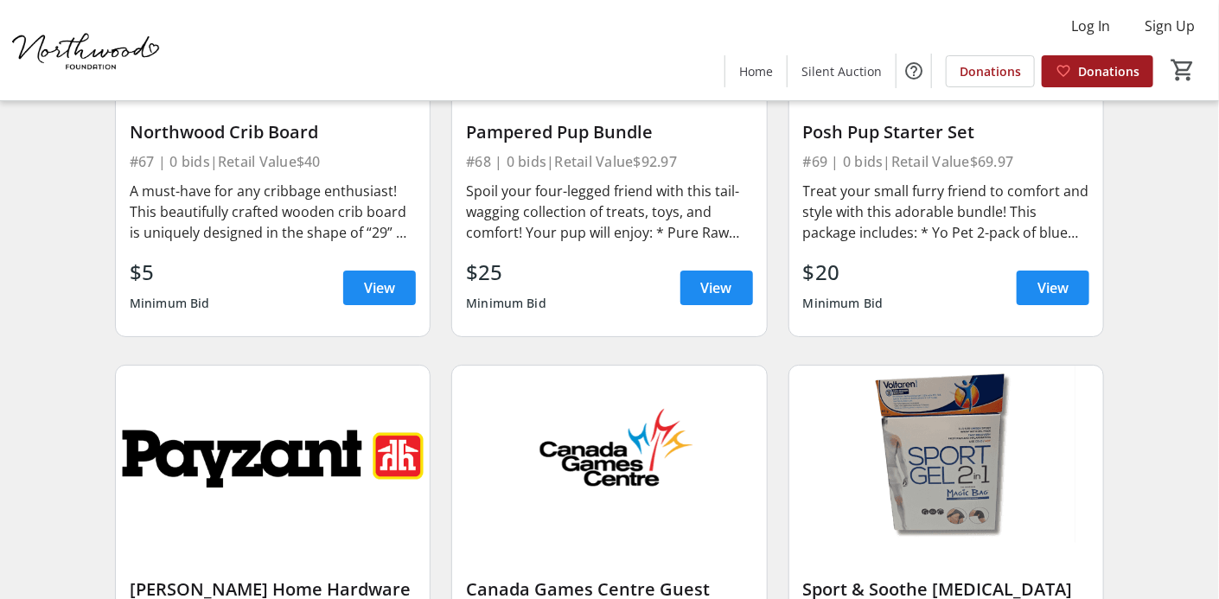
scroll to position [11126, 0]
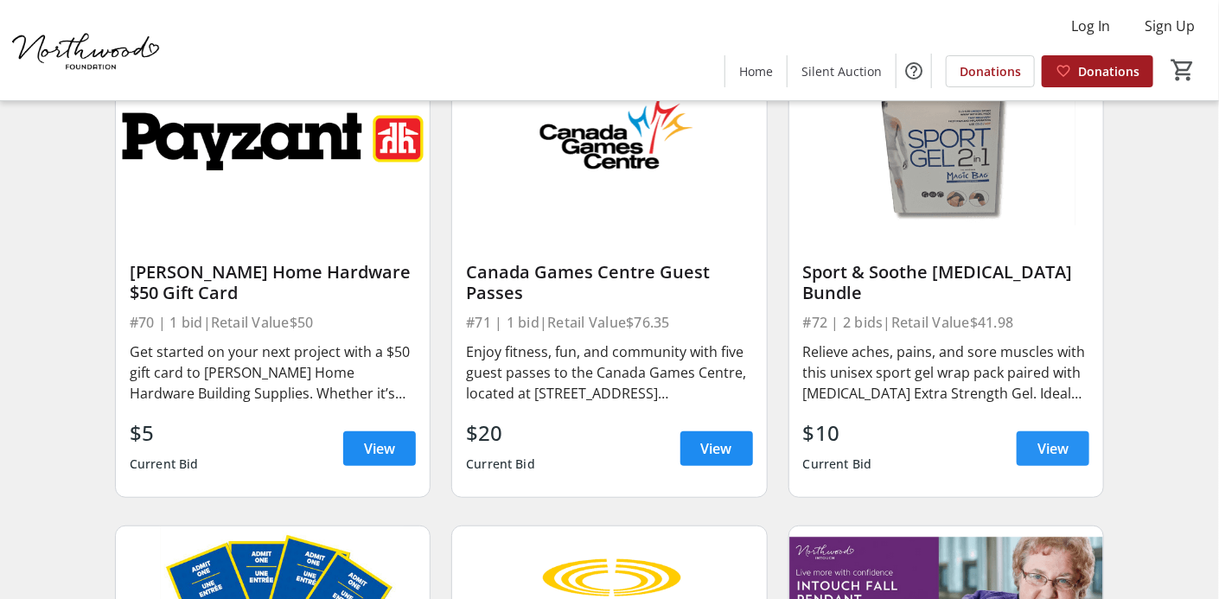
click at [1042, 438] on span "View" at bounding box center [1052, 448] width 31 height 21
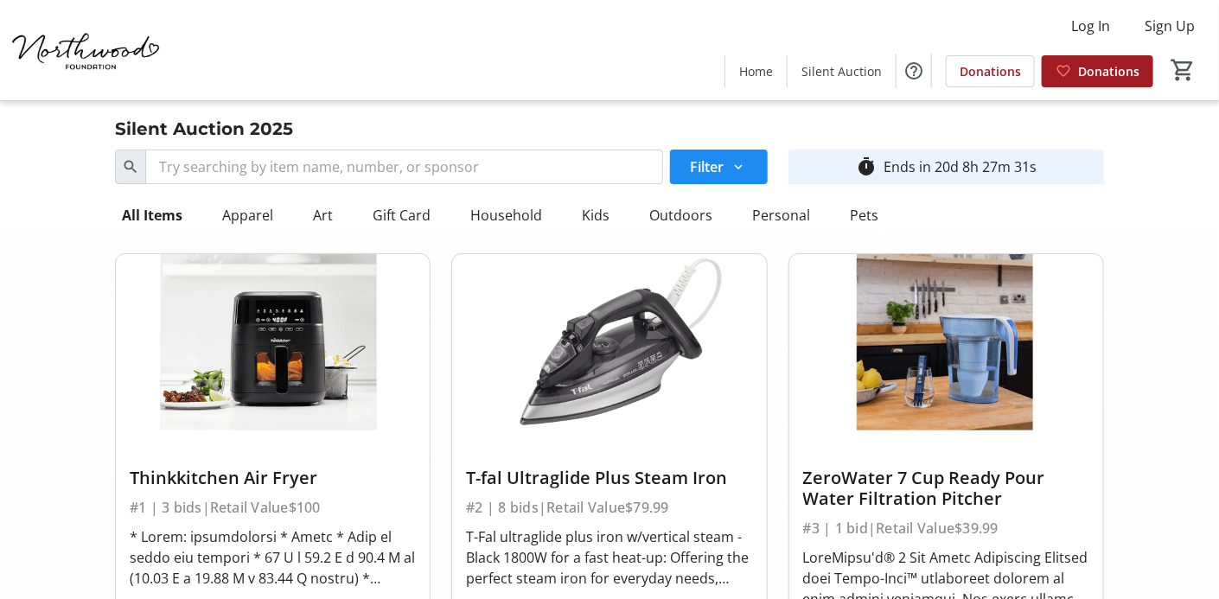
click at [756, 64] on span "Home" at bounding box center [756, 71] width 34 height 18
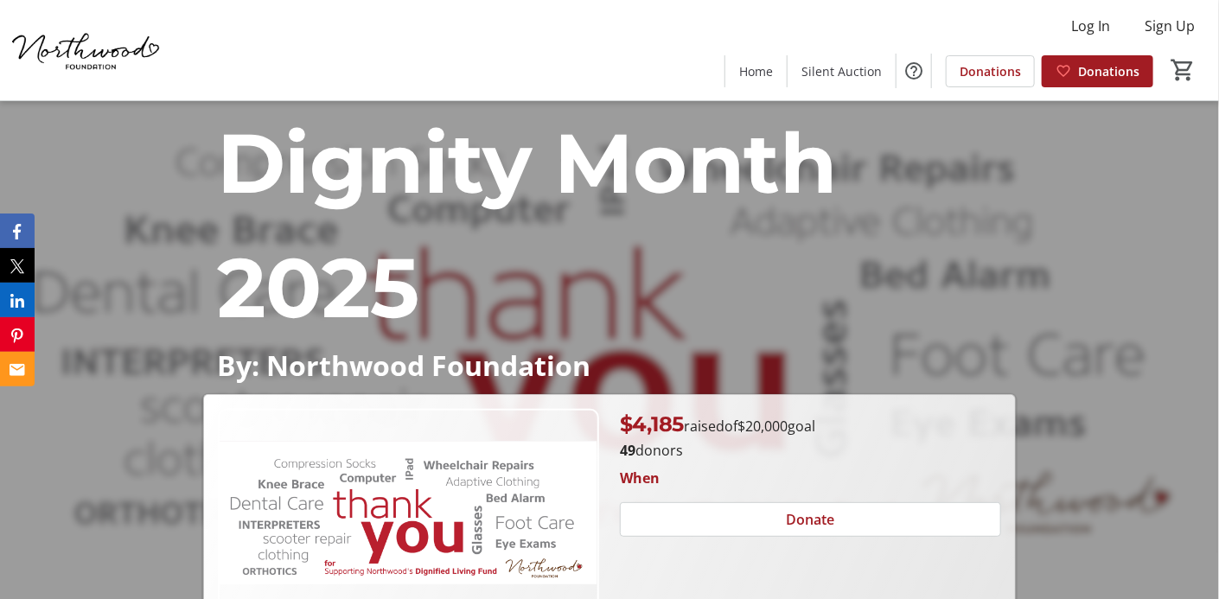
click at [858, 236] on p "Dignity Month 2025" at bounding box center [609, 225] width 785 height 249
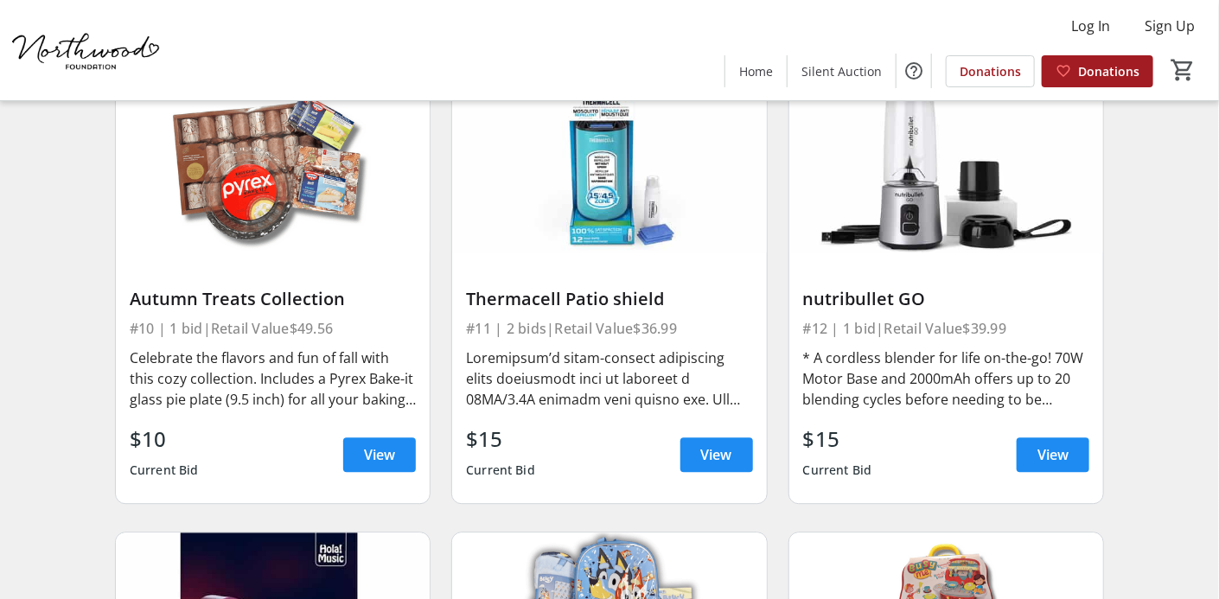
scroll to position [1596, 0]
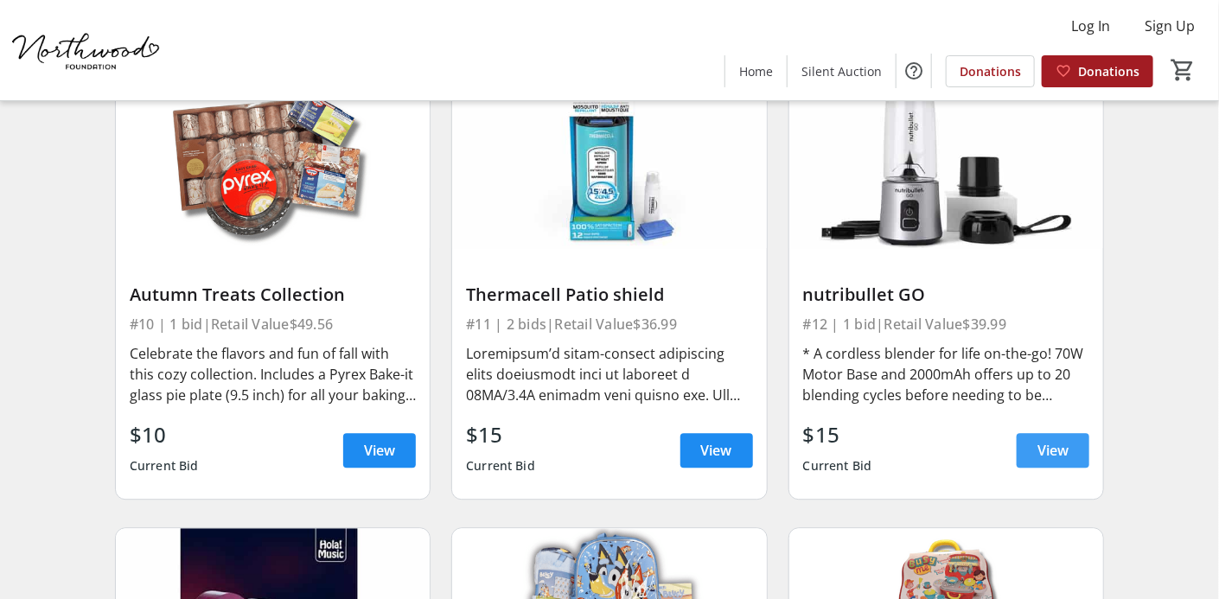
click at [1067, 457] on span "View" at bounding box center [1052, 450] width 31 height 21
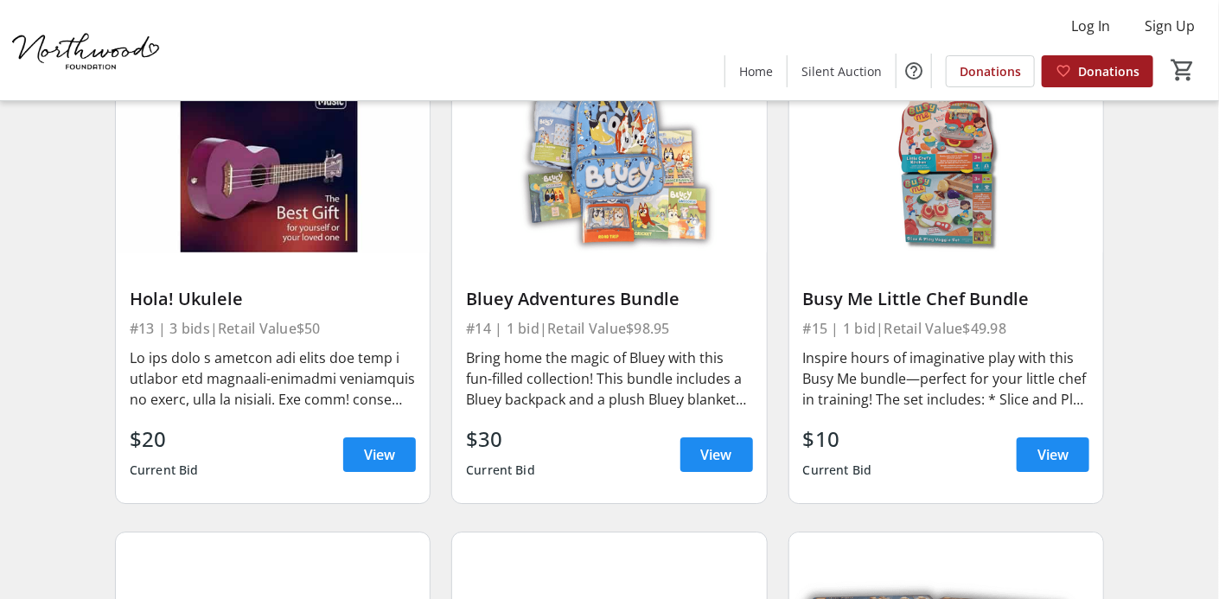
scroll to position [2055, 0]
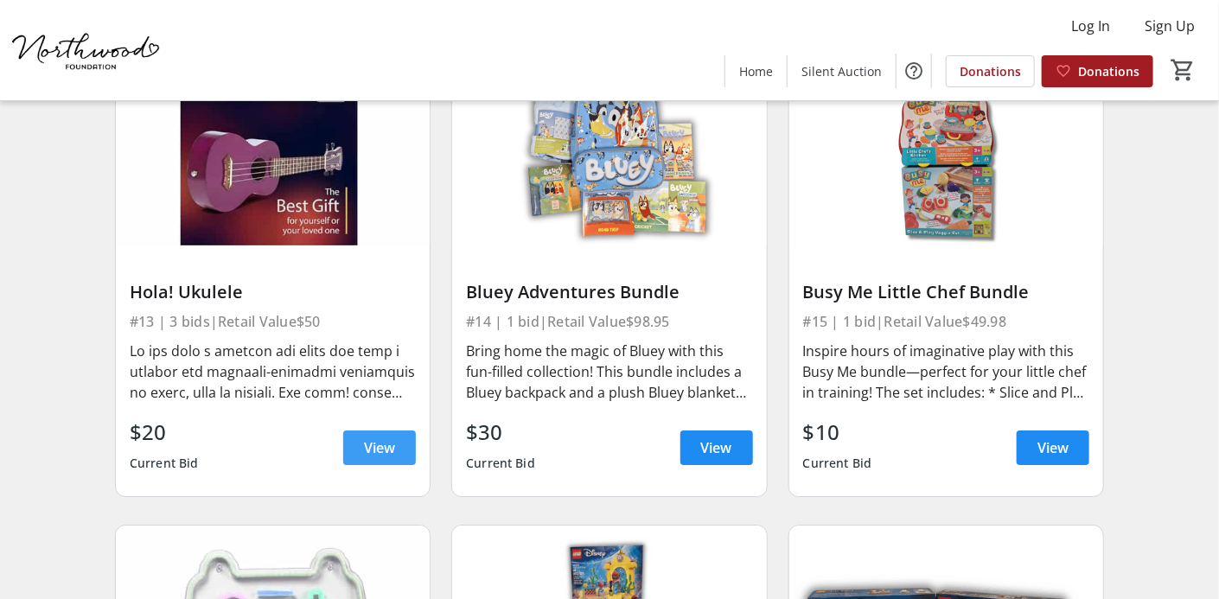
click at [388, 448] on span "View" at bounding box center [379, 447] width 31 height 21
